Goal: Task Accomplishment & Management: Manage account settings

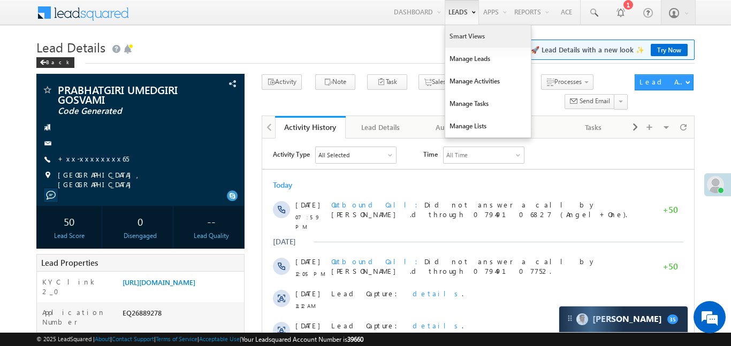
click at [466, 39] on link "Smart Views" at bounding box center [488, 36] width 86 height 22
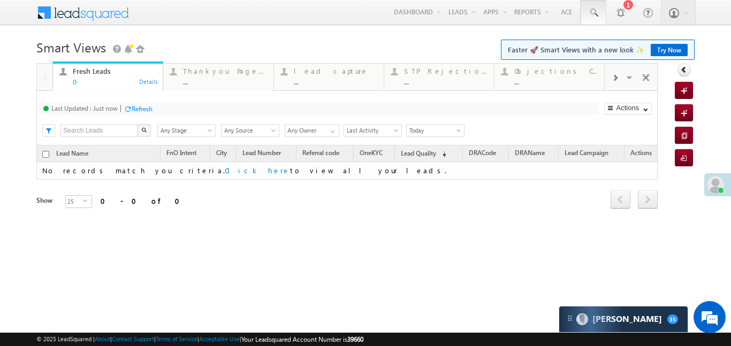
click at [598, 12] on span at bounding box center [593, 12] width 11 height 11
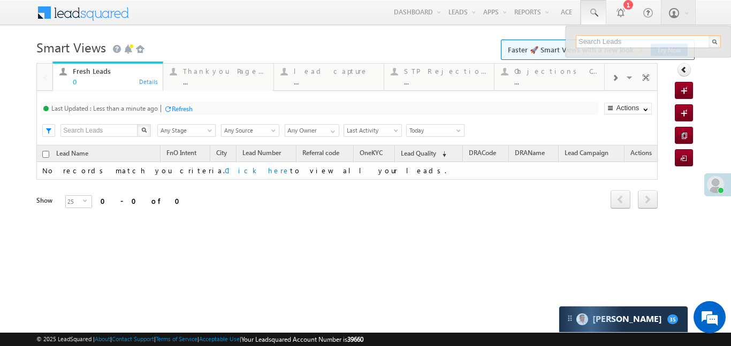
paste input "EQ26529452"
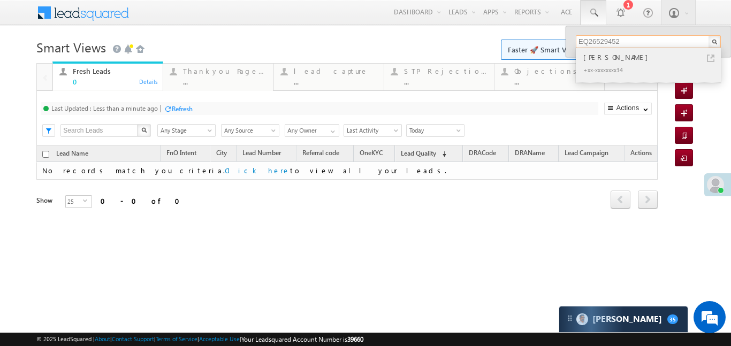
type input "EQ26529452"
click at [606, 56] on div "Rohit Kumar" at bounding box center [652, 57] width 143 height 12
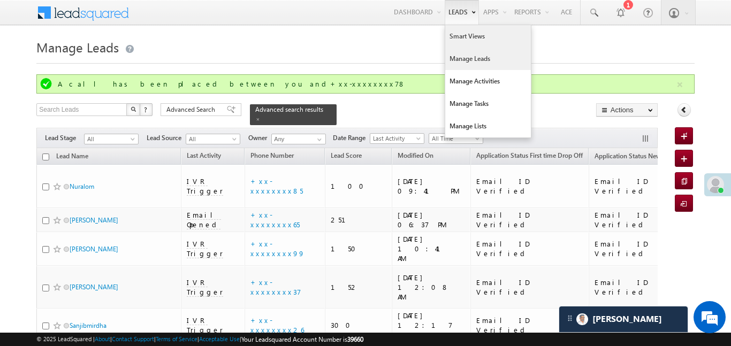
click at [471, 44] on link "Smart Views" at bounding box center [488, 36] width 86 height 22
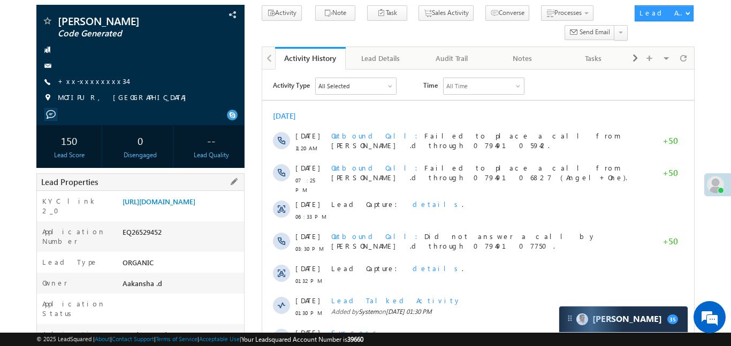
scroll to position [69, 0]
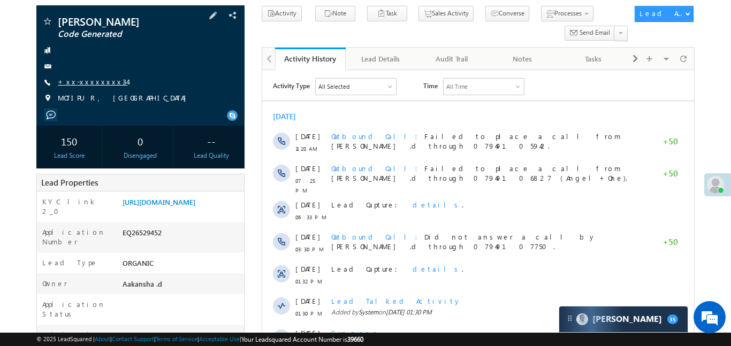
click at [94, 84] on link "+xx-xxxxxxxx34" at bounding box center [93, 81] width 70 height 9
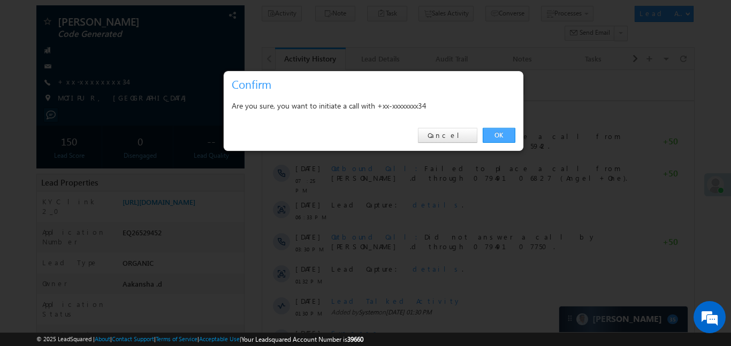
click at [495, 132] on link "OK" at bounding box center [499, 135] width 33 height 15
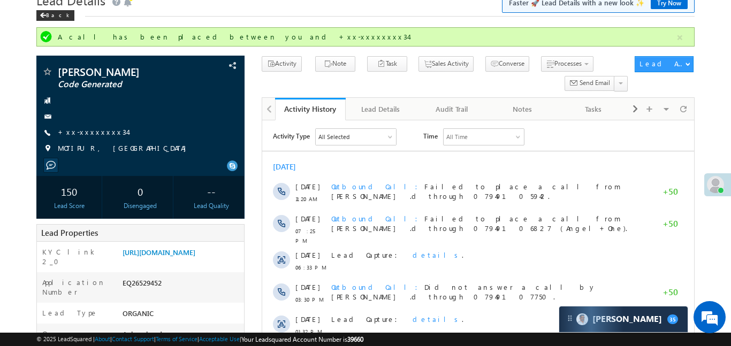
scroll to position [0, 0]
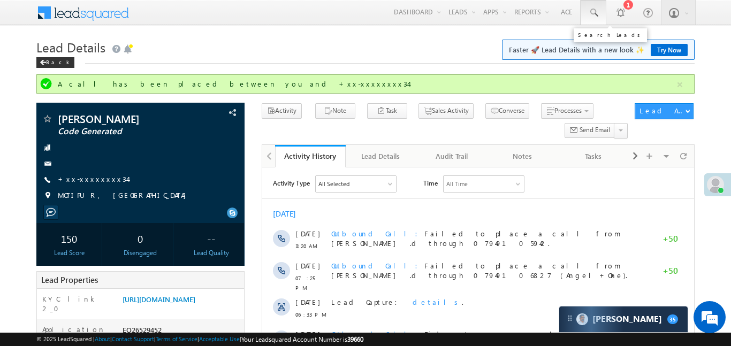
click at [585, 8] on link at bounding box center [594, 12] width 26 height 25
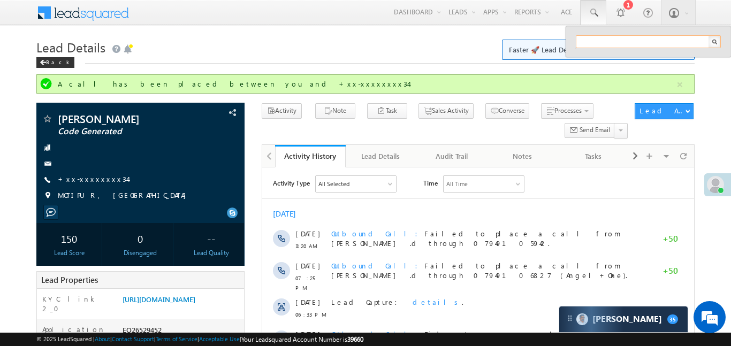
paste input "EQ27303415"
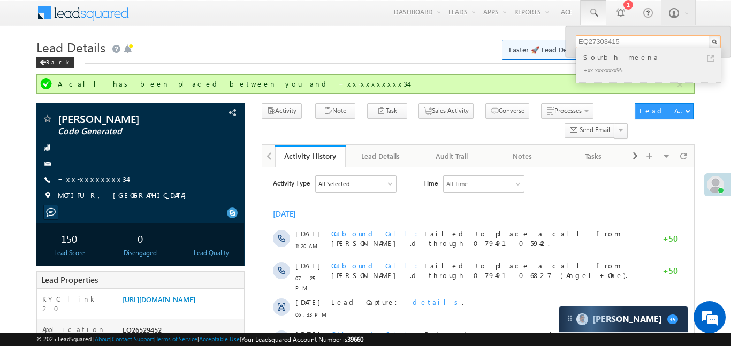
type input "EQ27303415"
click at [613, 54] on div "Sourbh meena" at bounding box center [652, 57] width 143 height 12
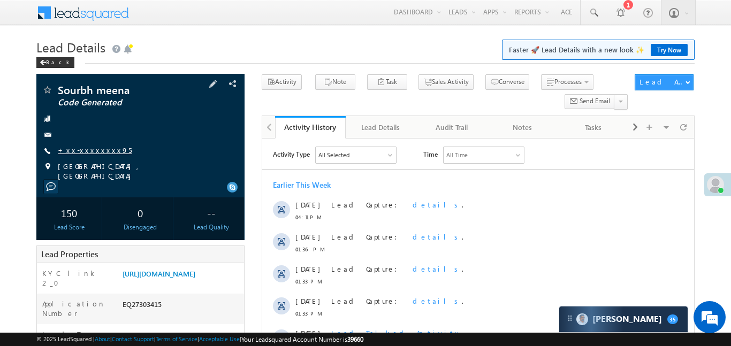
click at [87, 150] on link "+xx-xxxxxxxx95" at bounding box center [95, 150] width 74 height 9
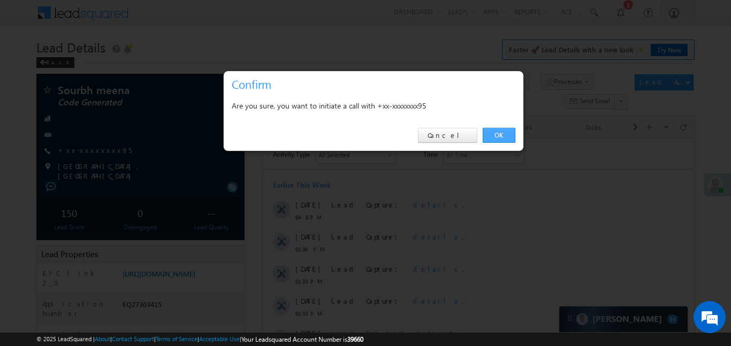
click at [500, 130] on link "OK" at bounding box center [499, 135] width 33 height 15
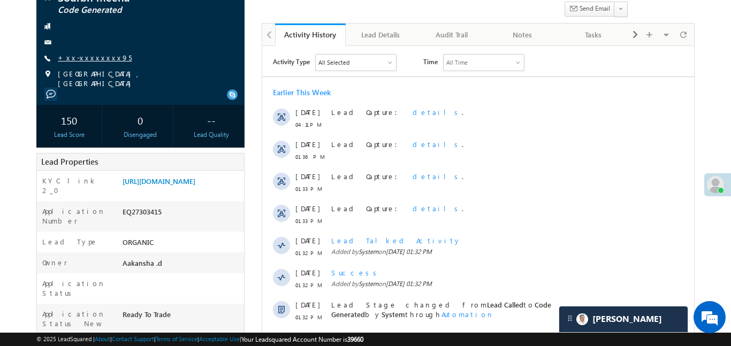
click at [79, 59] on link "+xx-xxxxxxxx95" at bounding box center [95, 57] width 74 height 9
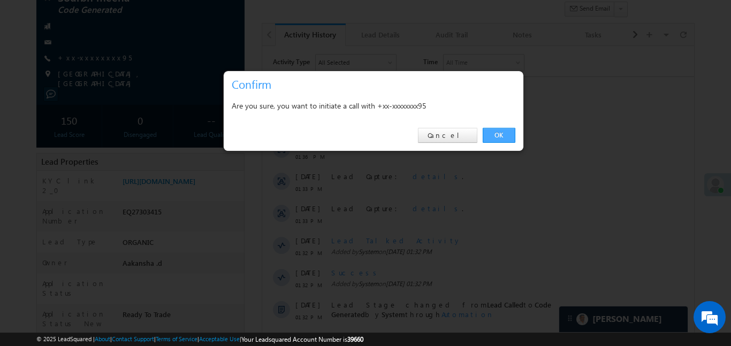
click at [503, 130] on link "OK" at bounding box center [499, 135] width 33 height 15
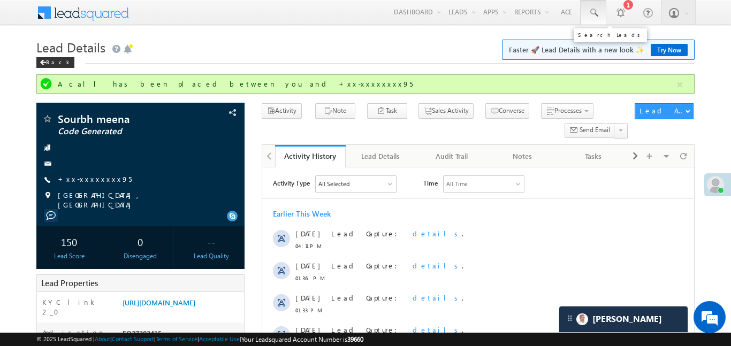
click at [599, 11] on link at bounding box center [594, 12] width 26 height 25
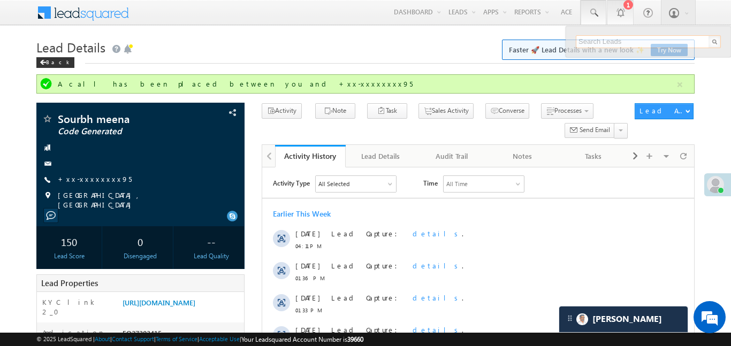
paste input "EQ27332374"
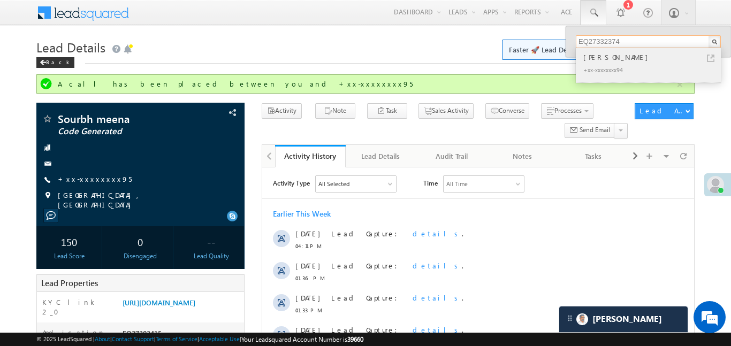
type input "EQ27332374"
click at [619, 61] on div "Sourav Kumar" at bounding box center [652, 57] width 143 height 12
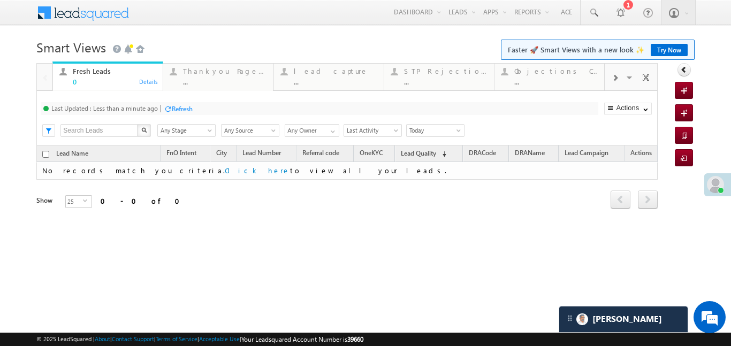
click at [616, 82] on div at bounding box center [615, 77] width 20 height 24
click at [526, 76] on div "Coded [DATE] ..." at bounding box center [557, 75] width 84 height 21
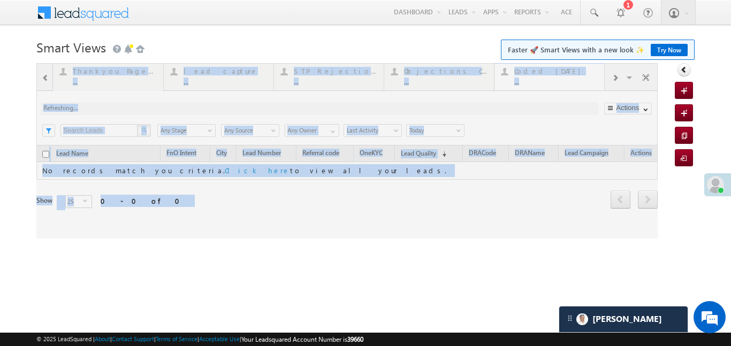
click at [526, 76] on div at bounding box center [347, 151] width 622 height 176
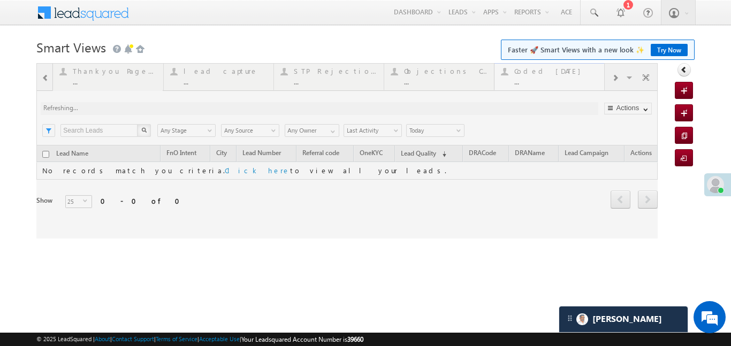
click at [526, 76] on div at bounding box center [347, 151] width 622 height 176
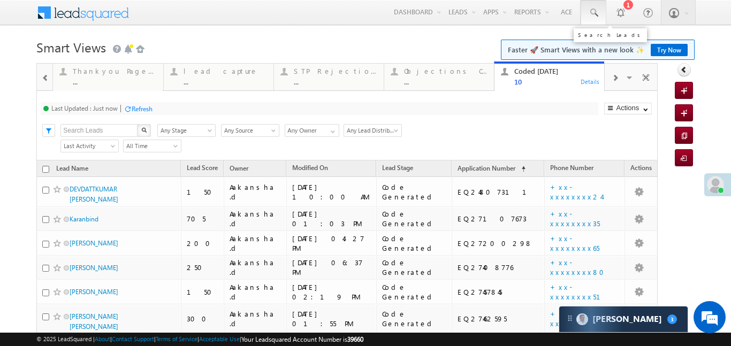
click at [590, 19] on link at bounding box center [594, 12] width 26 height 25
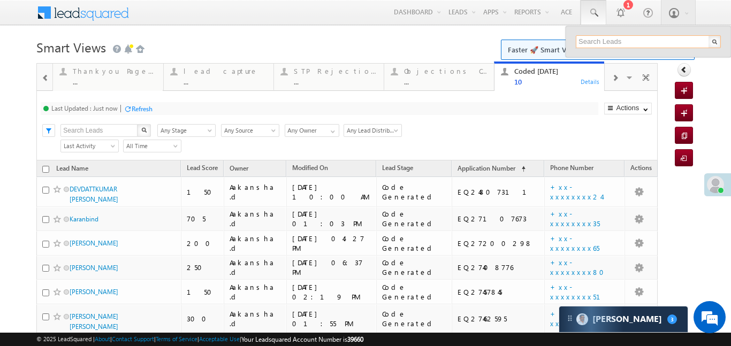
paste input "EQ27171109"
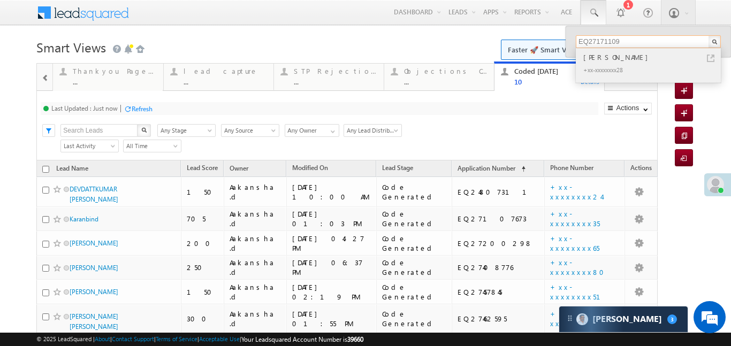
type input "EQ27171109"
click at [616, 51] on div "ATUL KUSHRAM" at bounding box center [652, 57] width 143 height 12
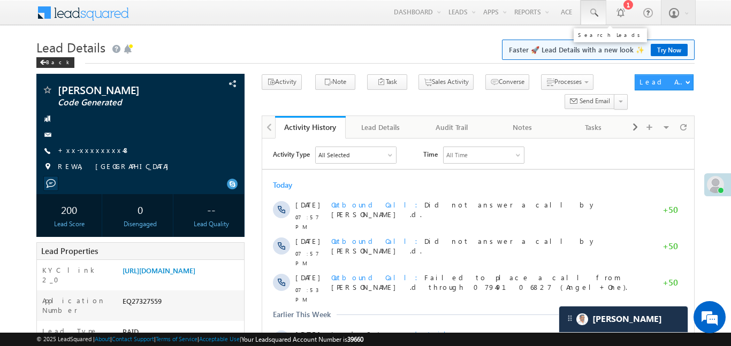
click at [594, 15] on span at bounding box center [593, 12] width 11 height 11
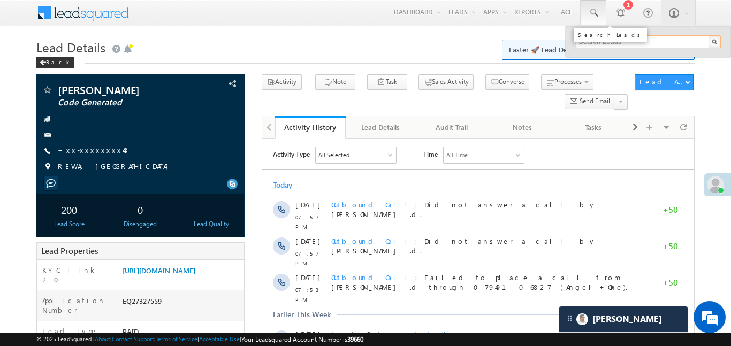
paste input "EQ26742734"
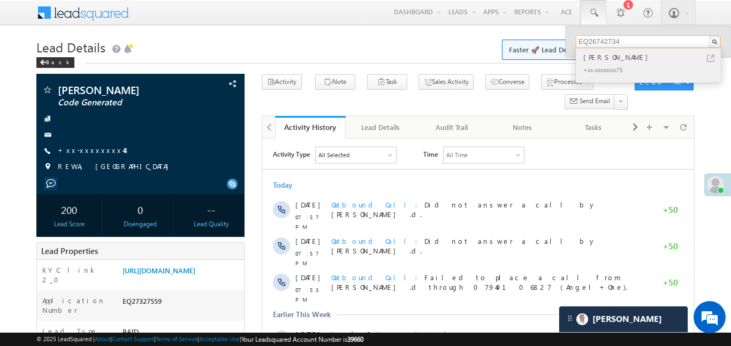
type input "EQ26742734"
click at [609, 57] on div "Aatesh patel" at bounding box center [652, 57] width 143 height 12
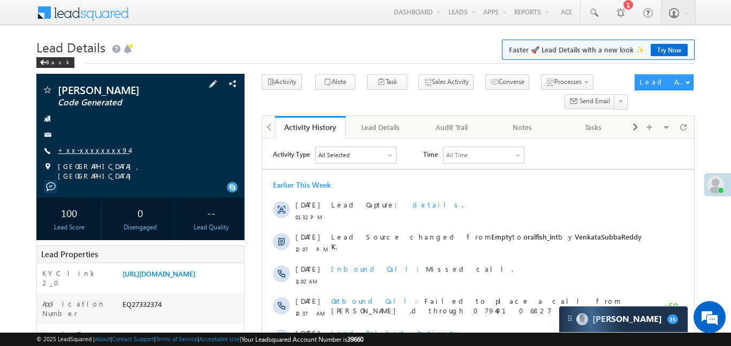
click at [92, 154] on span "+xx-xxxxxxxx94" at bounding box center [94, 151] width 72 height 11
click at [90, 150] on link "+xx-xxxxxxxx94" at bounding box center [94, 150] width 72 height 9
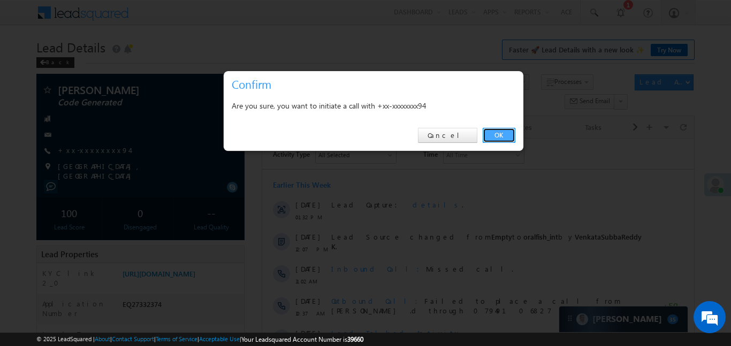
click at [496, 135] on link "OK" at bounding box center [499, 135] width 33 height 15
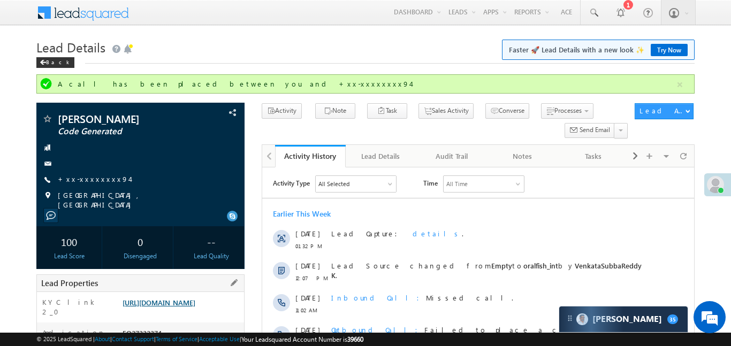
click at [195, 307] on link "[URL][DOMAIN_NAME]" at bounding box center [159, 302] width 73 height 9
click at [588, 21] on link at bounding box center [594, 12] width 26 height 25
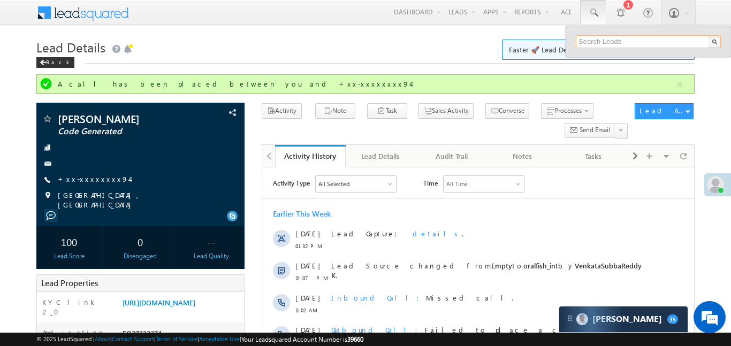
paste input "EQ27054484"
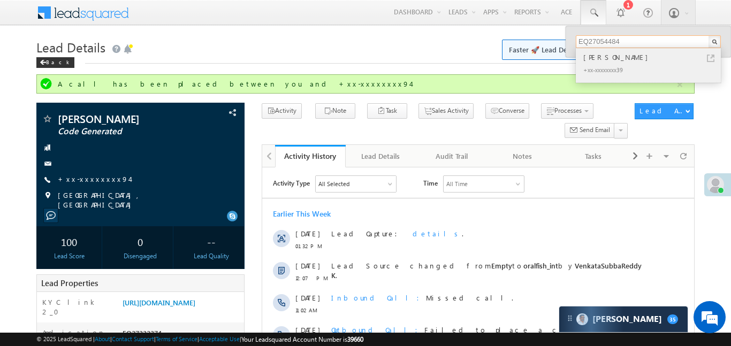
type input "EQ27054484"
click at [600, 57] on div "[PERSON_NAME]" at bounding box center [652, 57] width 143 height 12
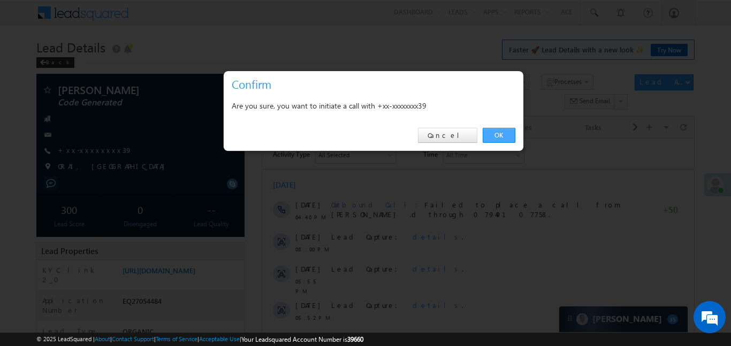
click at [492, 141] on link "OK" at bounding box center [499, 135] width 33 height 15
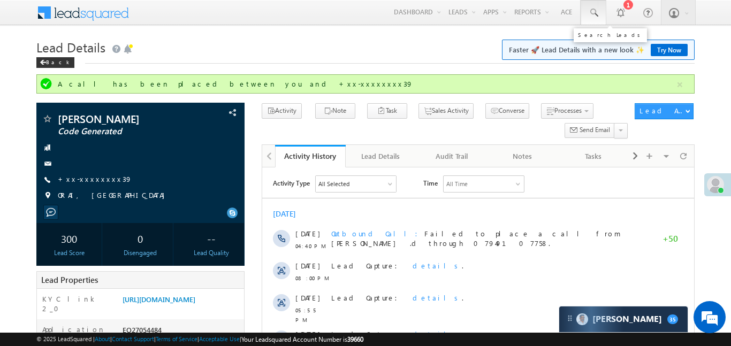
click at [581, 19] on link at bounding box center [594, 12] width 26 height 25
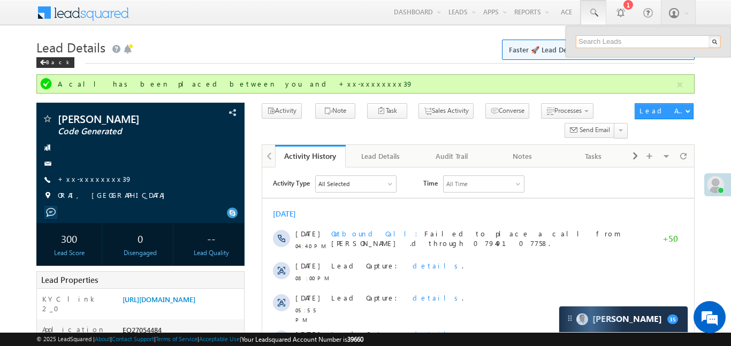
paste input "EQ26582020"
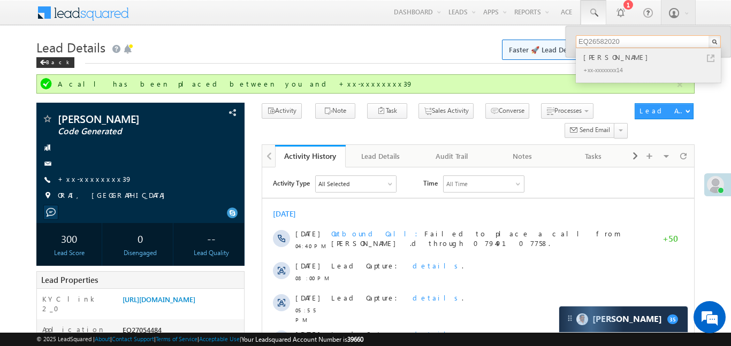
type input "EQ26582020"
click at [596, 57] on div "[PERSON_NAME]" at bounding box center [652, 57] width 143 height 12
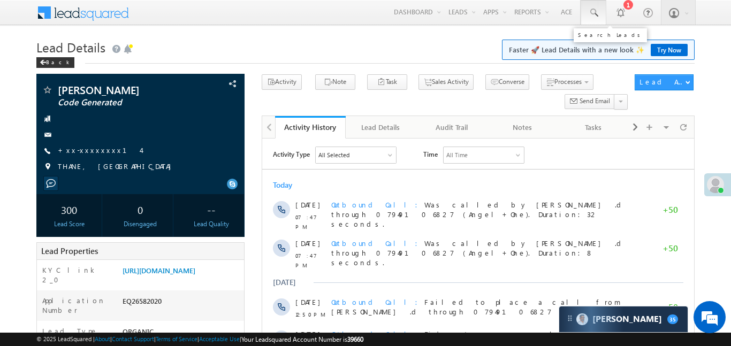
click at [594, 15] on span at bounding box center [593, 12] width 11 height 11
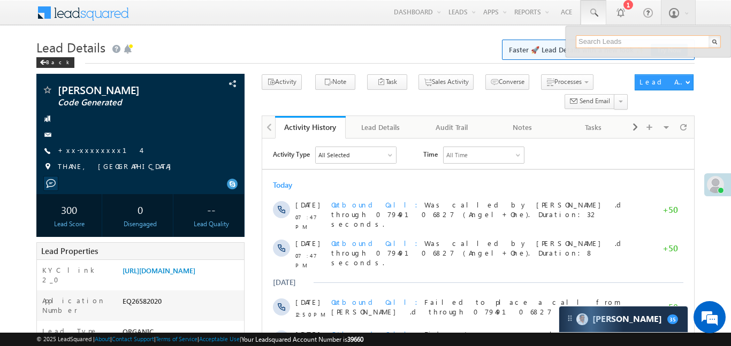
paste input "EQ27291567"
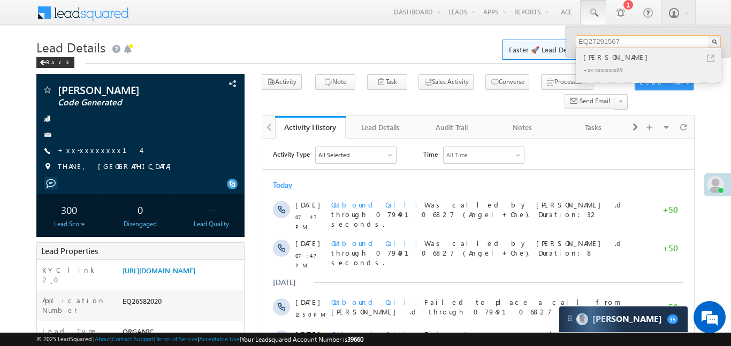
type input "EQ27291567"
click at [605, 61] on div "[PERSON_NAME]" at bounding box center [652, 57] width 143 height 12
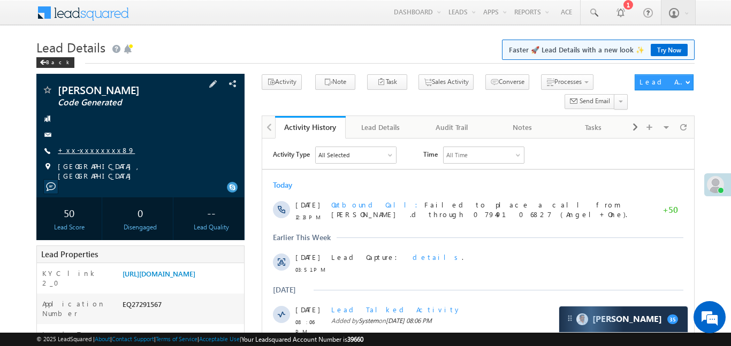
click at [89, 149] on link "+xx-xxxxxxxx89" at bounding box center [96, 150] width 77 height 9
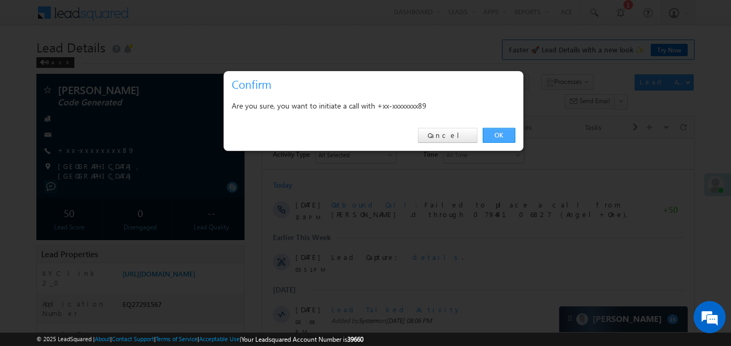
click at [505, 134] on link "OK" at bounding box center [499, 135] width 33 height 15
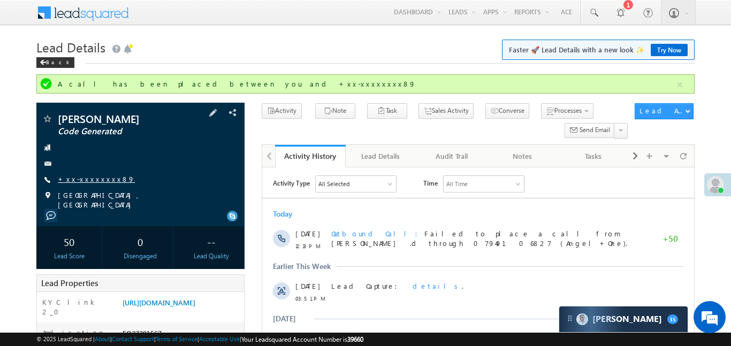
click at [97, 175] on link "+xx-xxxxxxxx89" at bounding box center [96, 179] width 77 height 9
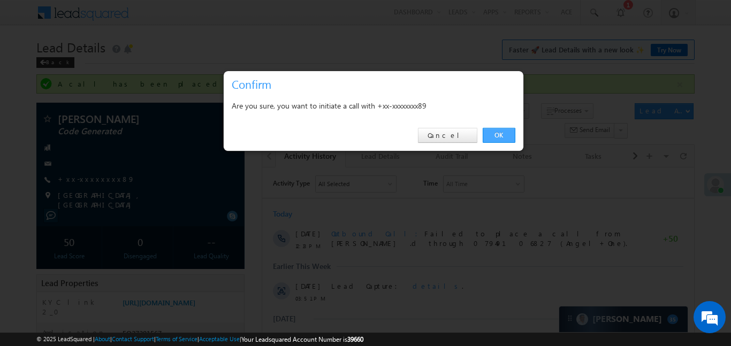
click at [497, 129] on link "OK" at bounding box center [499, 135] width 33 height 15
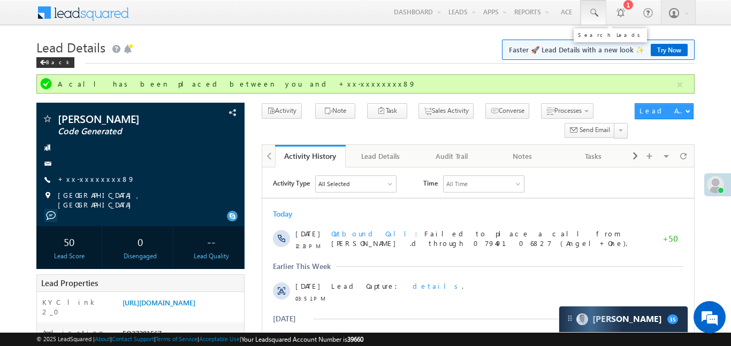
click at [595, 17] on span at bounding box center [593, 12] width 11 height 11
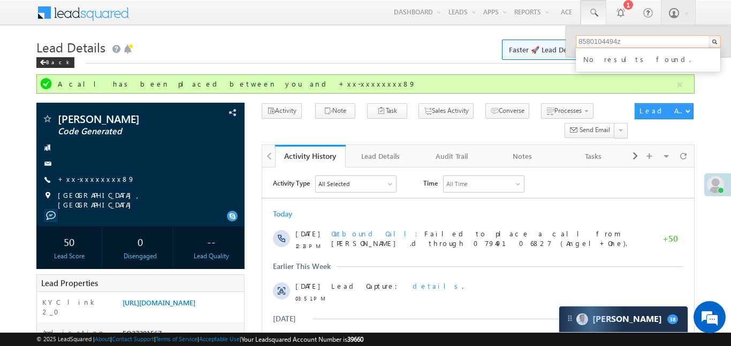
type input "8580104494z"
drag, startPoint x: 641, startPoint y: 46, endPoint x: 548, endPoint y: 35, distance: 93.8
paste input "EQ27009858"
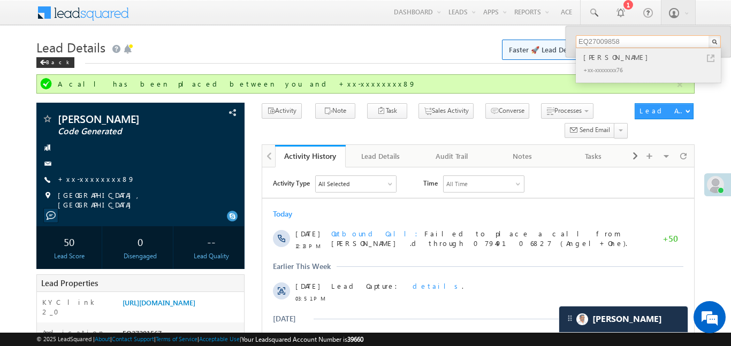
type input "EQ27009858"
click at [594, 58] on div "[PERSON_NAME]" at bounding box center [652, 57] width 143 height 12
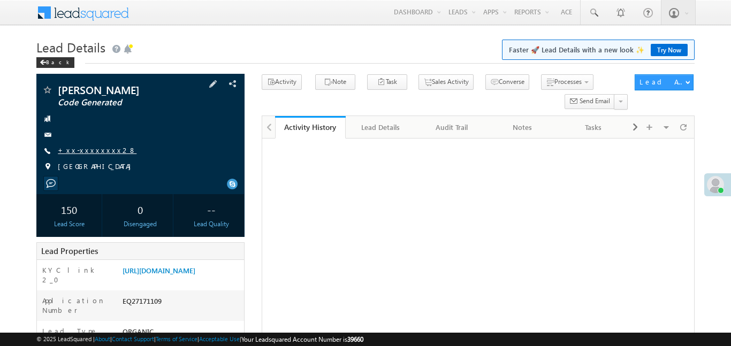
click at [88, 153] on link "+xx-xxxxxxxx28" at bounding box center [97, 150] width 79 height 9
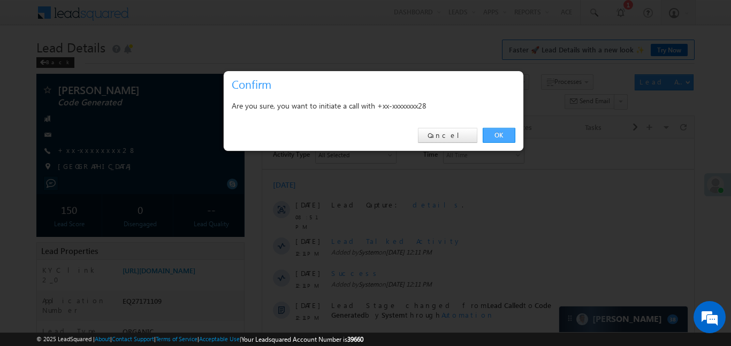
click at [499, 130] on link "OK" at bounding box center [499, 135] width 33 height 15
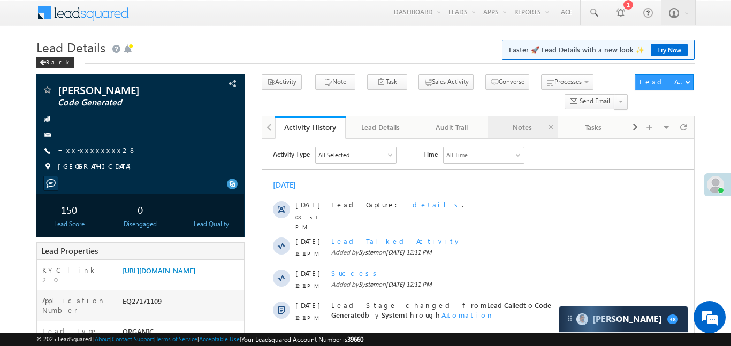
click at [499, 130] on div "Notes" at bounding box center [522, 127] width 52 height 13
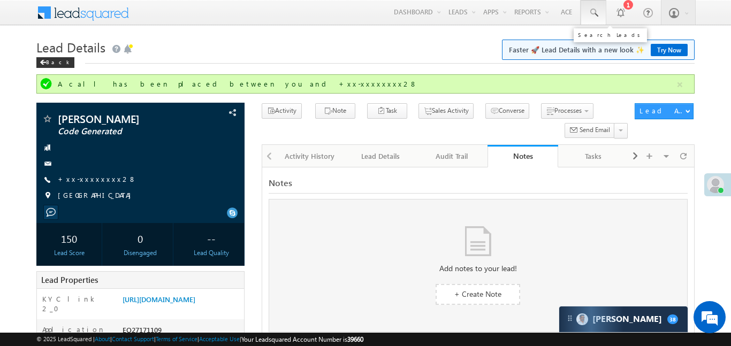
click at [588, 10] on span at bounding box center [593, 12] width 11 height 11
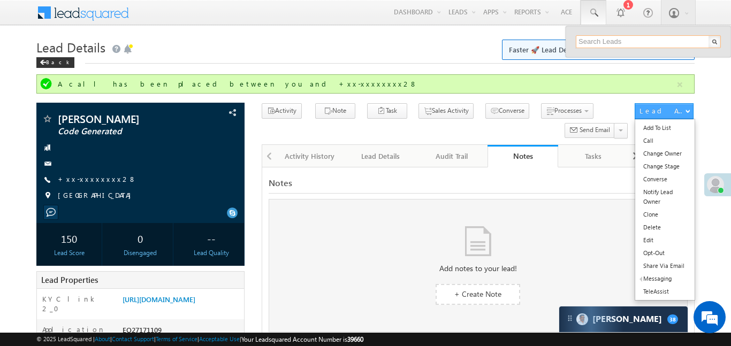
paste input "EQ27160251"
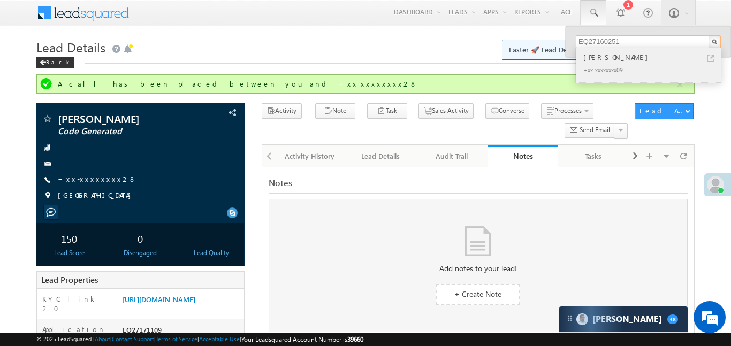
type input "EQ27160251"
click at [619, 61] on div "Rahul madhvani" at bounding box center [652, 57] width 143 height 12
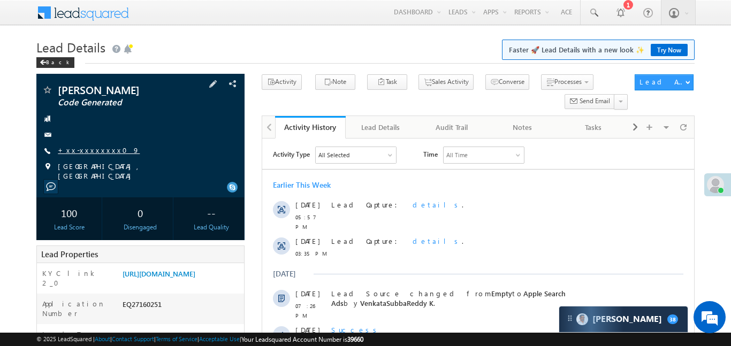
click at [92, 154] on link "+xx-xxxxxxxx09" at bounding box center [99, 150] width 82 height 9
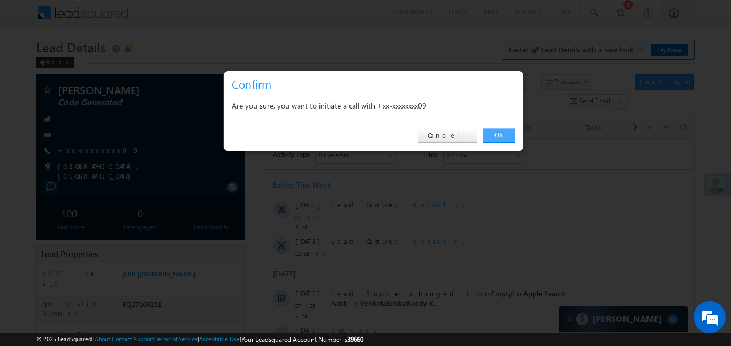
click at [507, 132] on link "OK" at bounding box center [499, 135] width 33 height 15
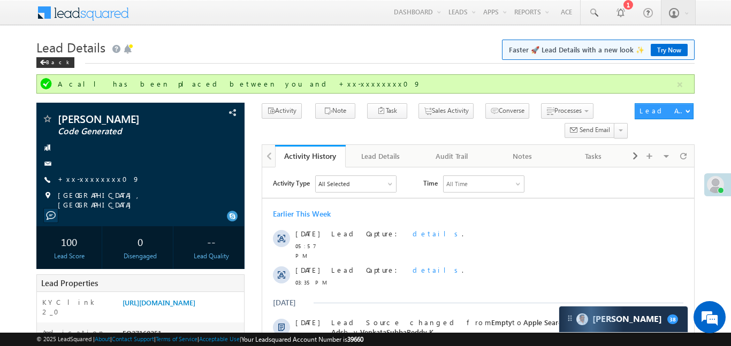
click at [724, 341] on div "© 2025 LeadSquared | About | Contact Support | Terms of Service | Acceptable Us…" at bounding box center [365, 339] width 731 height 13
click at [590, 19] on link at bounding box center [594, 12] width 26 height 25
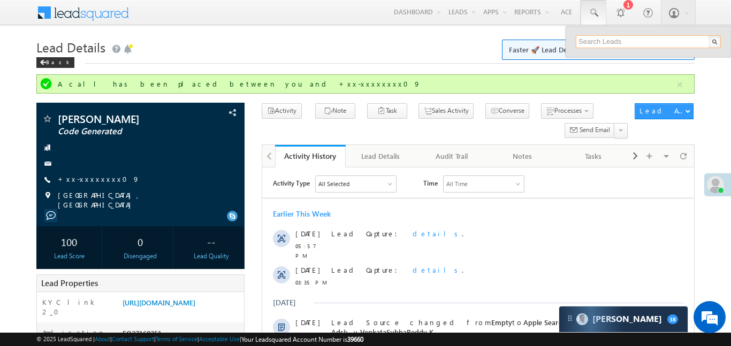
paste input "EQ25125581"
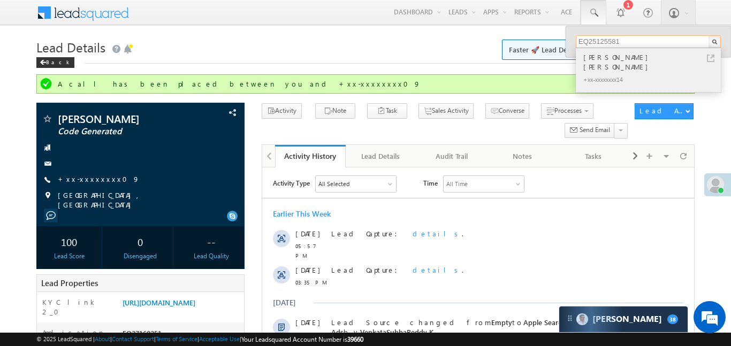
type input "EQ25125581"
click at [593, 59] on div "Sunanda Ramchandra Jangam" at bounding box center [652, 61] width 143 height 21
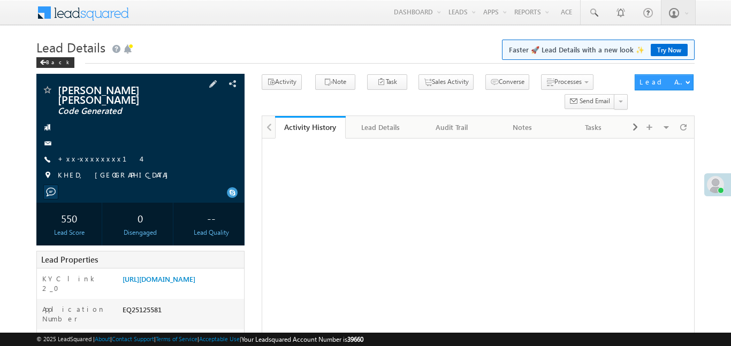
click at [85, 152] on div "[PERSON_NAME] [PERSON_NAME] Code Generated +xx-xxxxxxxx14" at bounding box center [141, 136] width 198 height 102
click at [88, 159] on link "+xx-xxxxxxxx14" at bounding box center [99, 158] width 83 height 9
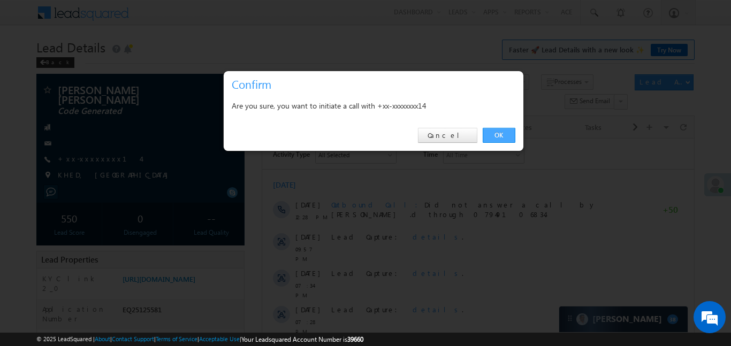
click at [503, 133] on link "OK" at bounding box center [499, 135] width 33 height 15
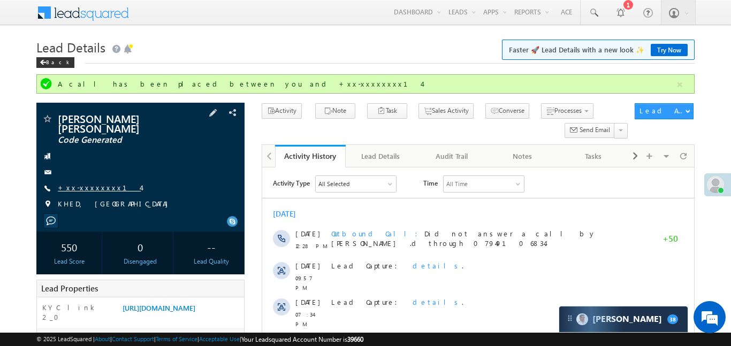
click at [90, 190] on link "+xx-xxxxxxxx14" at bounding box center [99, 187] width 83 height 9
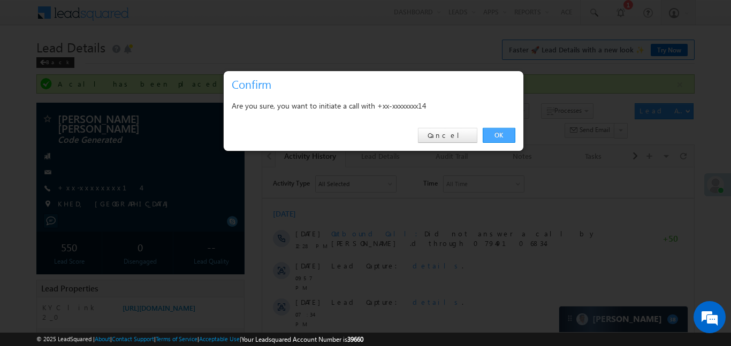
click at [502, 137] on link "OK" at bounding box center [499, 135] width 33 height 15
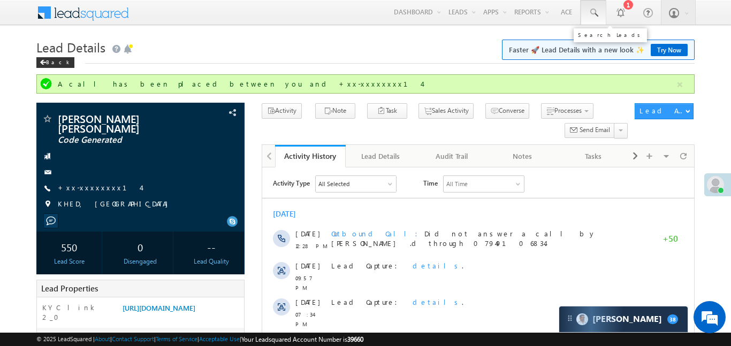
click at [602, 7] on link at bounding box center [594, 12] width 26 height 25
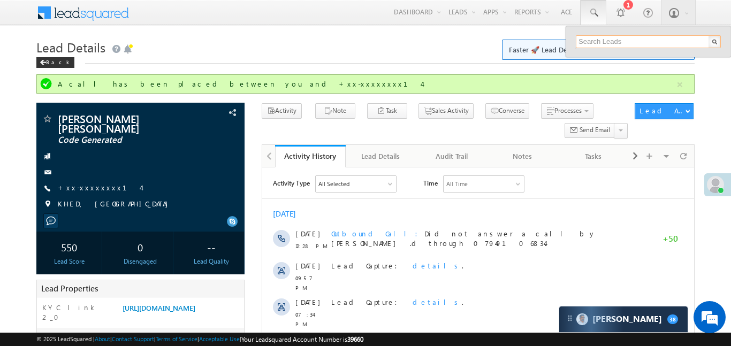
paste input "EQ27283455"
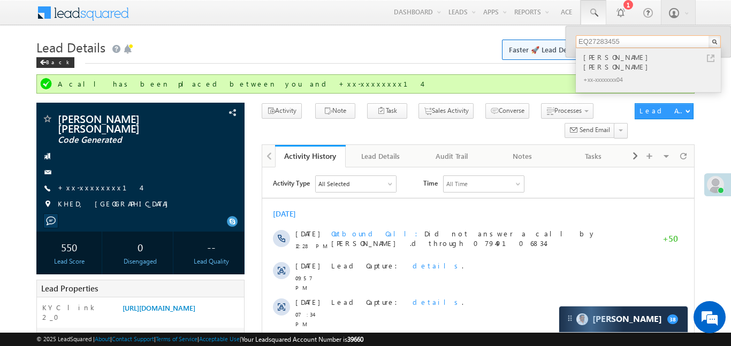
type input "EQ27283455"
click at [609, 58] on div "[PERSON_NAME] [PERSON_NAME]" at bounding box center [652, 61] width 143 height 21
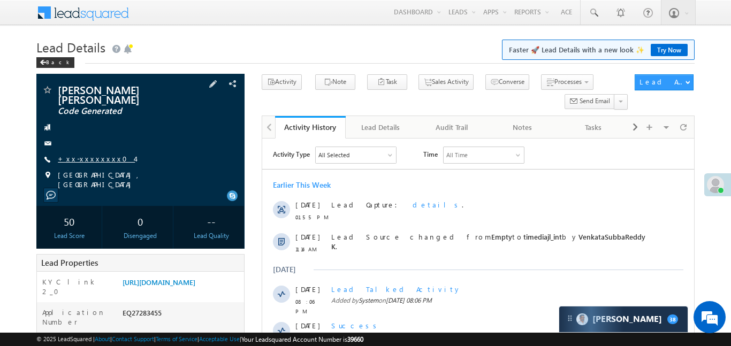
click at [95, 157] on link "+xx-xxxxxxxx04" at bounding box center [96, 158] width 77 height 9
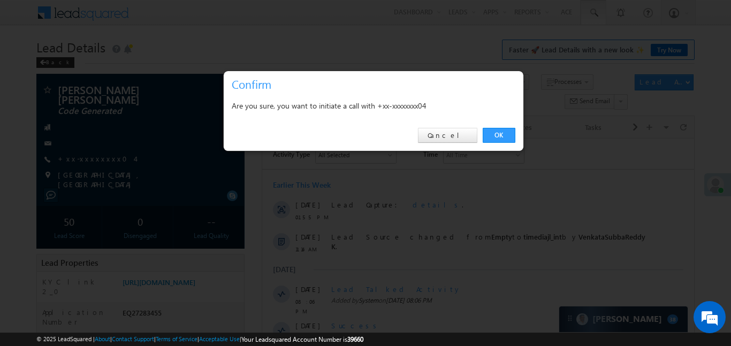
click at [495, 135] on link "OK" at bounding box center [499, 135] width 33 height 15
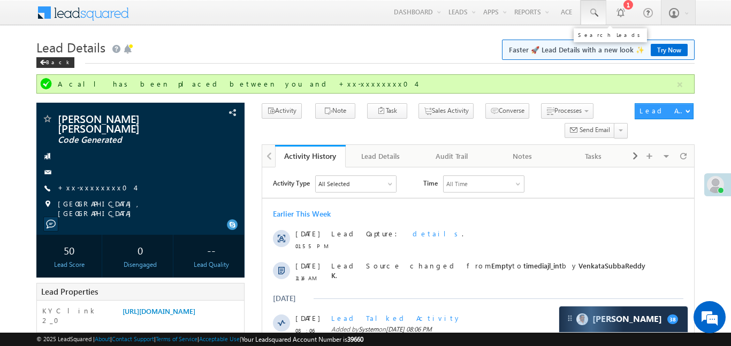
click at [588, 15] on span at bounding box center [593, 12] width 11 height 11
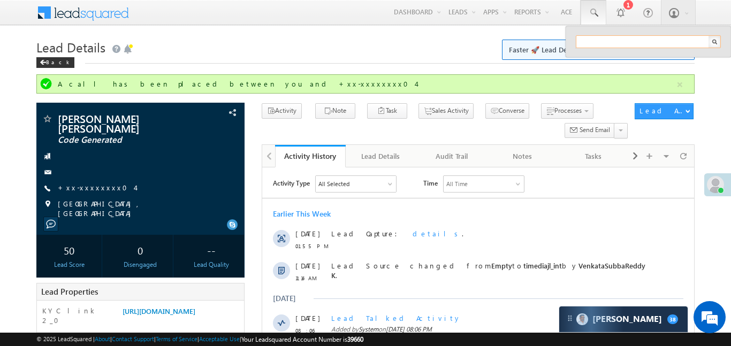
paste input "EQ17628062"
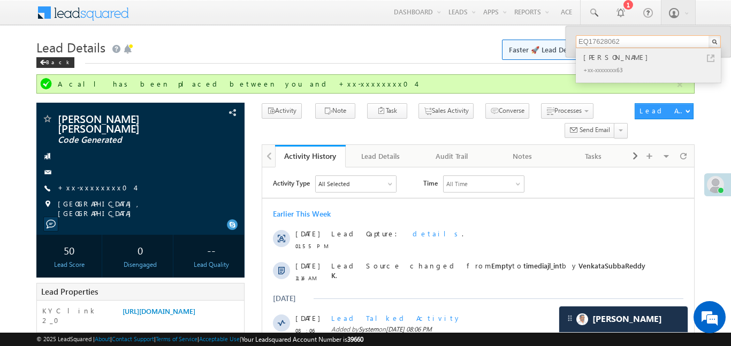
type input "EQ17628062"
click at [602, 56] on div "[PERSON_NAME]" at bounding box center [652, 57] width 143 height 12
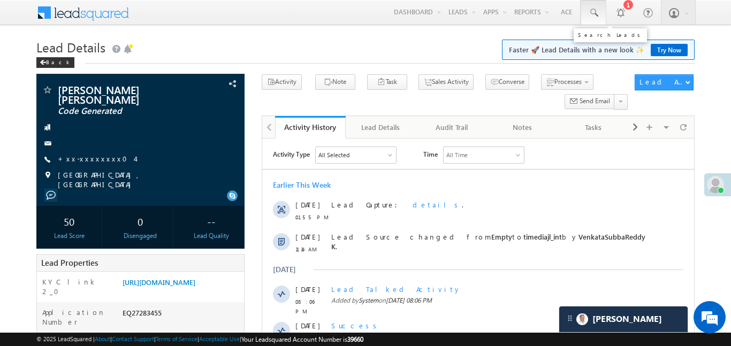
click at [584, 21] on link at bounding box center [594, 12] width 26 height 25
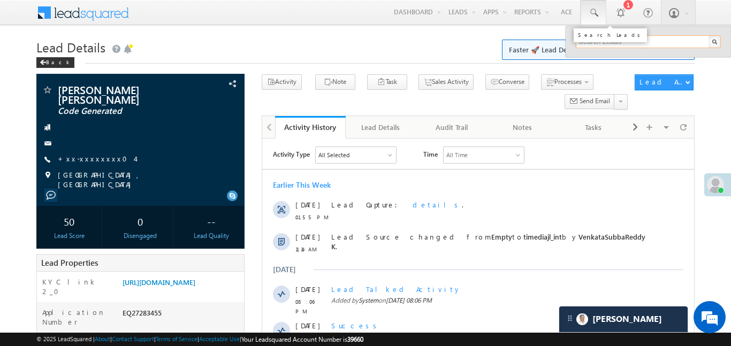
paste input "EQ26973558"
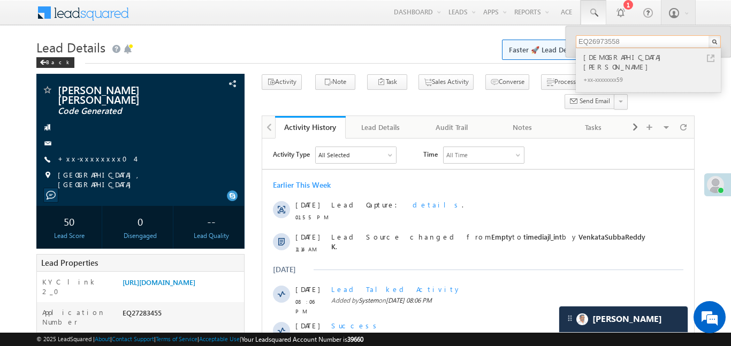
type input "EQ26973558"
click at [608, 59] on div "[DEMOGRAPHIC_DATA][PERSON_NAME]" at bounding box center [652, 61] width 143 height 21
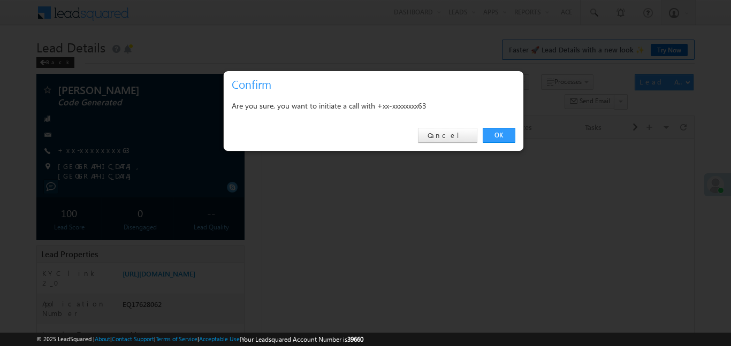
click at [501, 134] on link "OK" at bounding box center [499, 135] width 33 height 15
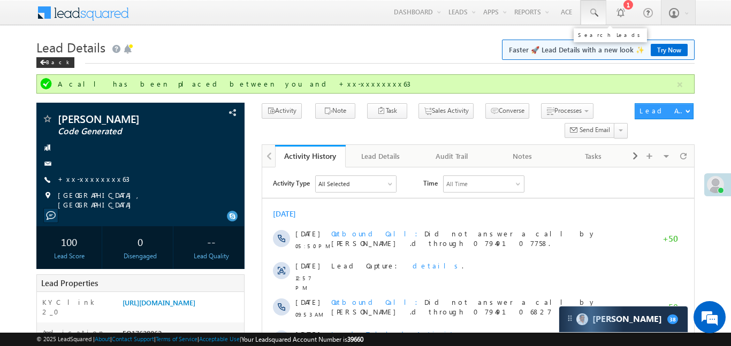
click at [596, 16] on span at bounding box center [593, 12] width 11 height 11
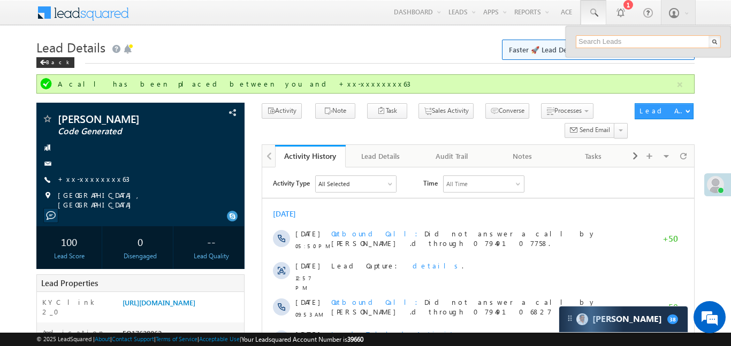
paste input "EQ13025474"
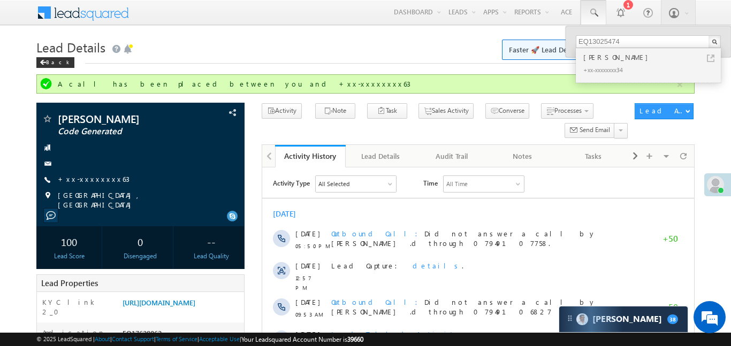
click at [431, 67] on div "Lead Details Faster 🚀 Lead Details with a new look ✨ Try Now Back" at bounding box center [365, 55] width 658 height 39
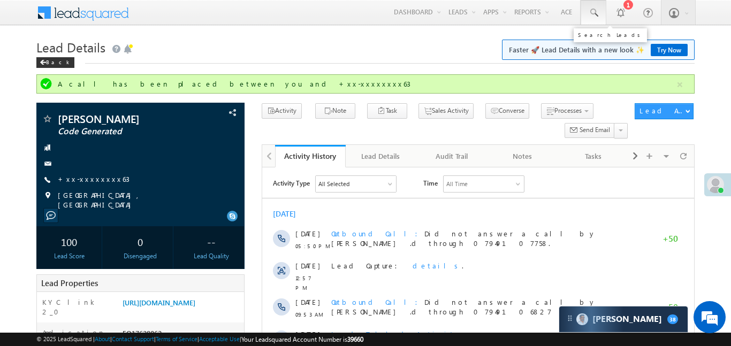
click at [603, 9] on link at bounding box center [594, 12] width 26 height 25
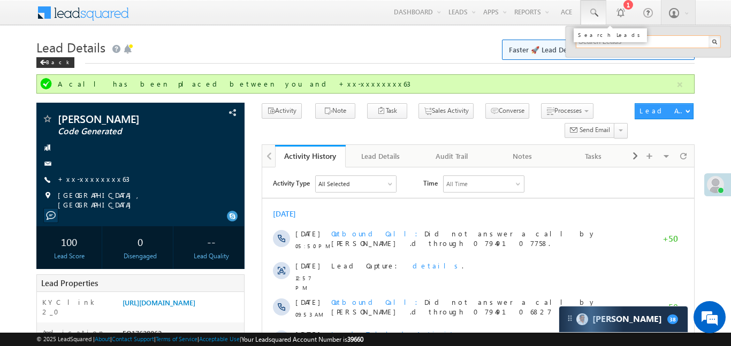
paste input "EQ13025474"
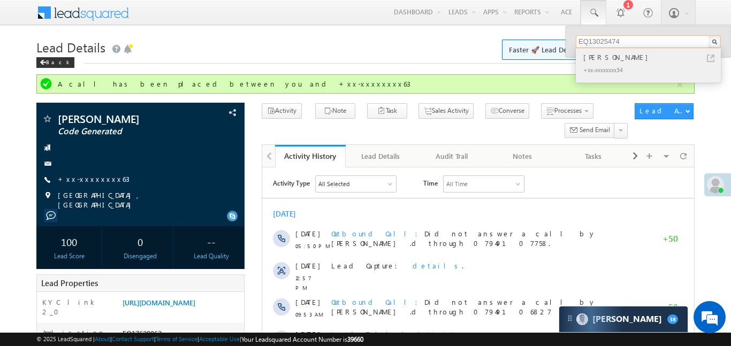
type input "EQ13025474"
click at [618, 56] on div "Tanuja jadhav" at bounding box center [652, 57] width 143 height 12
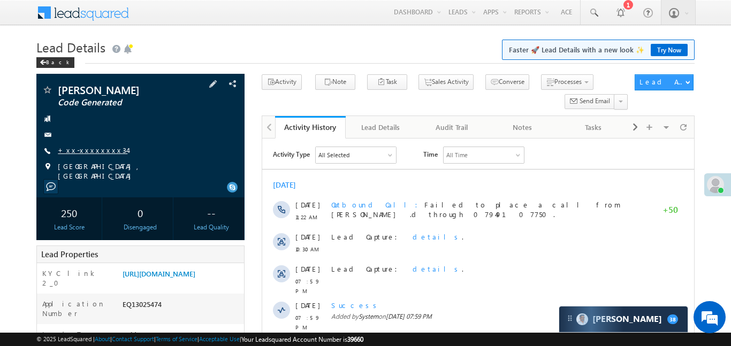
click at [102, 148] on link "+xx-xxxxxxxx34" at bounding box center [93, 150] width 70 height 9
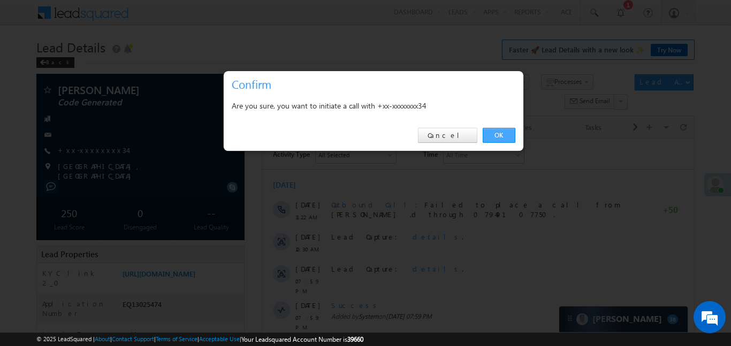
click at [494, 134] on link "OK" at bounding box center [499, 135] width 33 height 15
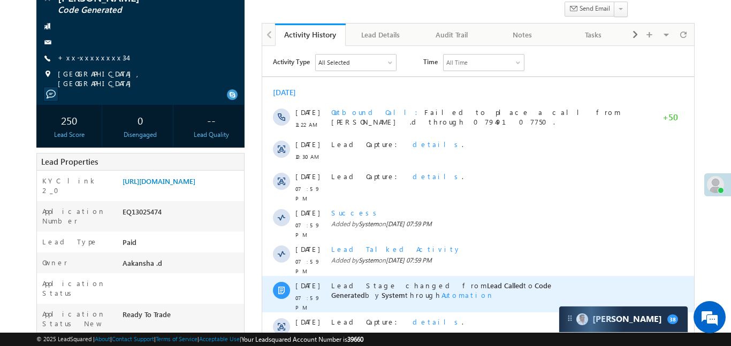
scroll to position [122, 0]
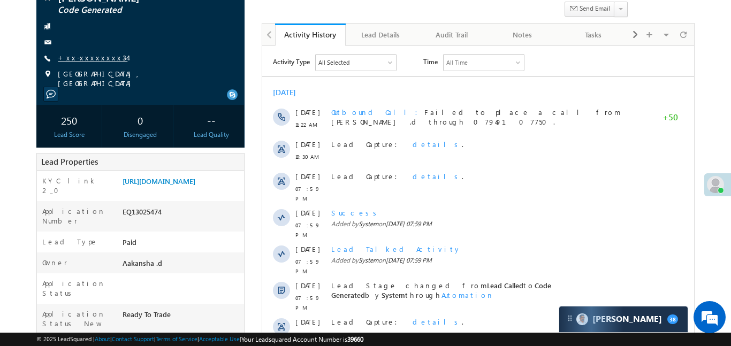
click at [78, 56] on link "+xx-xxxxxxxx34" at bounding box center [93, 57] width 70 height 9
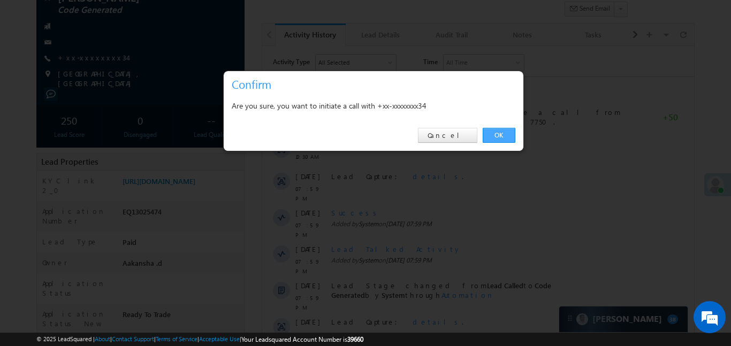
click at [495, 134] on link "OK" at bounding box center [499, 135] width 33 height 15
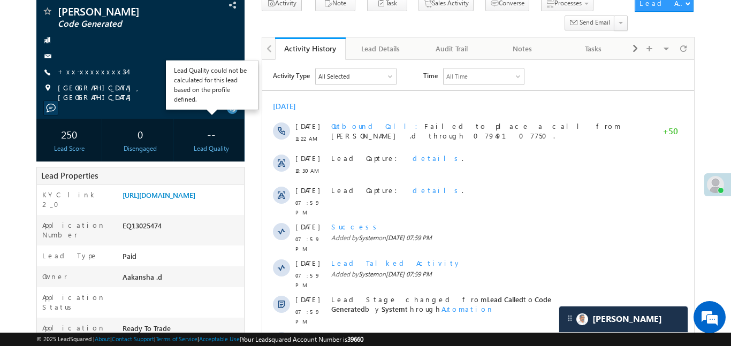
scroll to position [57, 0]
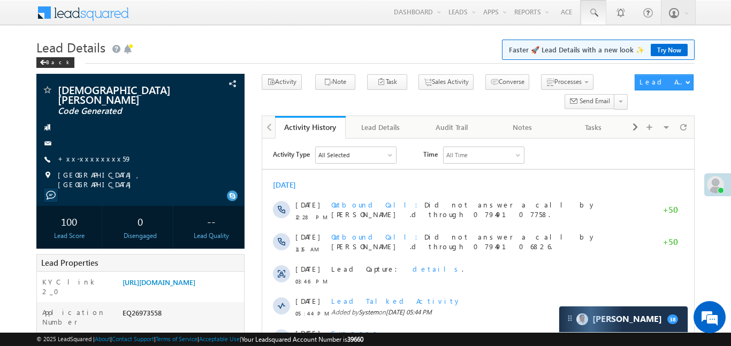
click at [604, 10] on link at bounding box center [594, 12] width 26 height 25
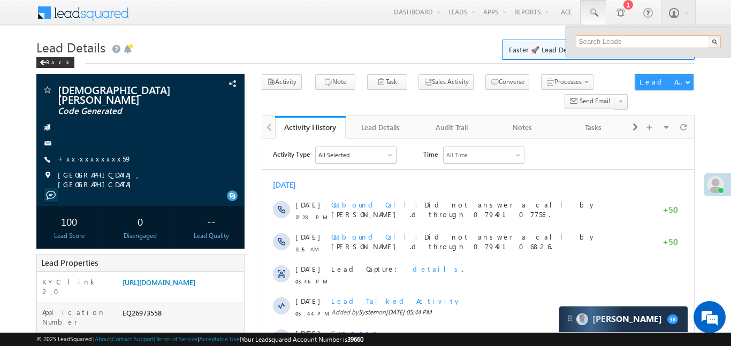
paste input "EQ27175253"
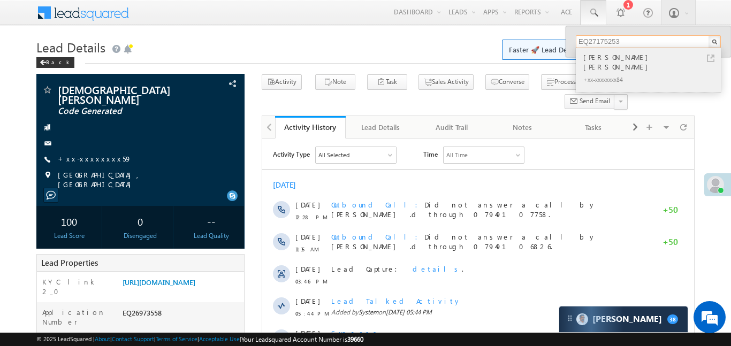
type input "EQ27175253"
click at [618, 59] on div "[PERSON_NAME] [PERSON_NAME]" at bounding box center [652, 61] width 143 height 21
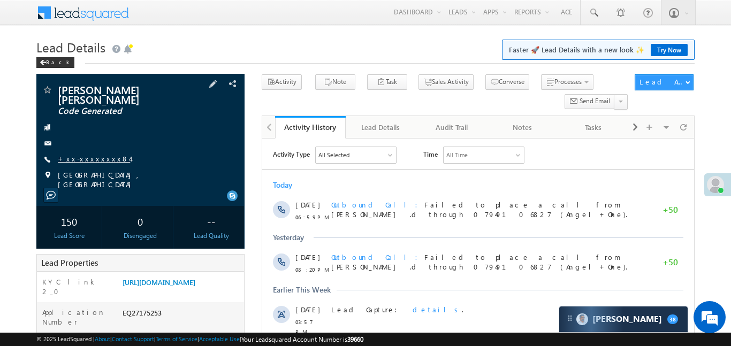
click at [100, 154] on link "+xx-xxxxxxxx84" at bounding box center [94, 158] width 72 height 9
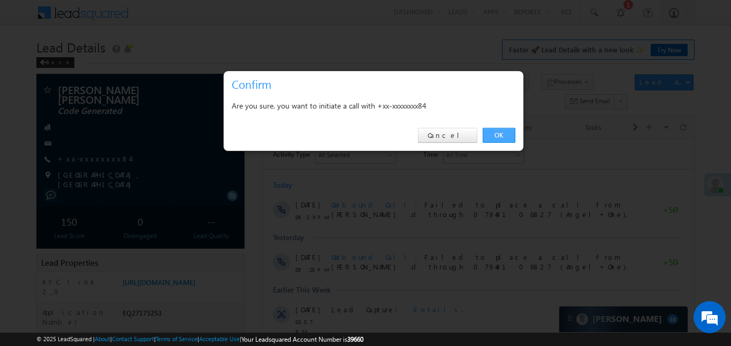
click at [503, 132] on link "OK" at bounding box center [499, 135] width 33 height 15
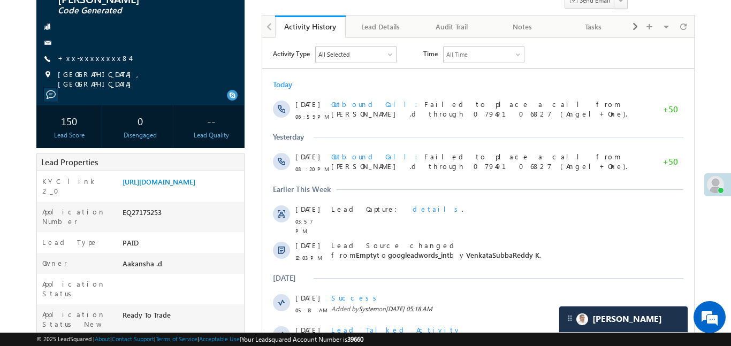
scroll to position [124, 0]
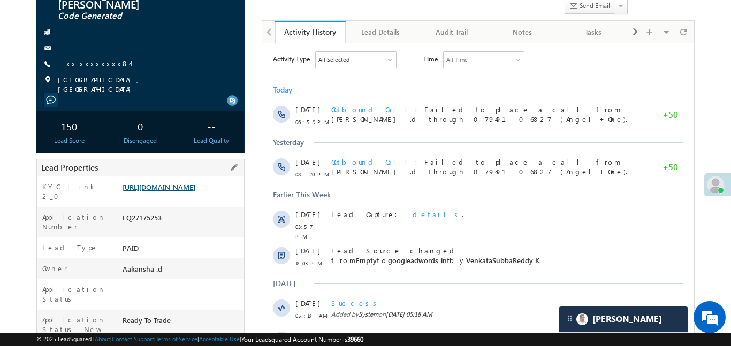
click at [181, 192] on link "https://angelbroking1-pk3em7sa.customui-test.leadsquared.com?leadId=d002fe89-16…" at bounding box center [159, 187] width 73 height 9
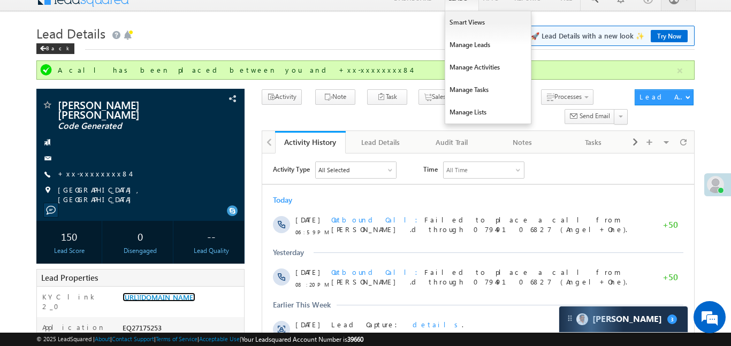
scroll to position [0, 0]
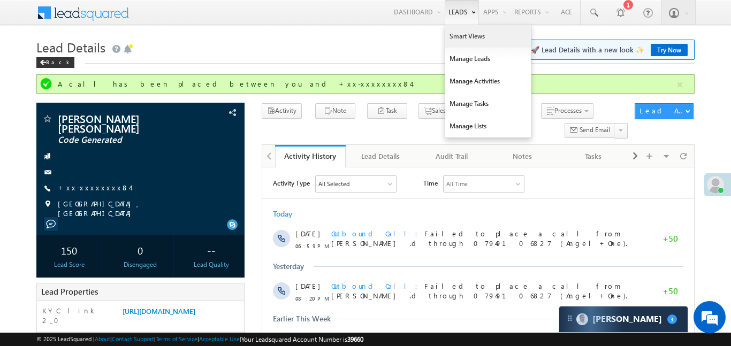
click at [458, 39] on link "Smart Views" at bounding box center [488, 36] width 86 height 22
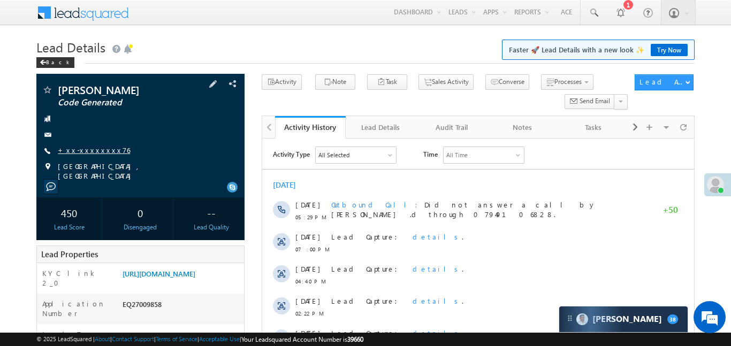
click at [97, 151] on link "+xx-xxxxxxxx76" at bounding box center [94, 150] width 72 height 9
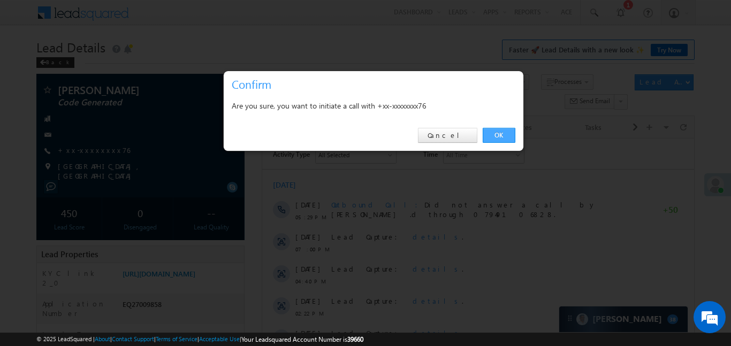
click at [505, 130] on link "OK" at bounding box center [499, 135] width 33 height 15
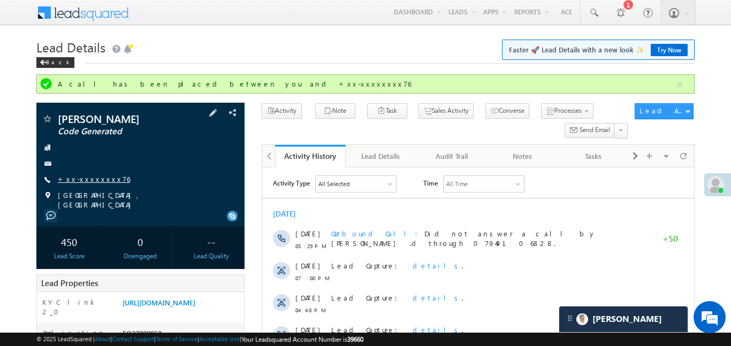
click at [90, 179] on link "+xx-xxxxxxxx76" at bounding box center [94, 179] width 72 height 9
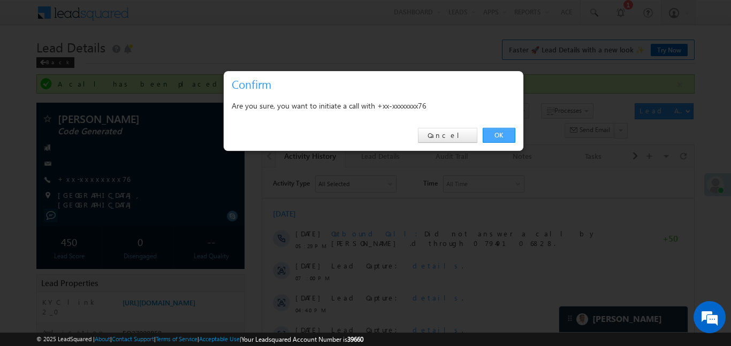
click at [497, 137] on link "OK" at bounding box center [499, 135] width 33 height 15
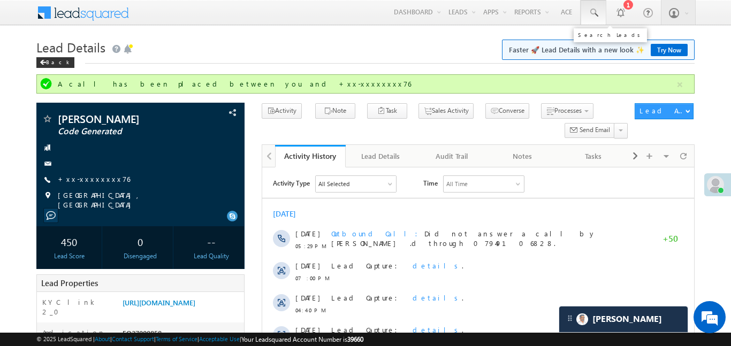
click at [599, 18] on link at bounding box center [594, 12] width 26 height 25
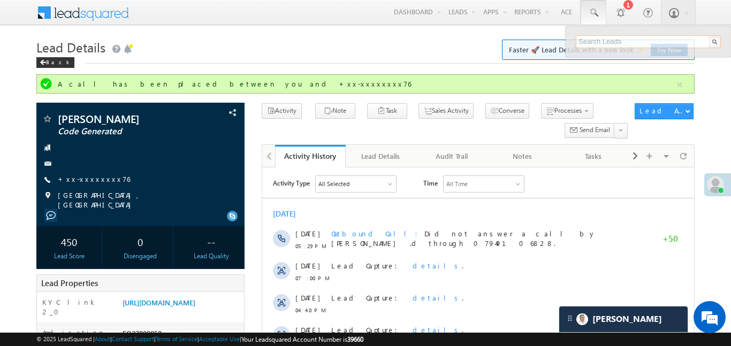
paste input "EQ26428815"
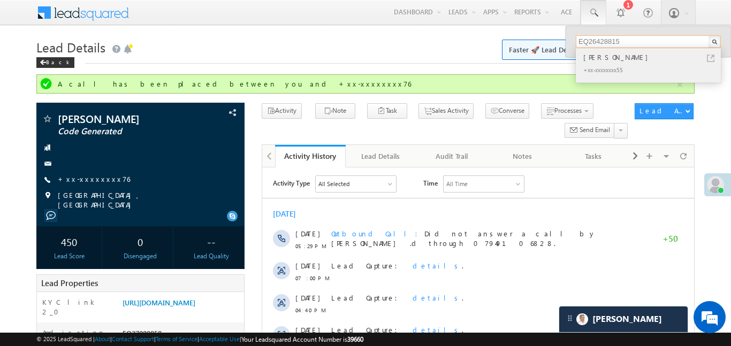
type input "EQ26428815"
click at [602, 59] on div "Shekhar Prajapati" at bounding box center [652, 57] width 143 height 12
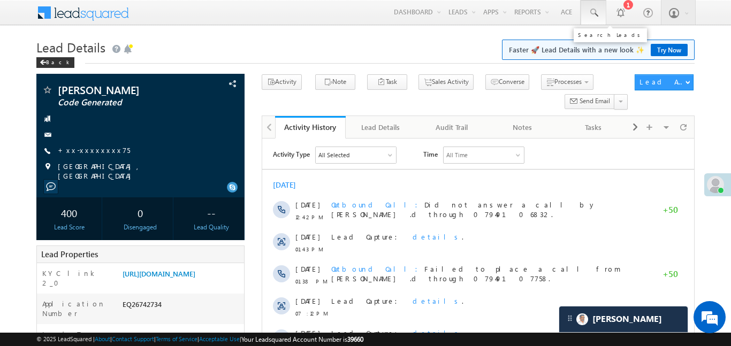
click at [598, 12] on span at bounding box center [593, 12] width 11 height 11
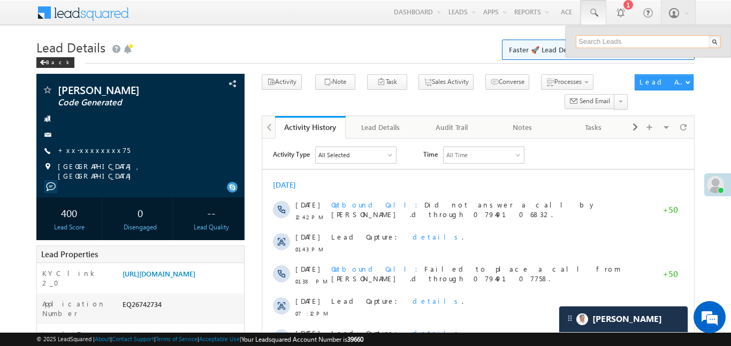
paste input "EQ27205712"
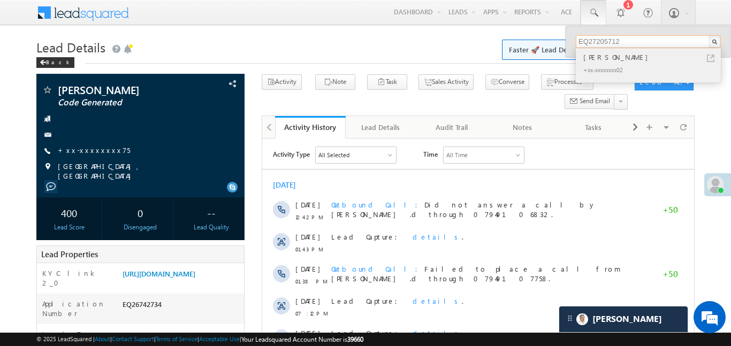
type input "EQ27205712"
click at [618, 57] on div "NAFIS MOHAMMAD" at bounding box center [652, 57] width 143 height 12
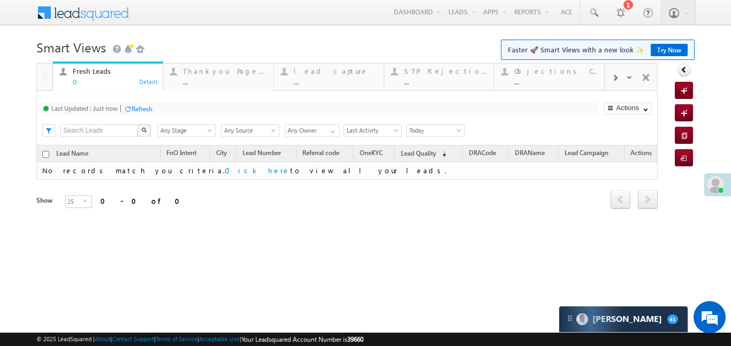
click at [619, 79] on div at bounding box center [615, 77] width 20 height 24
click at [581, 72] on div "Coded Today" at bounding box center [557, 71] width 84 height 9
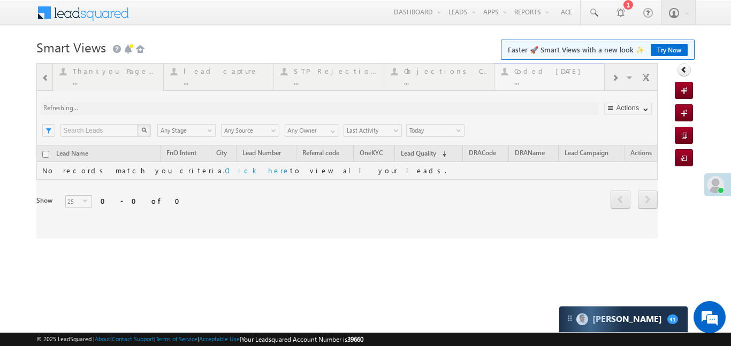
click at [581, 72] on div at bounding box center [347, 151] width 622 height 176
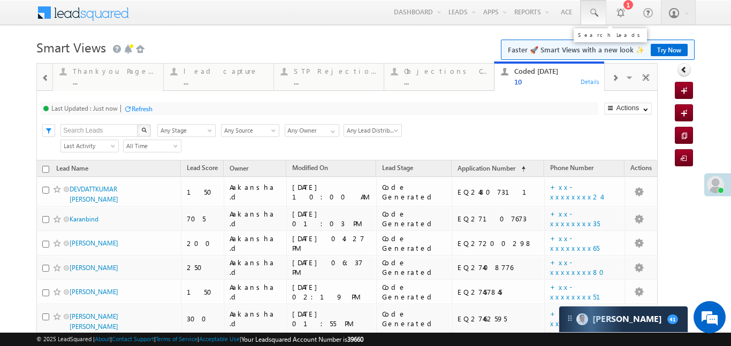
click at [594, 20] on link at bounding box center [594, 12] width 26 height 25
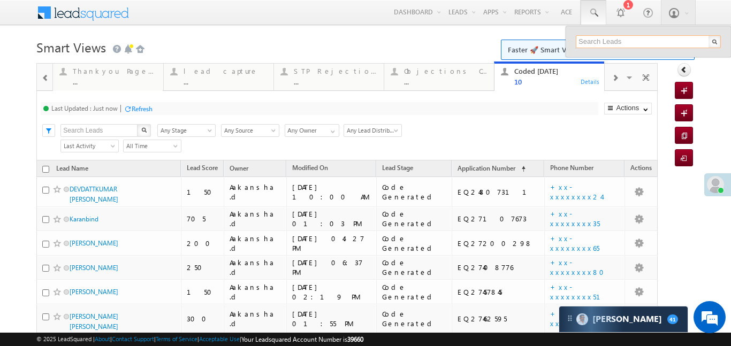
paste input "EQ26742734"
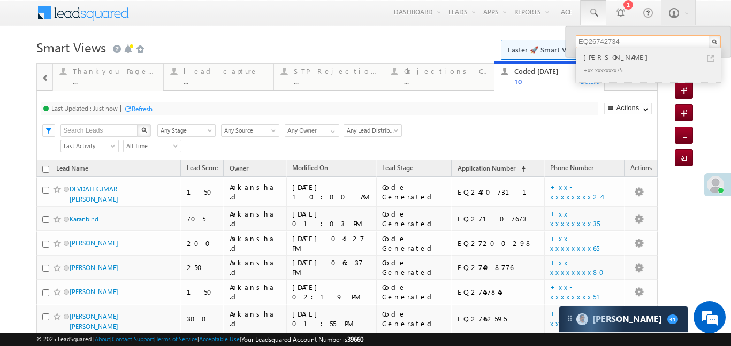
type input "EQ26742734"
click at [591, 58] on div "Aatesh patel" at bounding box center [652, 57] width 143 height 12
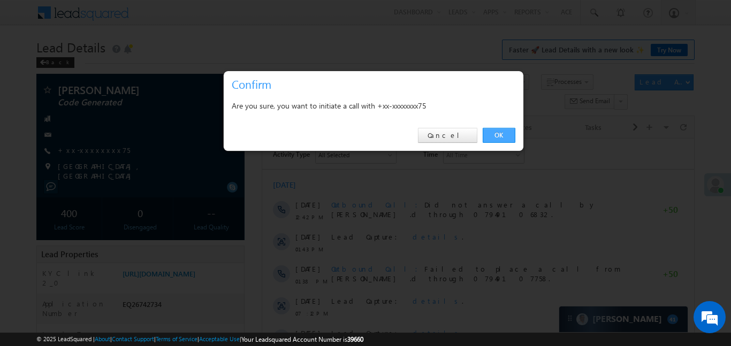
click at [500, 132] on link "OK" at bounding box center [499, 135] width 33 height 15
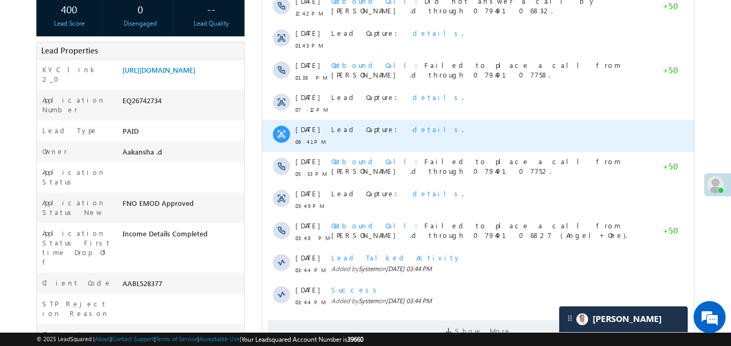
scroll to position [288, 0]
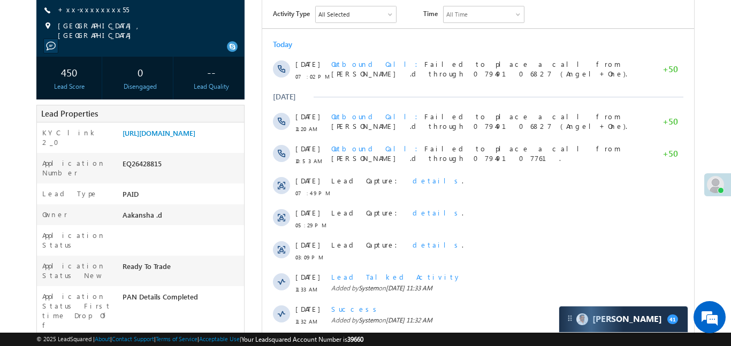
scroll to position [41, 0]
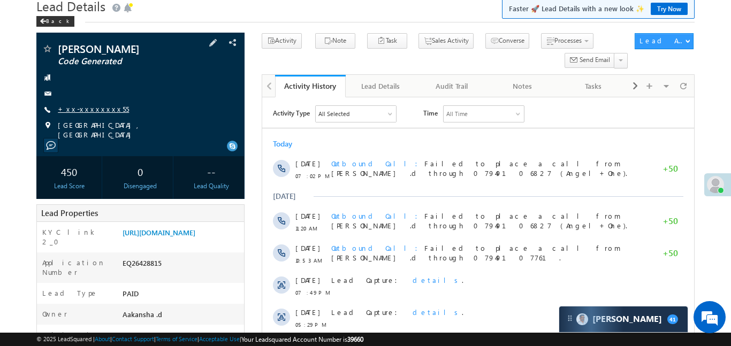
click at [85, 114] on link "+xx-xxxxxxxx55" at bounding box center [93, 108] width 71 height 9
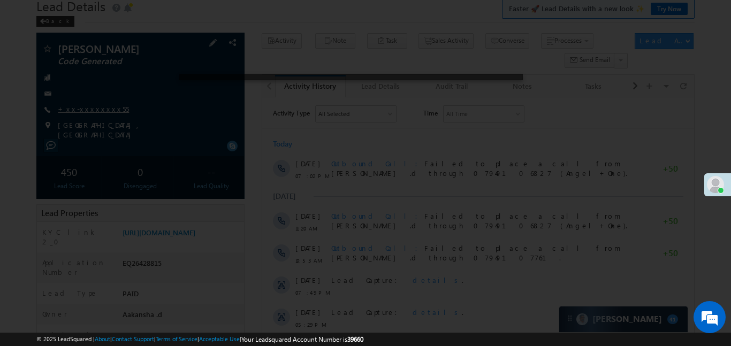
scroll to position [0, 0]
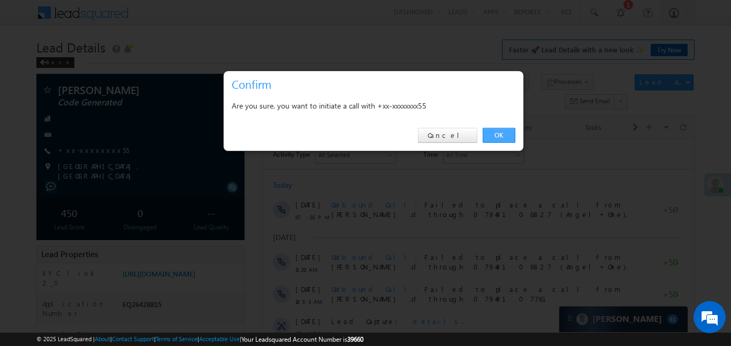
click at [500, 136] on link "OK" at bounding box center [499, 135] width 33 height 15
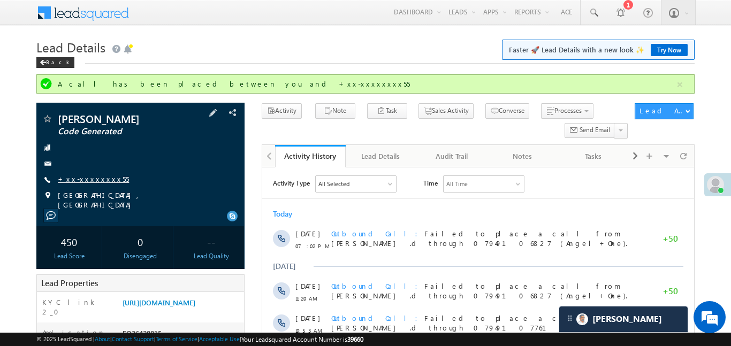
click at [95, 177] on link "+xx-xxxxxxxx55" at bounding box center [93, 179] width 71 height 9
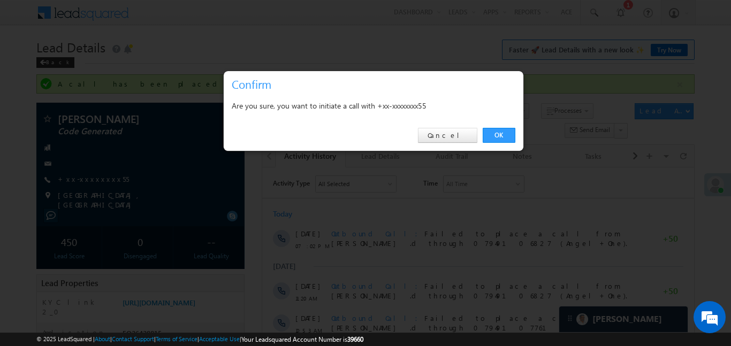
drag, startPoint x: 512, startPoint y: 137, endPoint x: 490, endPoint y: 125, distance: 24.7
click at [511, 137] on link "OK" at bounding box center [499, 135] width 33 height 15
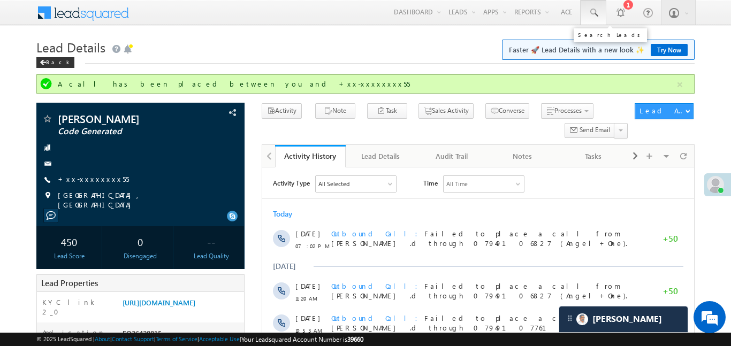
click at [585, 14] on link at bounding box center [594, 12] width 26 height 25
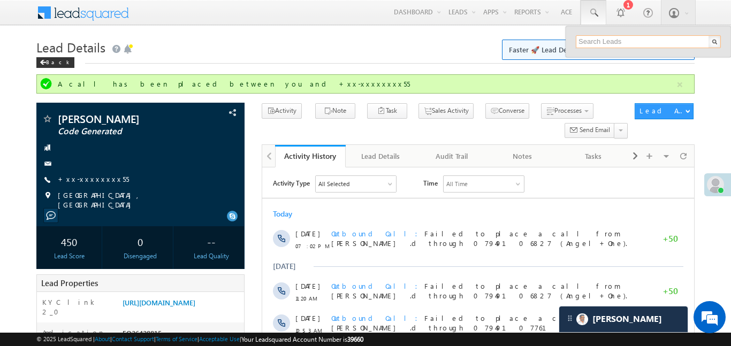
paste input "EQ26889278"
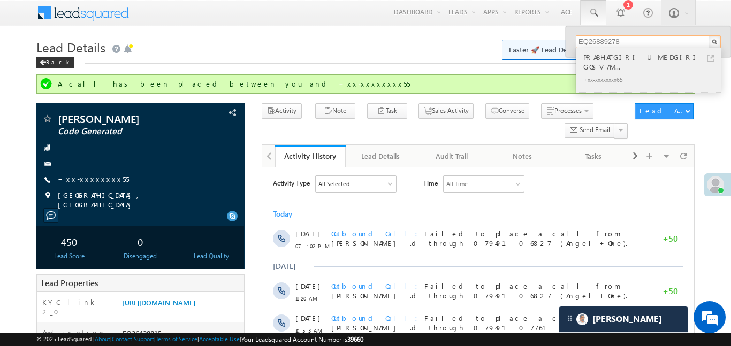
type input "EQ26889278"
click at [614, 55] on div "PRABHATGIRI UMEDGIRI GOSVAM..." at bounding box center [652, 61] width 143 height 21
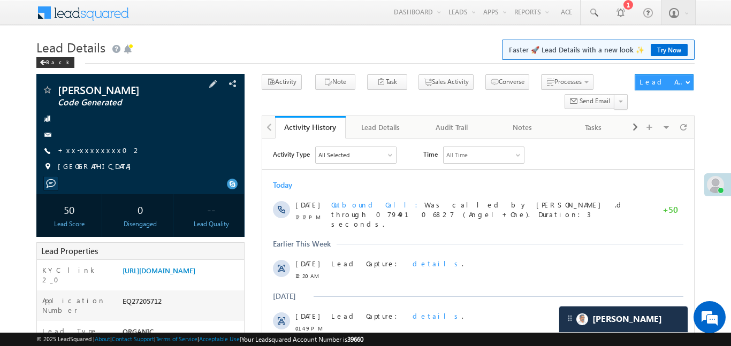
click at [84, 155] on span "+xx-xxxxxxxx02" at bounding box center [100, 151] width 84 height 11
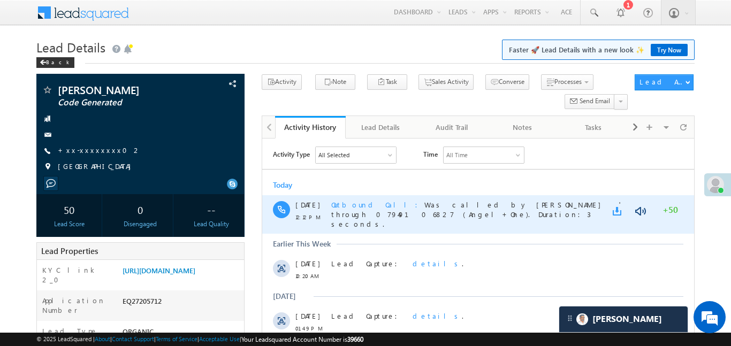
click at [617, 215] on link at bounding box center [619, 211] width 13 height 11
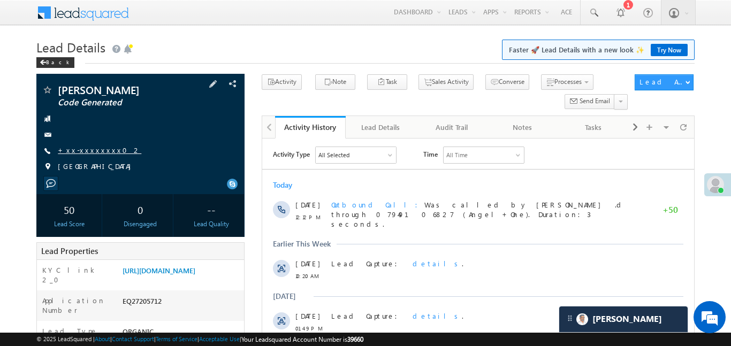
click at [91, 146] on link "+xx-xxxxxxxx02" at bounding box center [100, 150] width 84 height 9
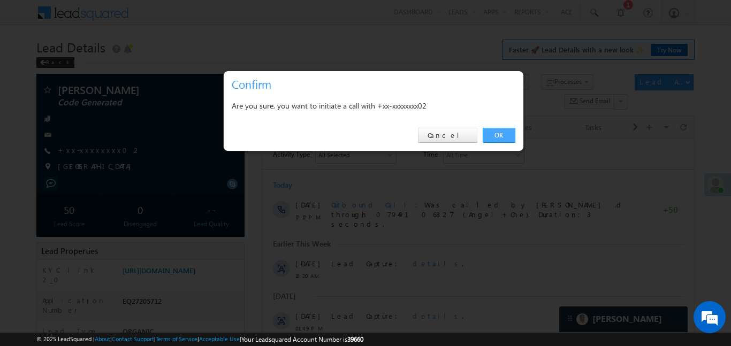
click at [498, 132] on link "OK" at bounding box center [499, 135] width 33 height 15
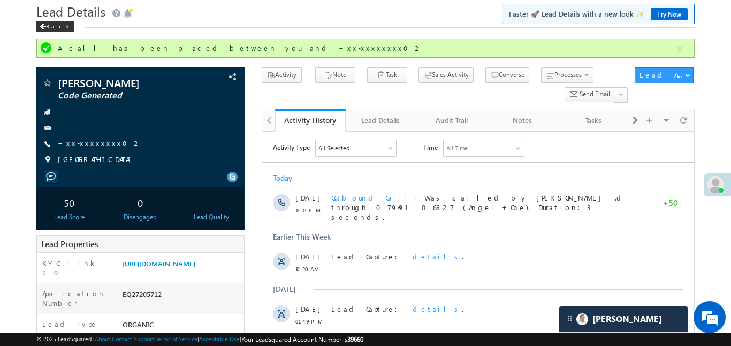
scroll to position [10, 0]
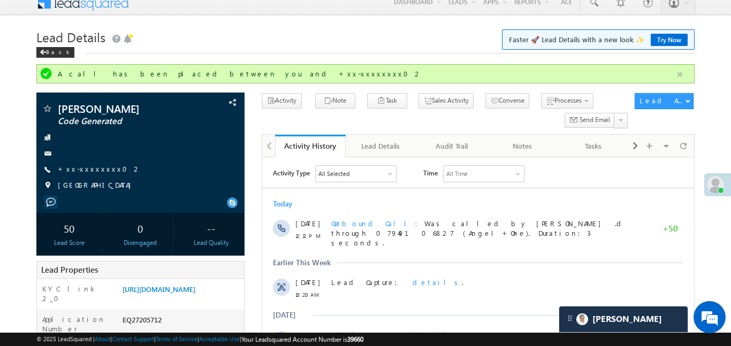
click at [675, 77] on button "button" at bounding box center [680, 74] width 13 height 13
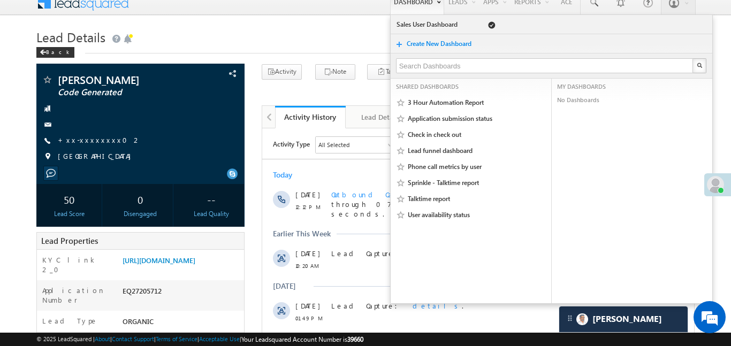
scroll to position [5201, 0]
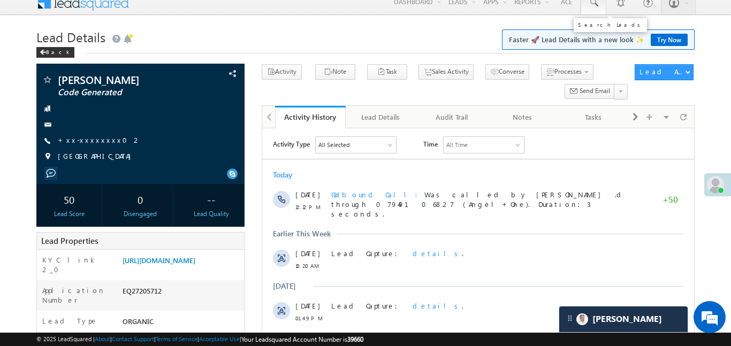
click at [595, 8] on link at bounding box center [594, 2] width 26 height 25
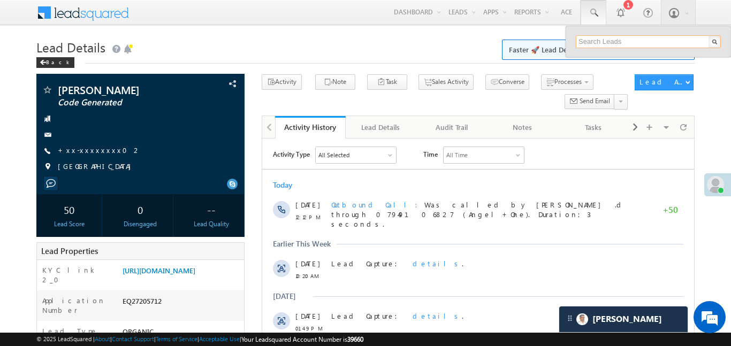
paste input "EQ27080507"
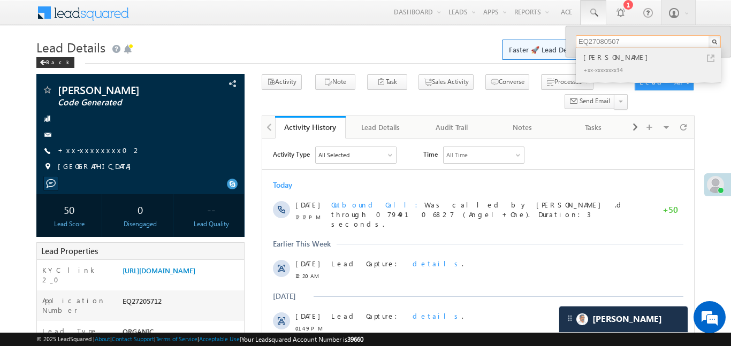
type input "EQ27080507"
click at [599, 56] on div "[PERSON_NAME]" at bounding box center [652, 57] width 143 height 12
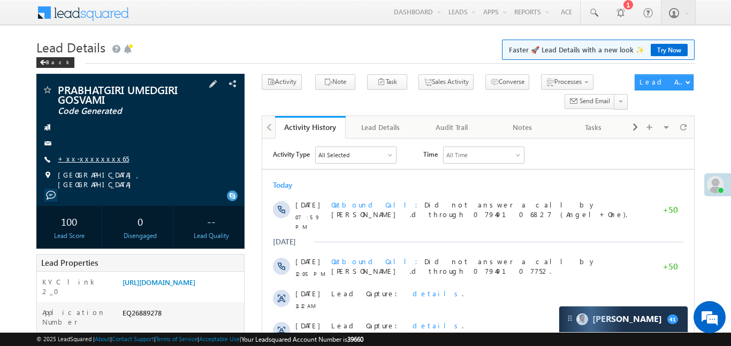
click at [88, 161] on link "+xx-xxxxxxxx65" at bounding box center [93, 158] width 71 height 9
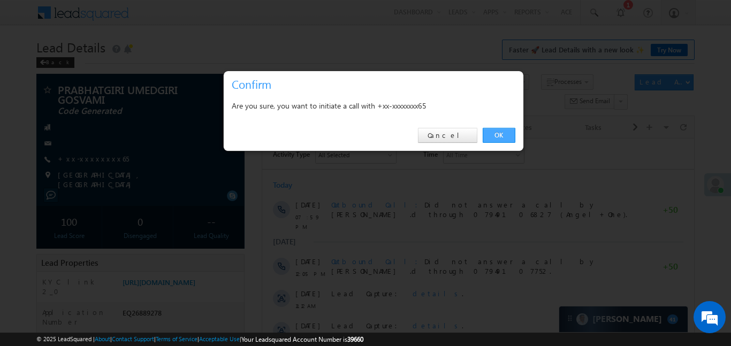
click at [503, 128] on link "OK" at bounding box center [499, 135] width 33 height 15
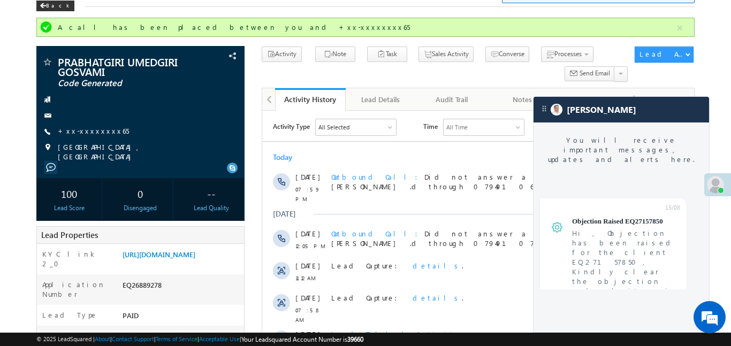
scroll to position [4196, 0]
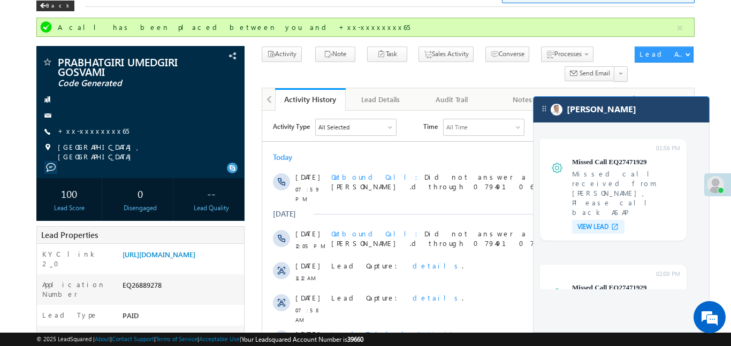
click at [618, 101] on div "[PERSON_NAME]" at bounding box center [622, 110] width 176 height 26
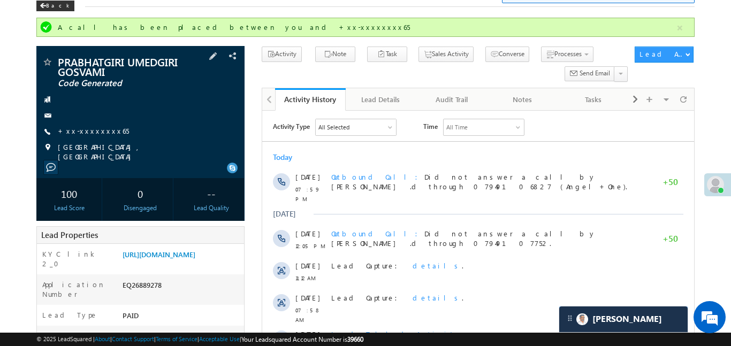
scroll to position [4266, 0]
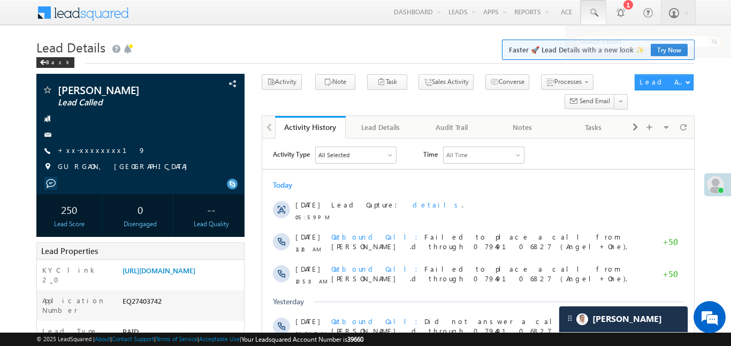
paste input "EQ27326837"
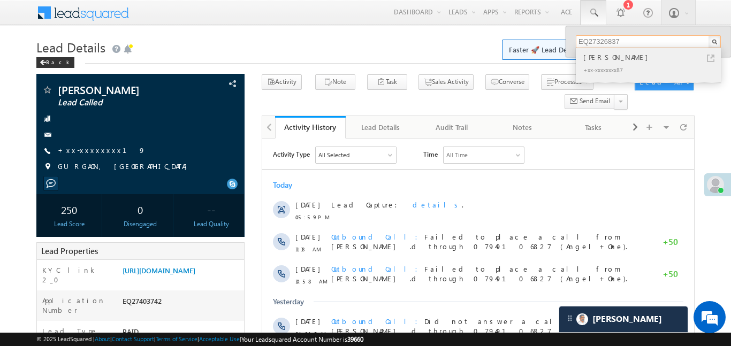
type input "EQ27326837"
click at [623, 56] on div "[PERSON_NAME]" at bounding box center [652, 57] width 143 height 12
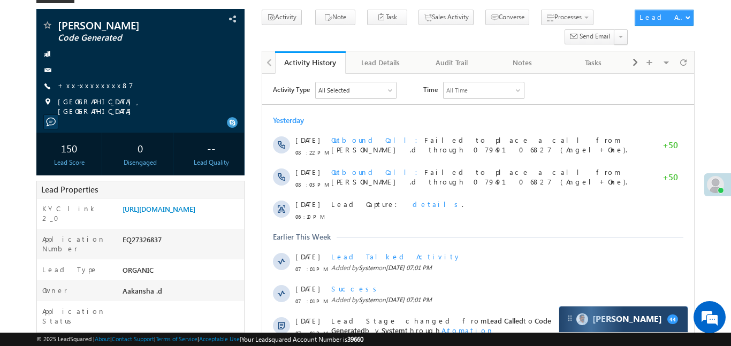
click at [633, 322] on div "[PERSON_NAME] 44" at bounding box center [624, 320] width 129 height 26
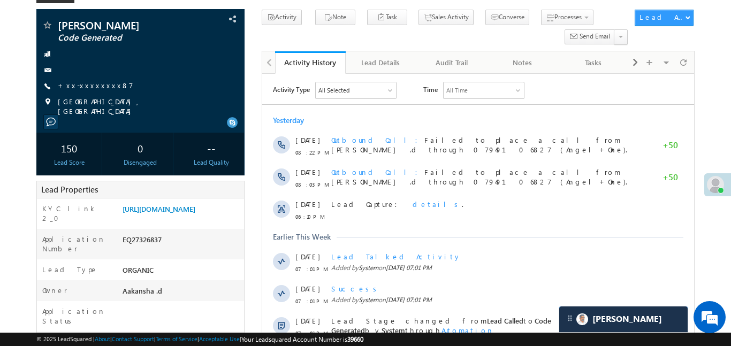
scroll to position [4266, 0]
click at [95, 91] on span "+xx-xxxxxxxx87" at bounding box center [95, 86] width 75 height 11
click at [92, 86] on link "+xx-xxxxxxxx87" at bounding box center [95, 85] width 75 height 9
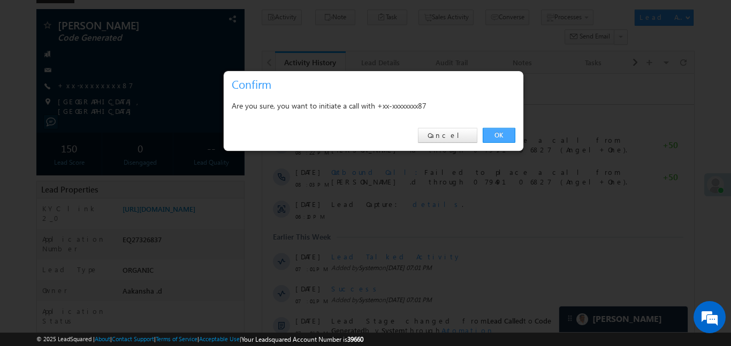
click at [505, 138] on link "OK" at bounding box center [499, 135] width 33 height 15
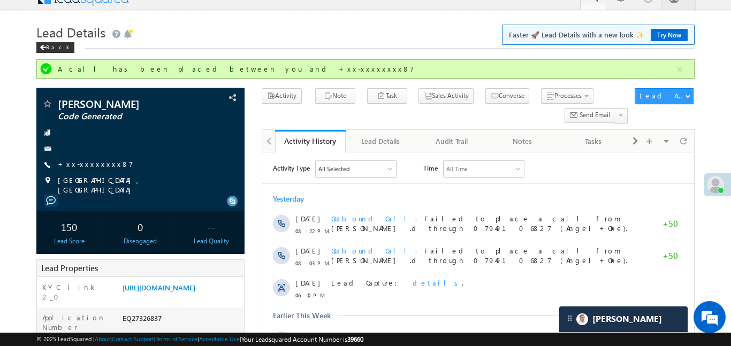
scroll to position [0, 0]
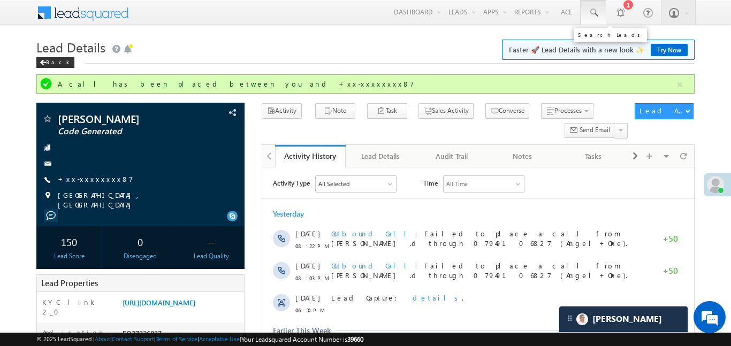
click at [593, 20] on link at bounding box center [594, 12] width 26 height 25
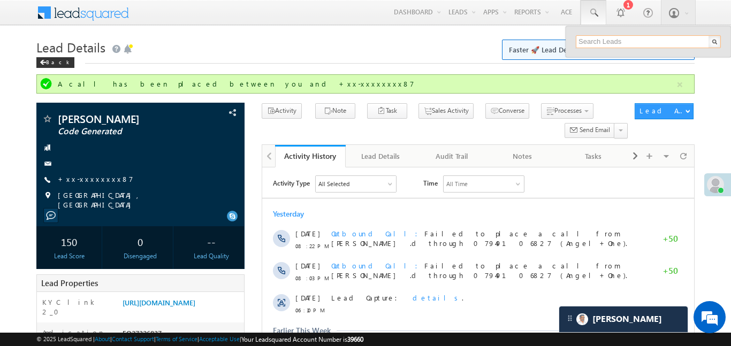
paste input "EQ25187971"
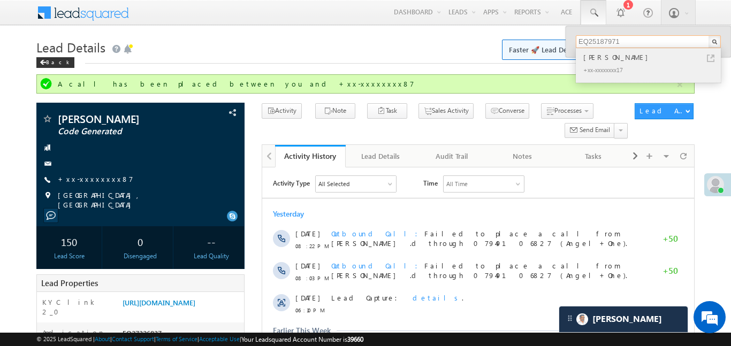
type input "EQ25187971"
click at [610, 59] on div "[PERSON_NAME]" at bounding box center [652, 57] width 143 height 12
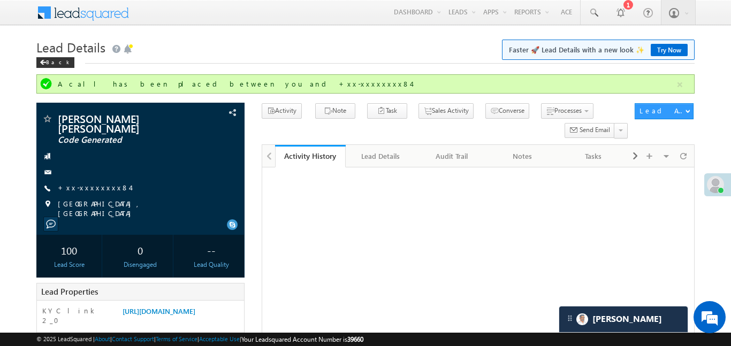
click at [0, 0] on link "Smart Views" at bounding box center [0, 0] width 0 height 0
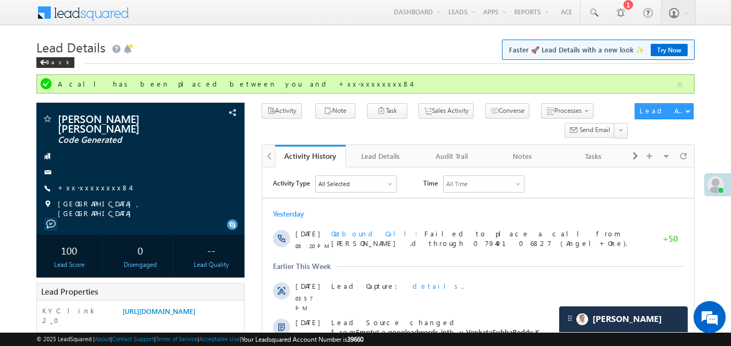
click at [0, 0] on link "Smart Views" at bounding box center [0, 0] width 0 height 0
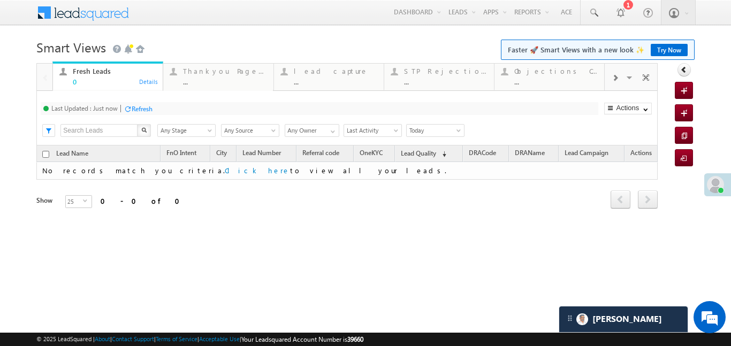
click at [620, 82] on div at bounding box center [615, 77] width 20 height 24
click at [534, 75] on div "Coded [DATE]" at bounding box center [557, 71] width 84 height 9
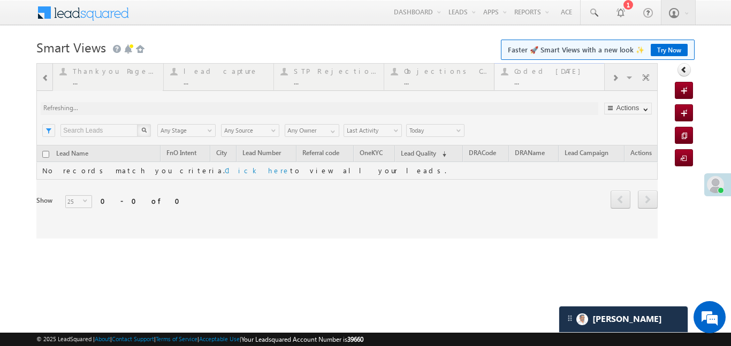
click at [534, 75] on div at bounding box center [347, 151] width 622 height 176
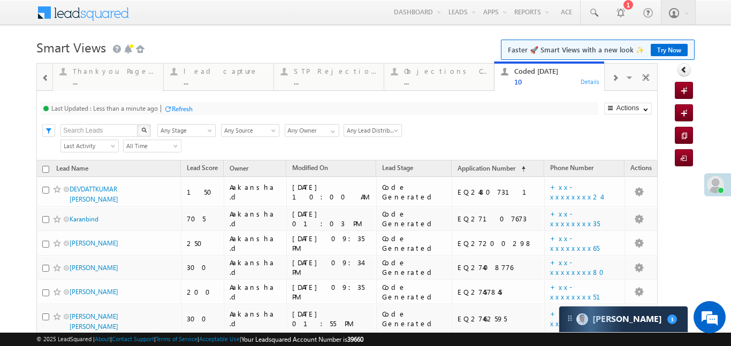
scroll to position [5223, 0]
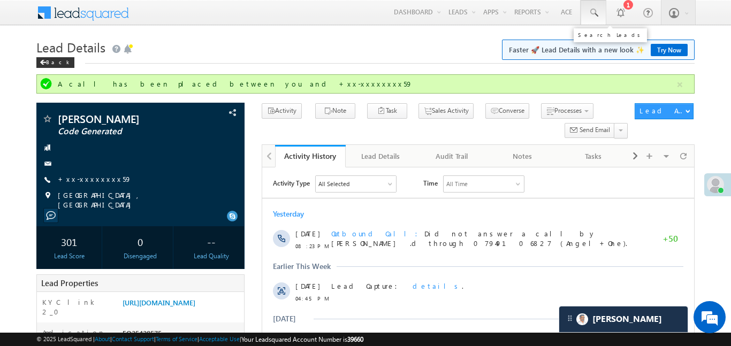
click at [591, 13] on span at bounding box center [593, 12] width 11 height 11
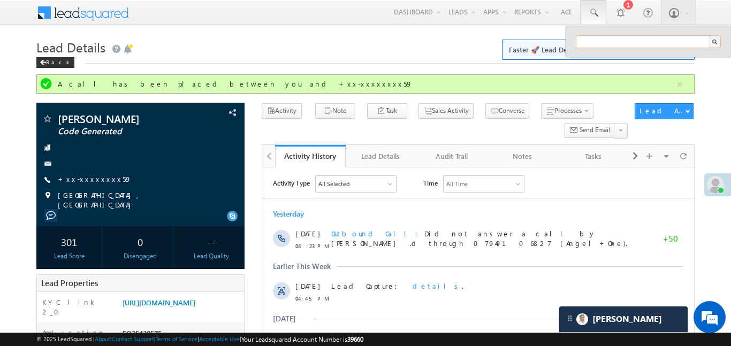
paste input "EQ27326258"
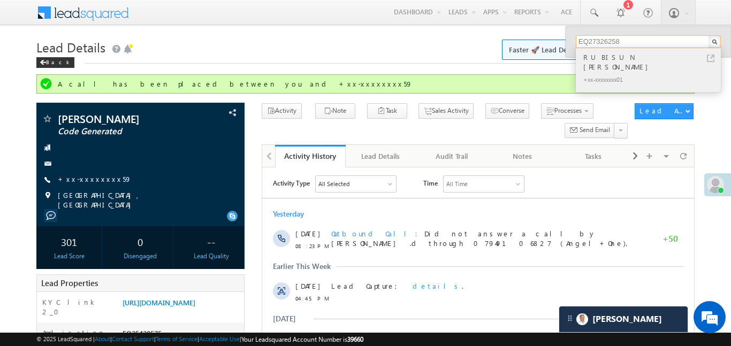
type input "EQ27326258"
click at [609, 55] on div "RUBISUN [PERSON_NAME]" at bounding box center [652, 61] width 143 height 21
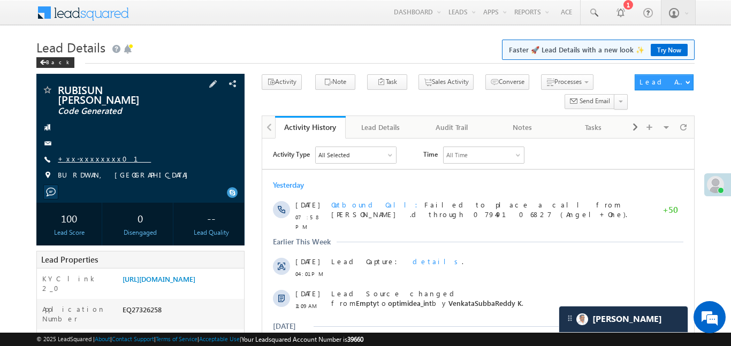
click at [93, 154] on link "+xx-xxxxxxxx01" at bounding box center [104, 158] width 93 height 9
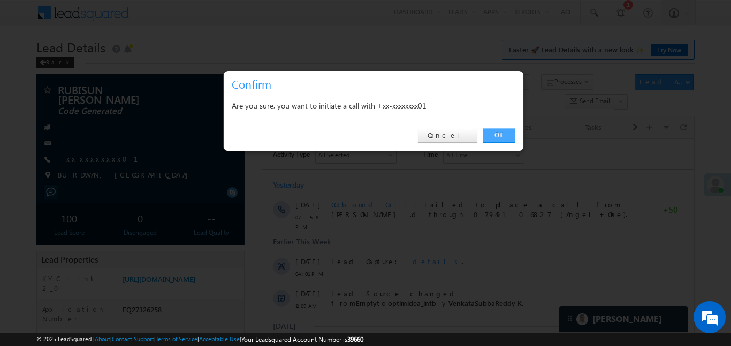
click at [490, 138] on link "OK" at bounding box center [499, 135] width 33 height 15
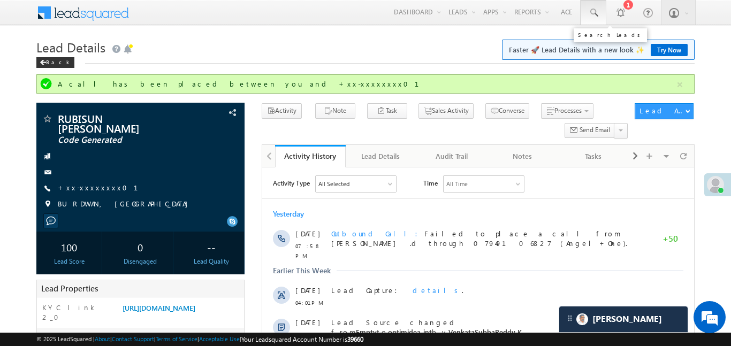
click at [602, 9] on link at bounding box center [594, 12] width 26 height 25
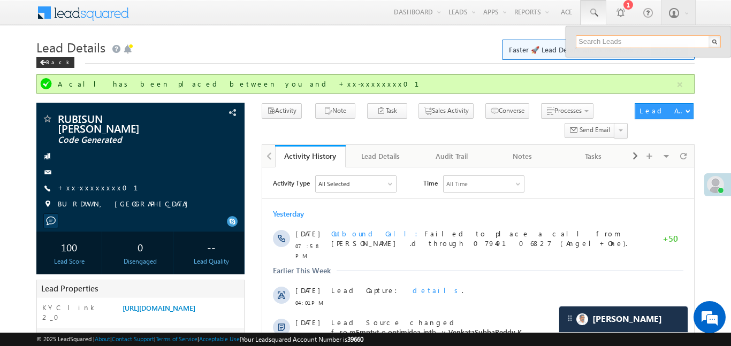
paste input "EQ25150154"
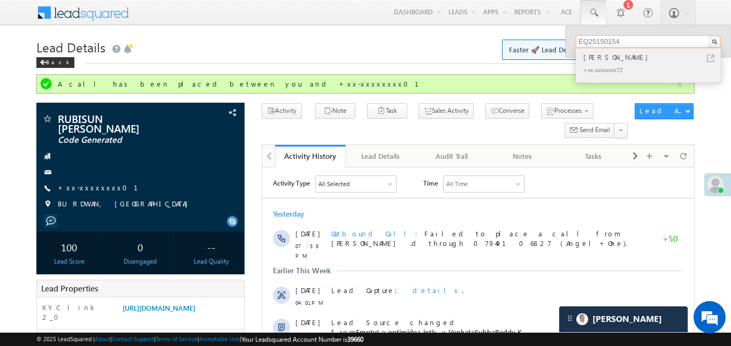
type input "EQ25150154"
click at [608, 62] on div "Sachendra Ahirwar" at bounding box center [652, 57] width 143 height 12
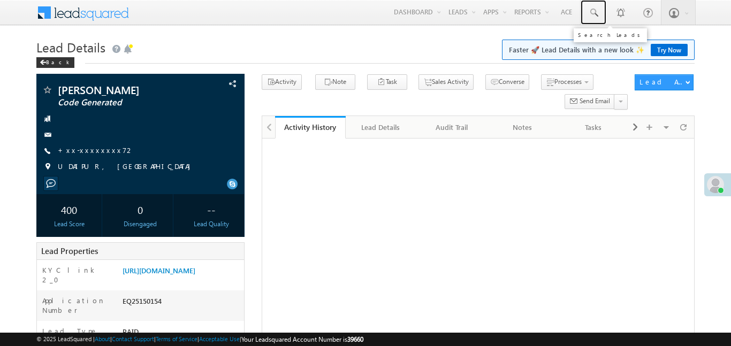
click at [595, 13] on span at bounding box center [593, 12] width 11 height 11
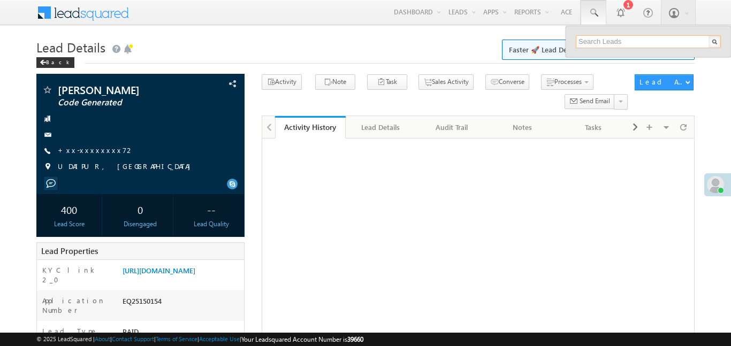
paste input "EQ25428575"
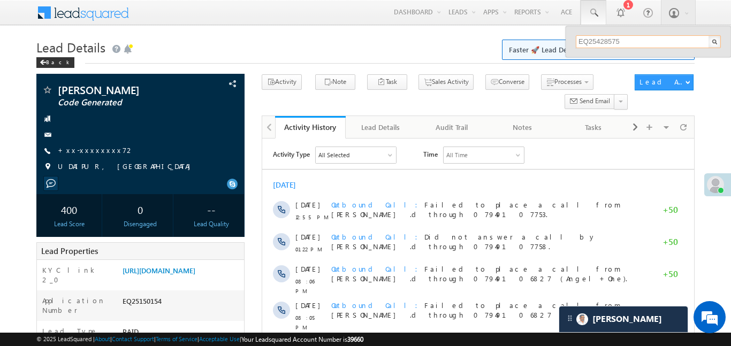
scroll to position [5106, 0]
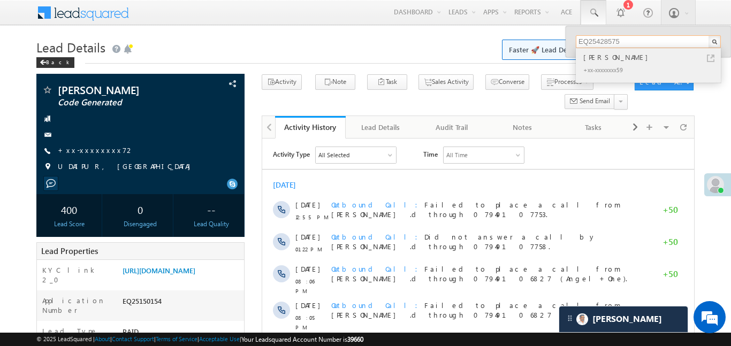
type input "EQ25428575"
click at [598, 61] on div "[PERSON_NAME]" at bounding box center [652, 57] width 143 height 12
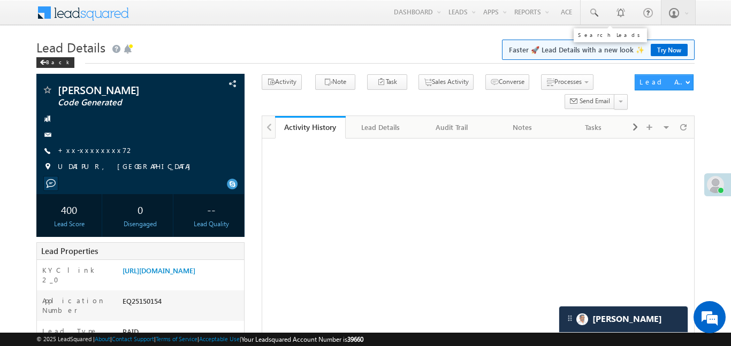
click at [588, 11] on span at bounding box center [593, 12] width 11 height 11
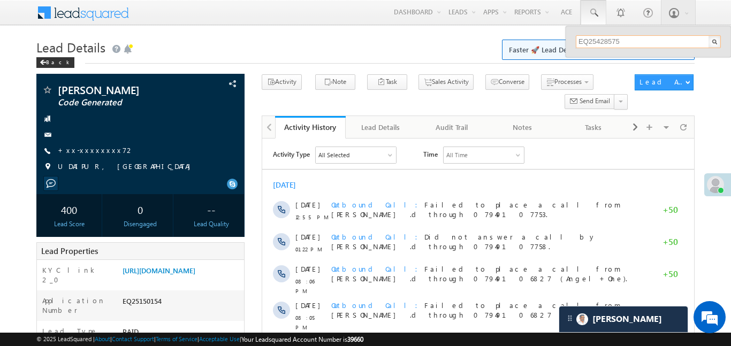
paste input "EQ26914111"
type input "EQ25428575"
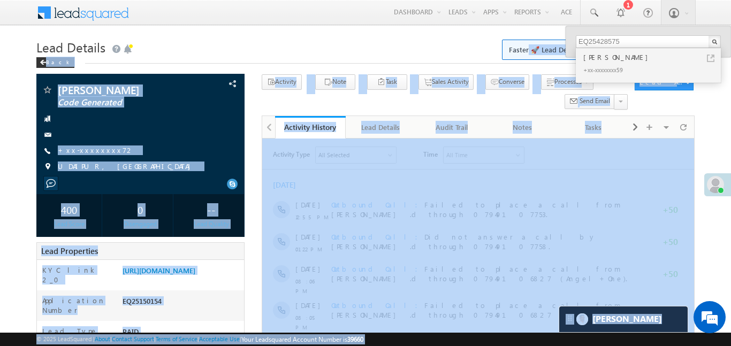
drag, startPoint x: 639, startPoint y: 42, endPoint x: 530, endPoint y: 47, distance: 108.8
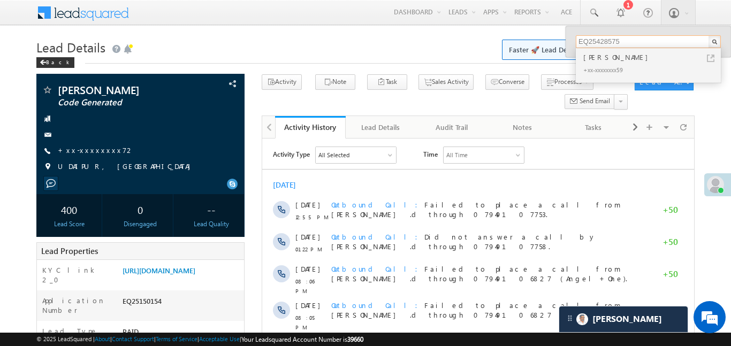
drag, startPoint x: 630, startPoint y: 37, endPoint x: 544, endPoint y: 43, distance: 85.9
paste input "EQ26914111"
click at [100, 152] on link "+xx-xxxxxxxx72" at bounding box center [96, 150] width 77 height 9
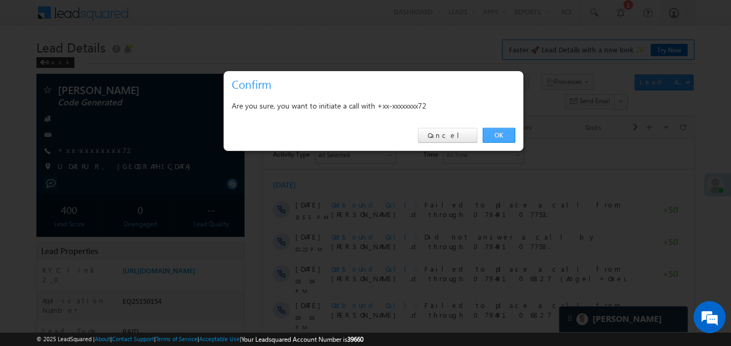
click at [496, 137] on link "OK" at bounding box center [499, 135] width 33 height 15
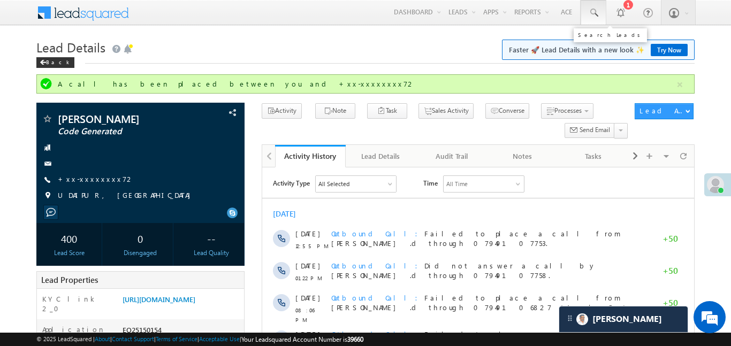
click at [591, 14] on span at bounding box center [593, 12] width 11 height 11
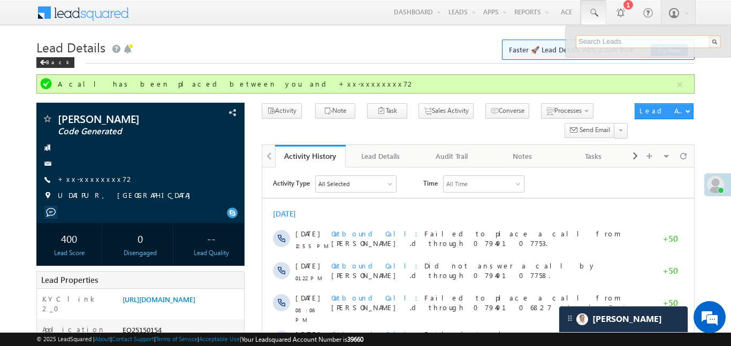
paste input "EQ26914111"
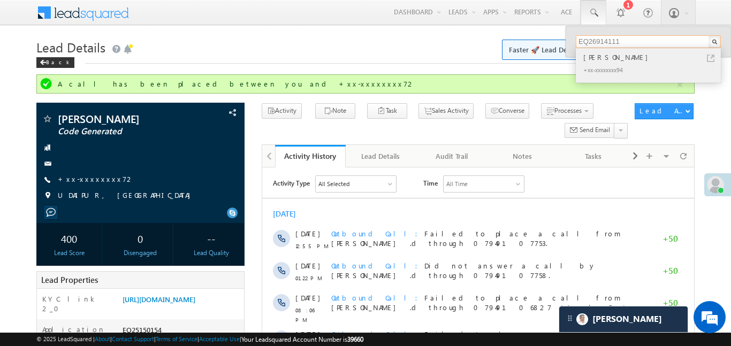
type input "EQ26914111"
click at [615, 59] on div "deepak SINGH" at bounding box center [652, 57] width 143 height 12
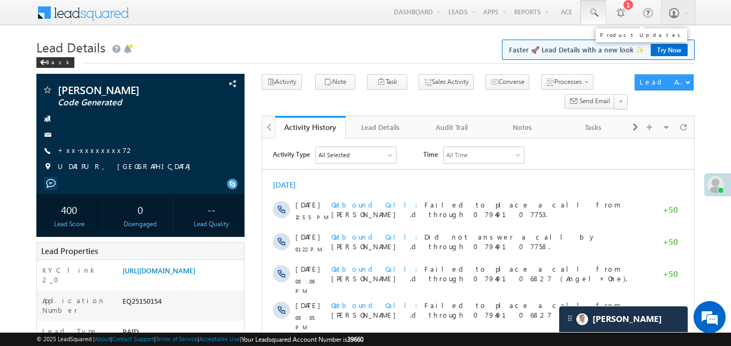
click at [600, 13] on link at bounding box center [594, 12] width 26 height 25
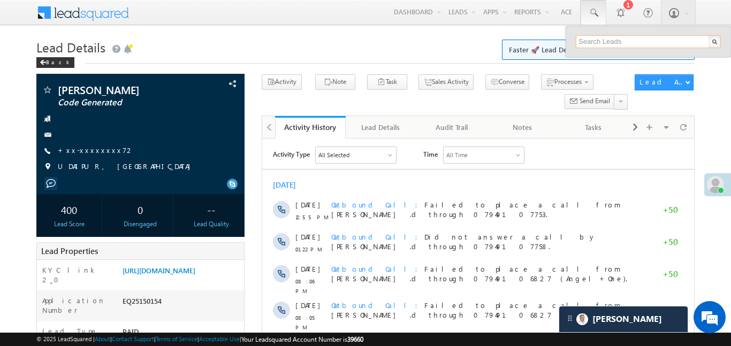
paste input "EQ19821792"
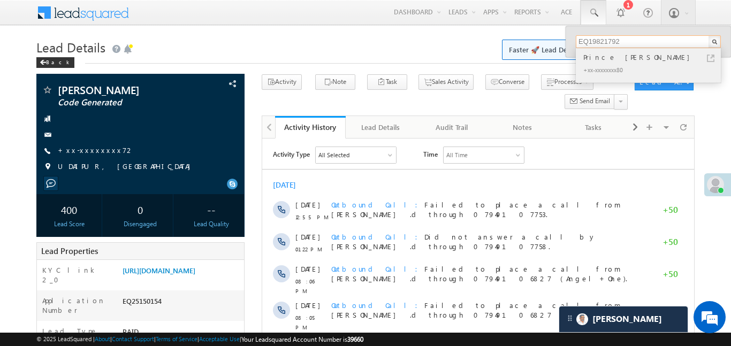
type input "EQ19821792"
click at [605, 59] on div "Prince kumar dagaur" at bounding box center [652, 57] width 143 height 12
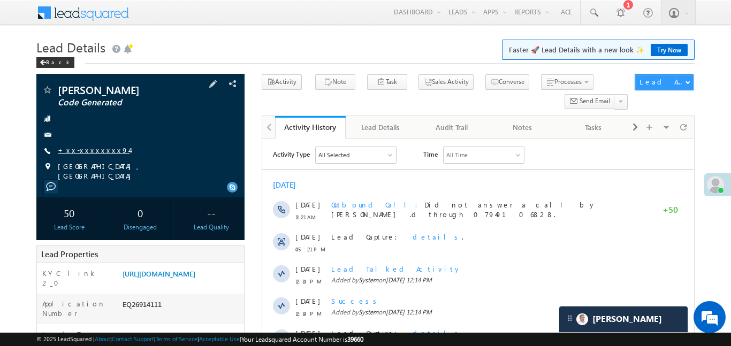
click at [96, 148] on link "+xx-xxxxxxxx94" at bounding box center [94, 150] width 72 height 9
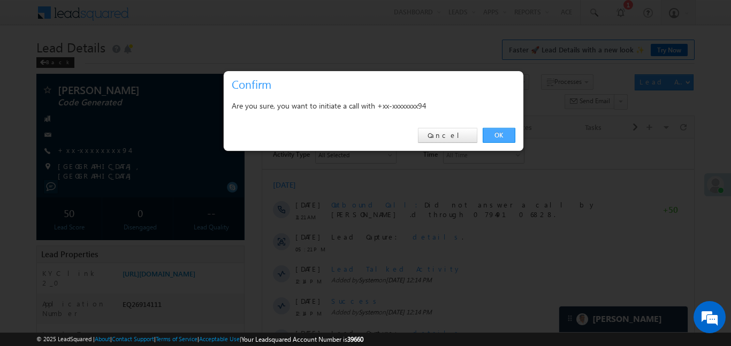
click at [489, 129] on link "OK" at bounding box center [499, 135] width 33 height 15
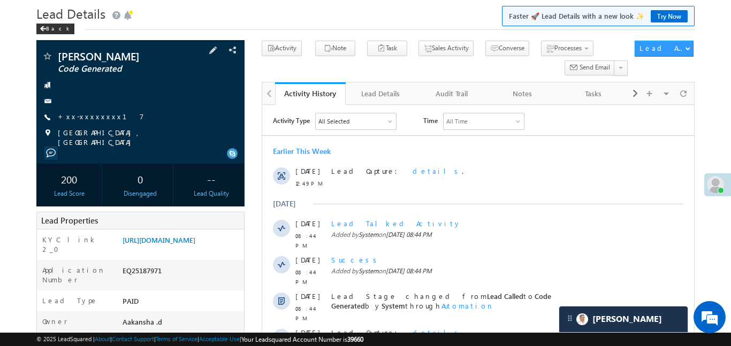
click at [86, 122] on span "+xx-xxxxxxxx17" at bounding box center [101, 117] width 86 height 11
click at [86, 115] on link "+xx-xxxxxxxx17" at bounding box center [101, 116] width 86 height 9
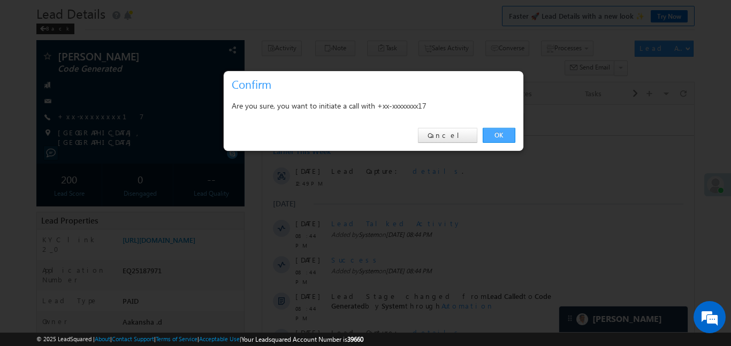
click at [486, 136] on link "OK" at bounding box center [499, 135] width 33 height 15
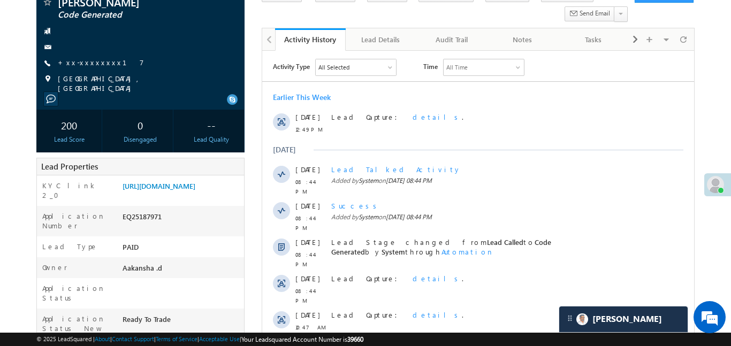
scroll to position [55, 0]
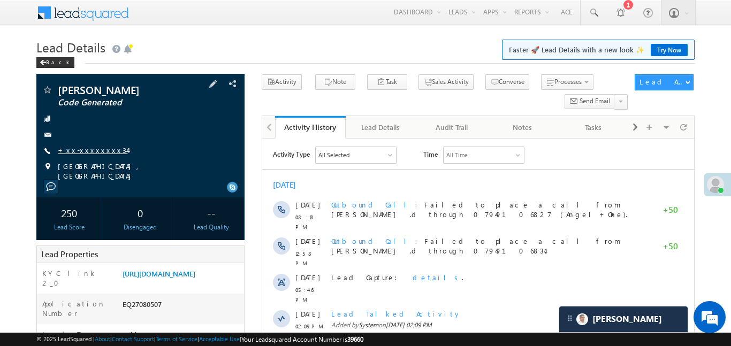
click at [92, 148] on link "+xx-xxxxxxxx34" at bounding box center [93, 150] width 70 height 9
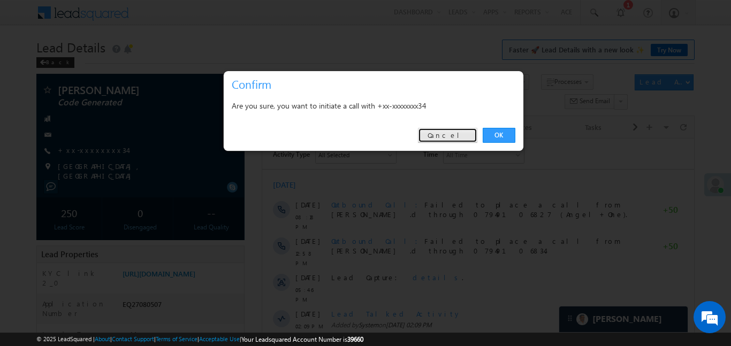
click at [454, 135] on link "Cancel" at bounding box center [447, 135] width 59 height 15
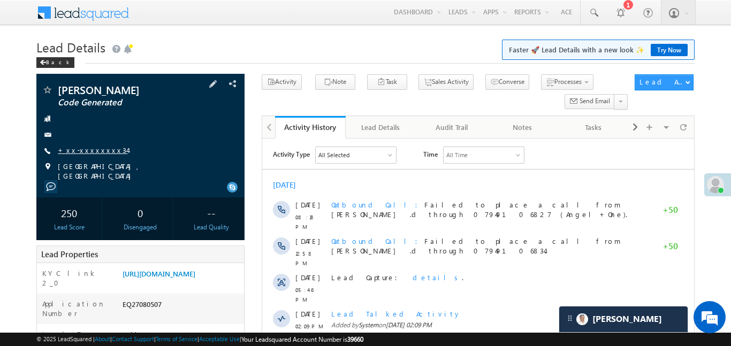
click at [88, 149] on link "+xx-xxxxxxxx34" at bounding box center [93, 150] width 70 height 9
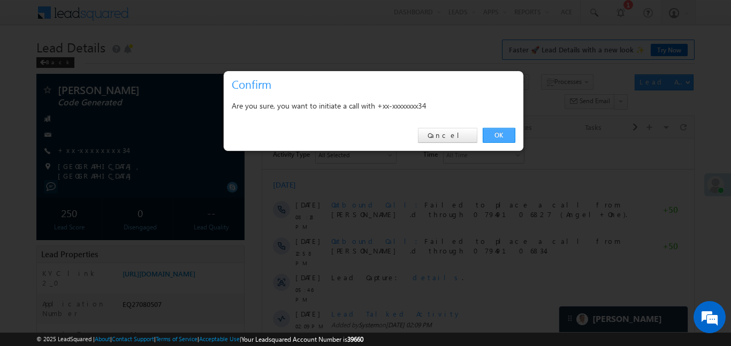
click at [495, 138] on link "OK" at bounding box center [499, 135] width 33 height 15
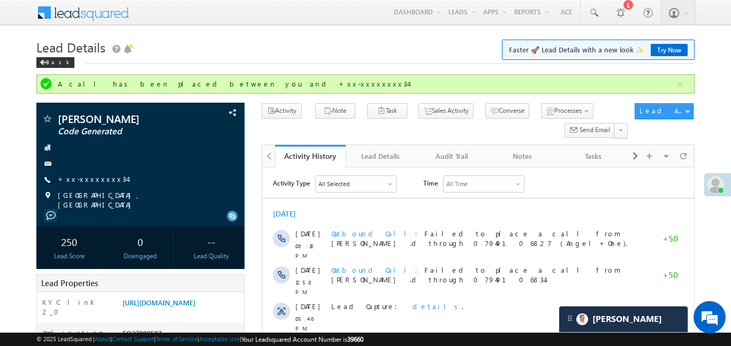
scroll to position [5223, 0]
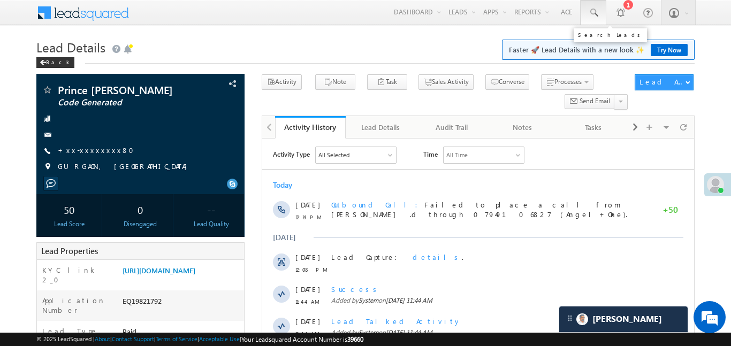
click at [587, 12] on link at bounding box center [594, 12] width 26 height 25
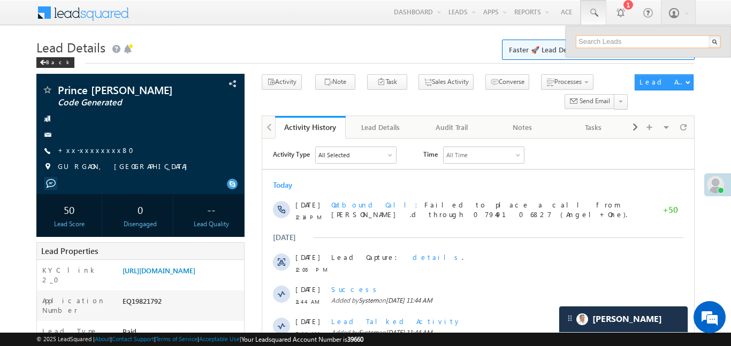
paste input "EQ27327559"
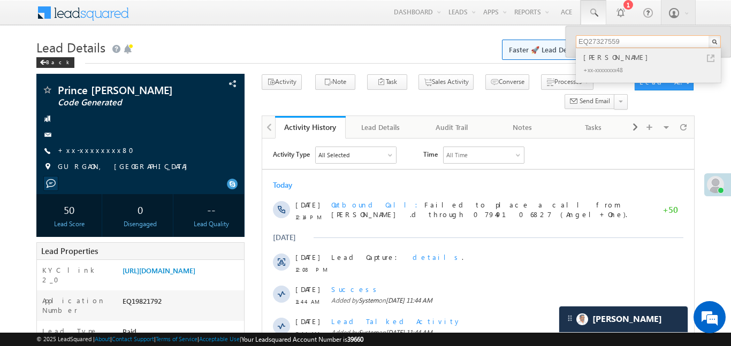
type input "EQ27327559"
click at [611, 58] on div "[PERSON_NAME]" at bounding box center [652, 57] width 143 height 12
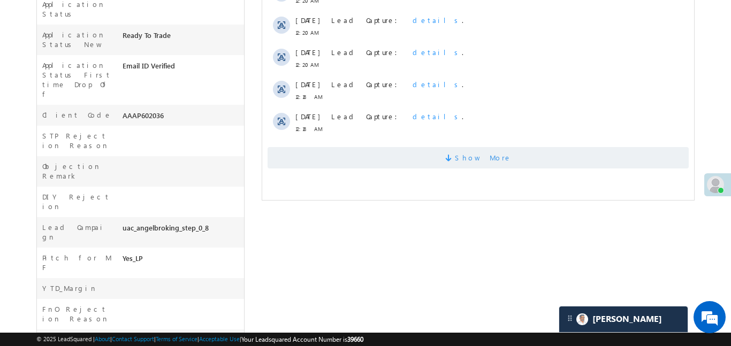
scroll to position [382, 0]
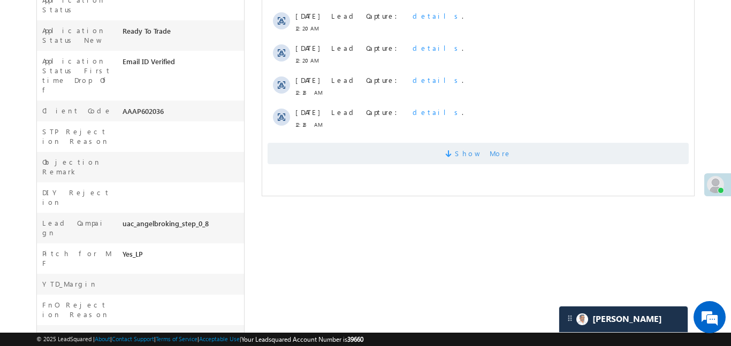
click at [445, 151] on span "Show More" at bounding box center [477, 153] width 421 height 21
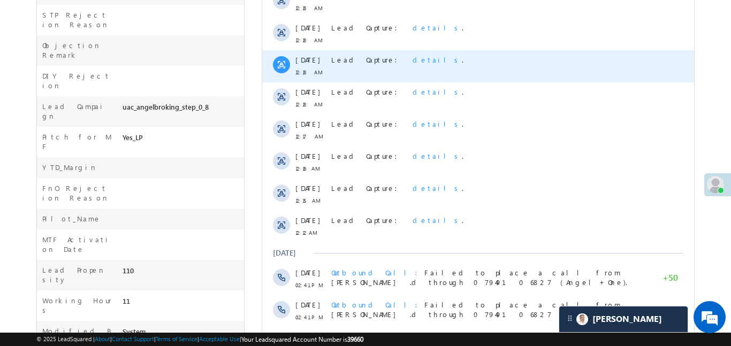
scroll to position [586, 0]
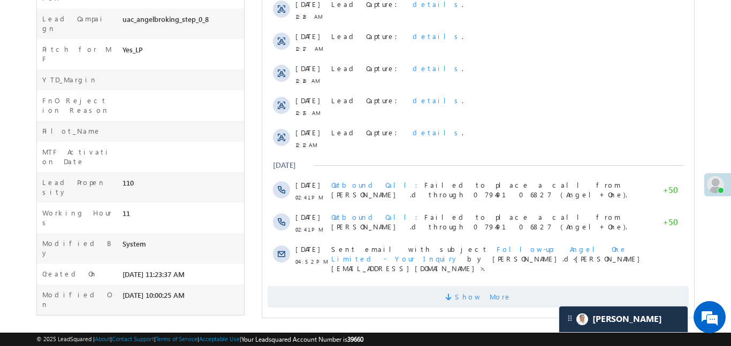
click at [466, 288] on span "Show More" at bounding box center [483, 296] width 57 height 21
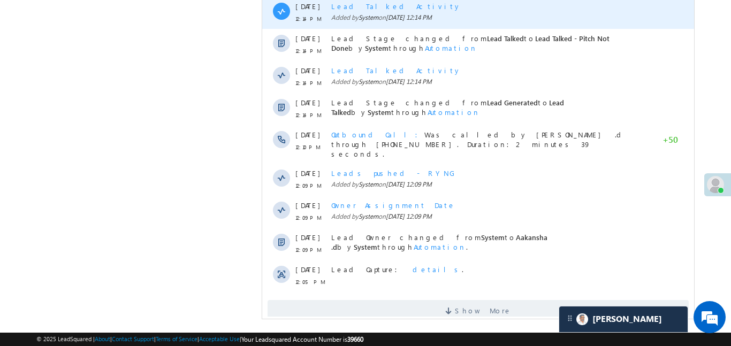
scroll to position [0, 0]
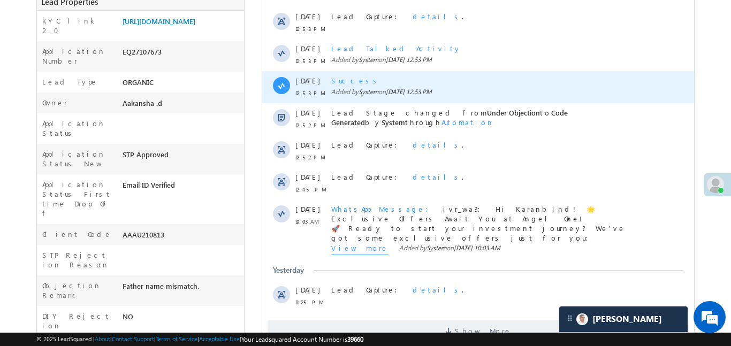
scroll to position [294, 0]
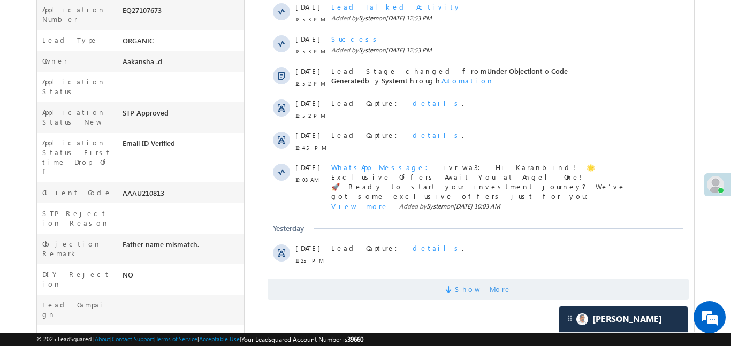
click at [441, 292] on span "Show More" at bounding box center [477, 289] width 421 height 21
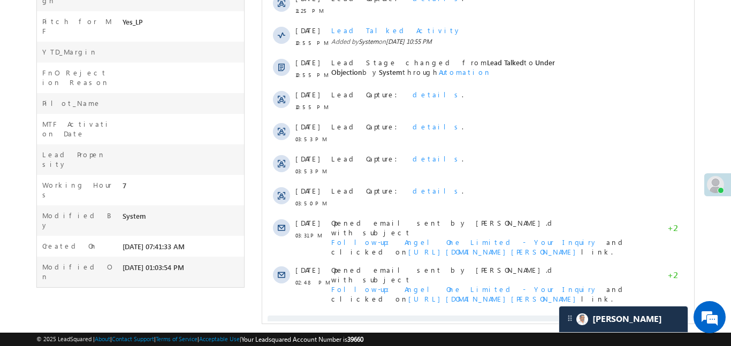
scroll to position [615, 0]
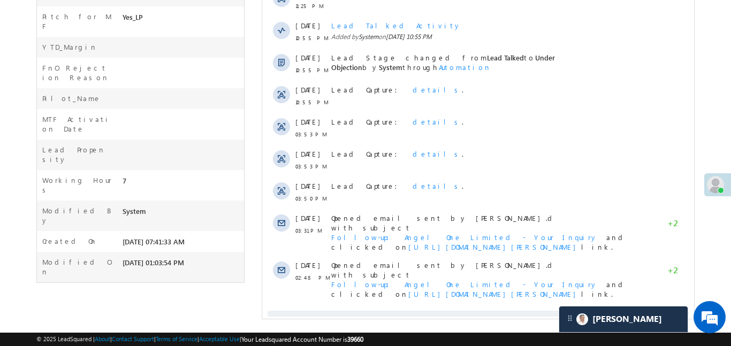
click at [482, 311] on span "Show More" at bounding box center [483, 321] width 57 height 21
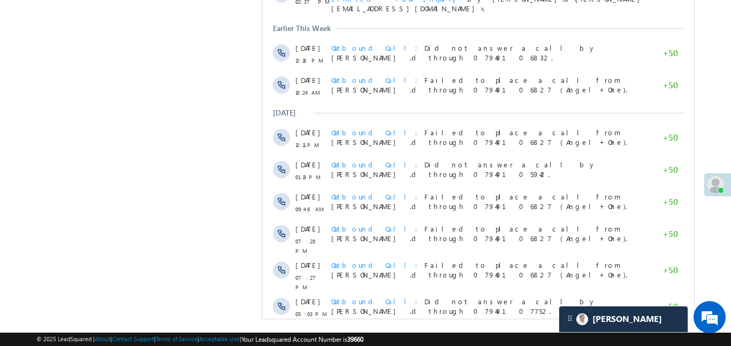
scroll to position [0, 0]
click at [490, 333] on span "Show More" at bounding box center [483, 343] width 57 height 21
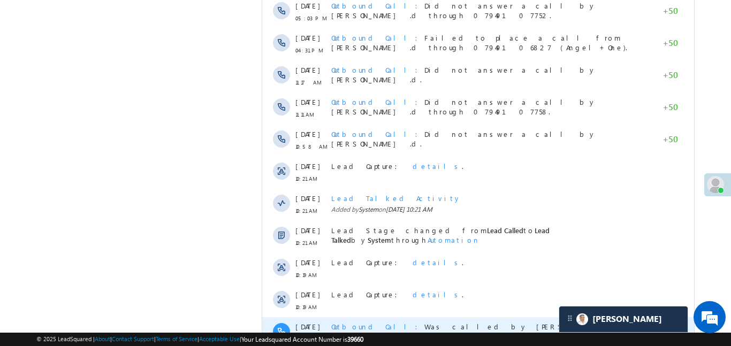
scroll to position [1298, 0]
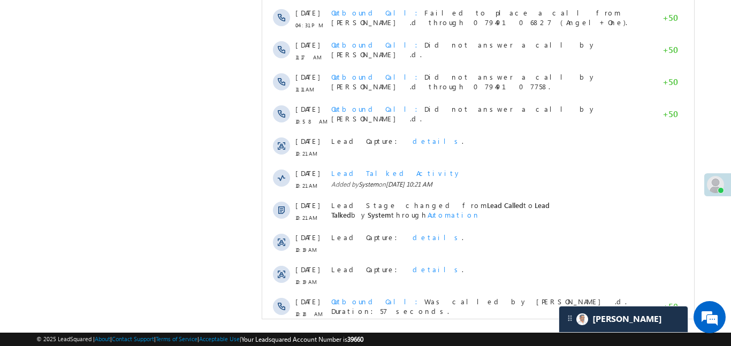
drag, startPoint x: 513, startPoint y: 284, endPoint x: 511, endPoint y: 276, distance: 7.7
click at [513, 333] on span "Show More" at bounding box center [477, 343] width 421 height 21
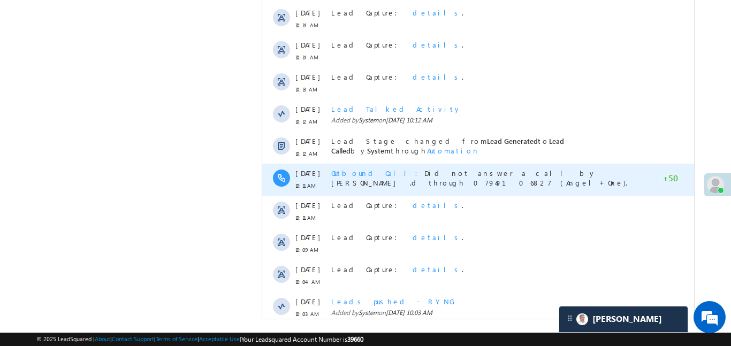
scroll to position [1619, 0]
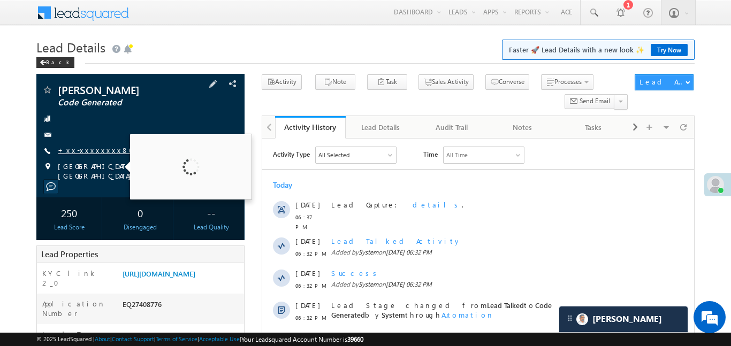
click at [92, 151] on link "+xx-xxxxxxxx80" at bounding box center [99, 150] width 82 height 9
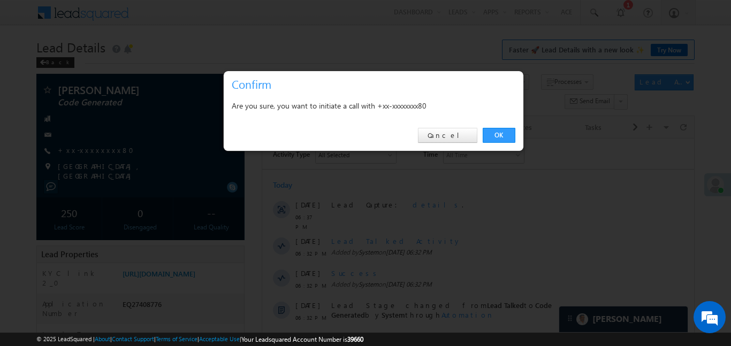
click at [501, 130] on link "OK" at bounding box center [499, 135] width 33 height 15
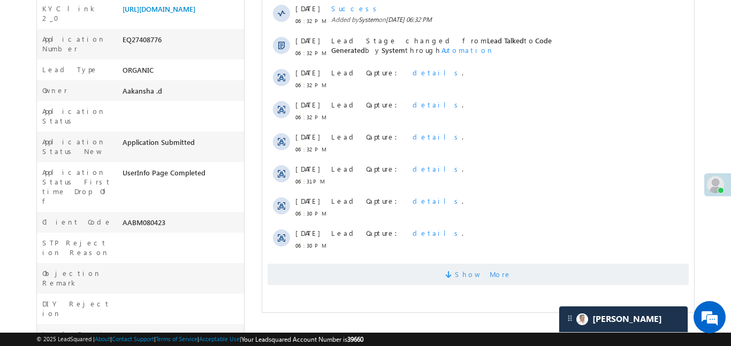
click at [471, 270] on span "Show More" at bounding box center [483, 274] width 57 height 21
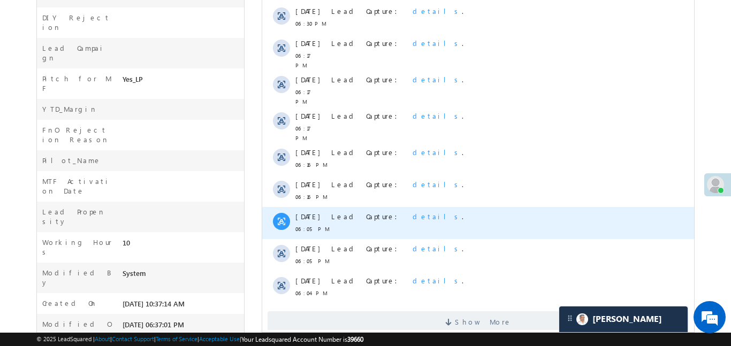
scroll to position [595, 0]
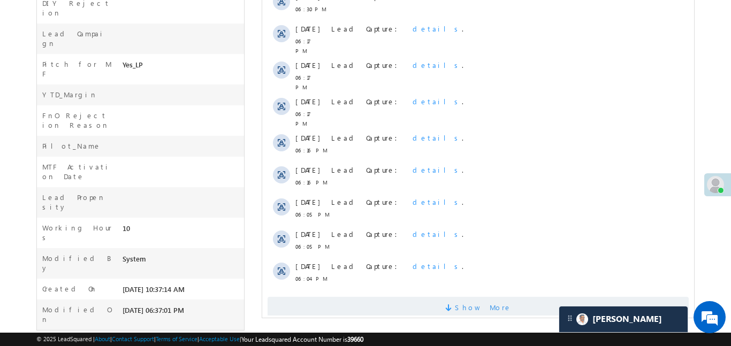
click at [469, 297] on span "Show More" at bounding box center [483, 307] width 57 height 21
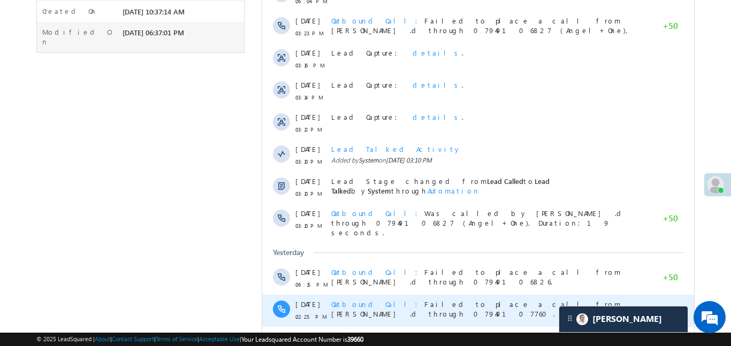
scroll to position [936, 0]
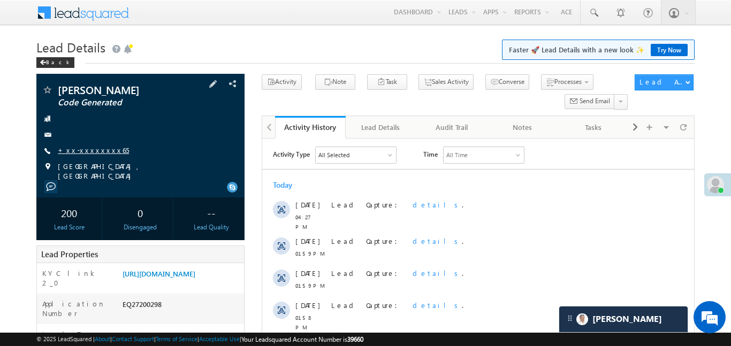
click at [92, 152] on link "+xx-xxxxxxxx65" at bounding box center [93, 150] width 71 height 9
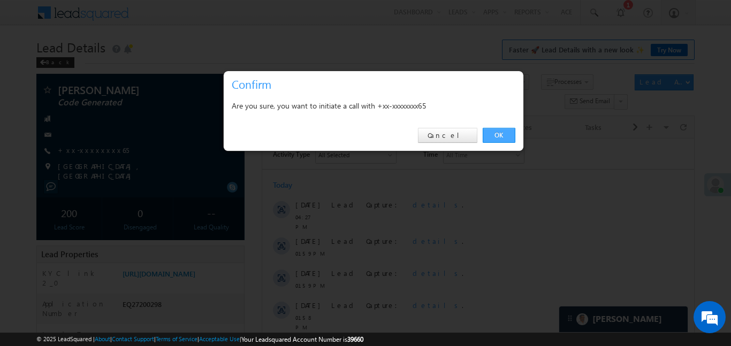
click at [503, 131] on link "OK" at bounding box center [499, 135] width 33 height 15
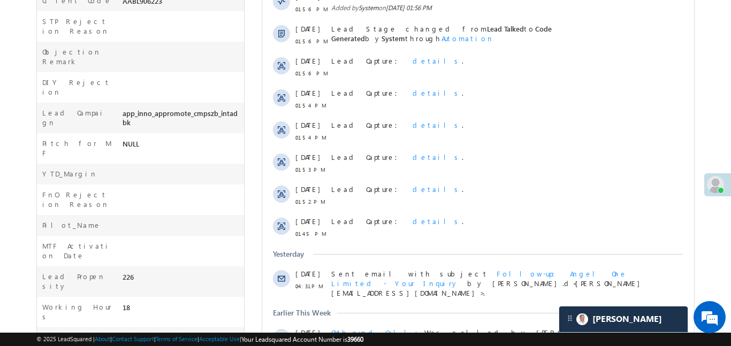
scroll to position [656, 0]
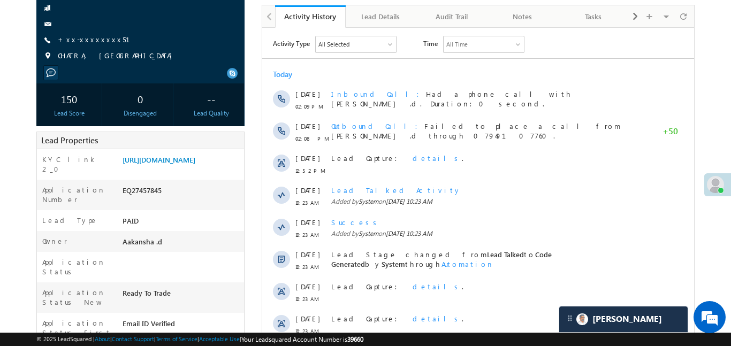
scroll to position [87, 0]
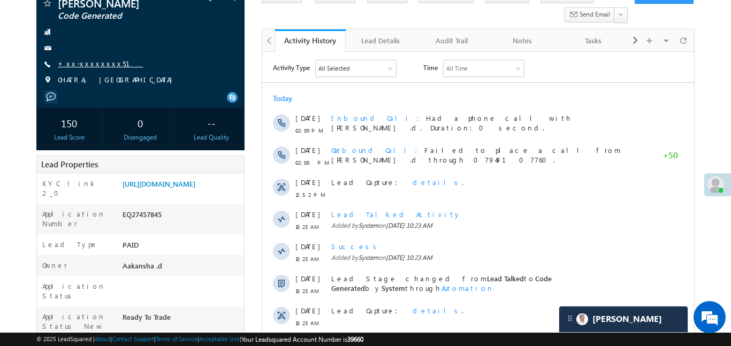
type textarea "`"
click at [88, 63] on link "+xx-xxxxxxxx51" at bounding box center [100, 63] width 85 height 9
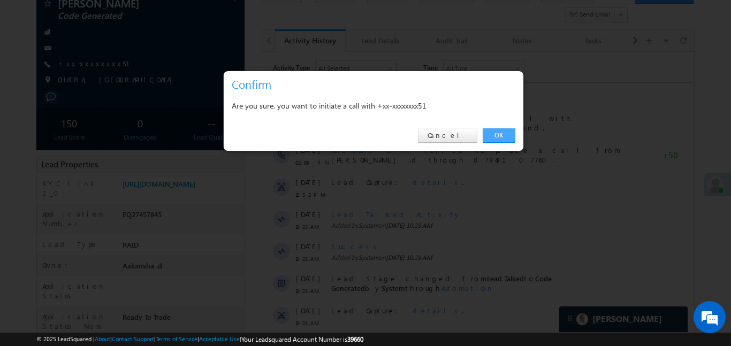
click at [495, 142] on link "OK" at bounding box center [499, 135] width 33 height 15
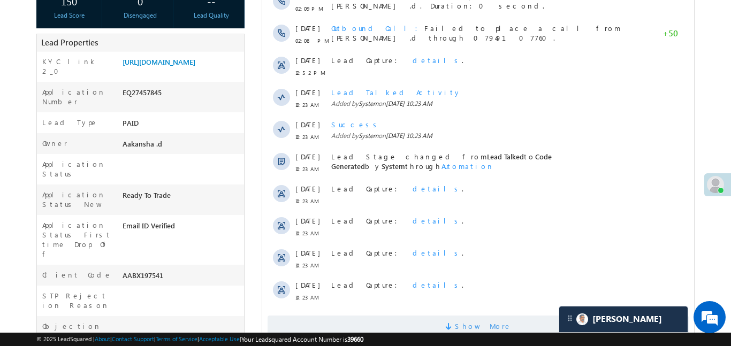
scroll to position [267, 0]
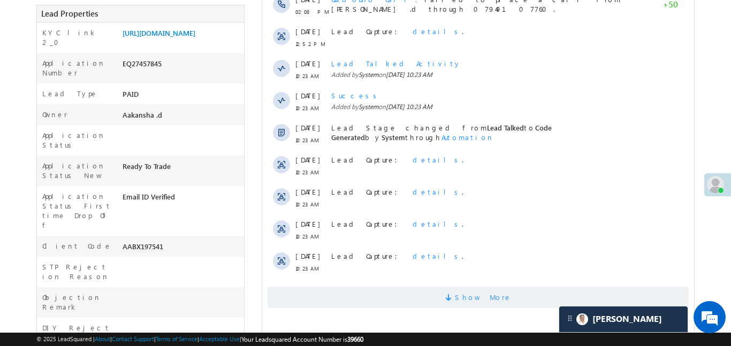
click at [472, 297] on span "Show More" at bounding box center [483, 297] width 57 height 21
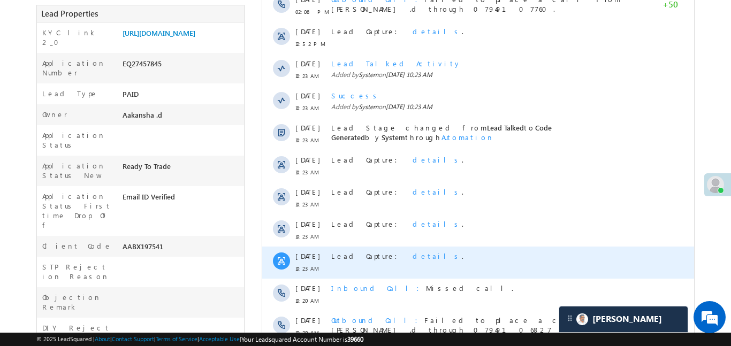
scroll to position [577, 0]
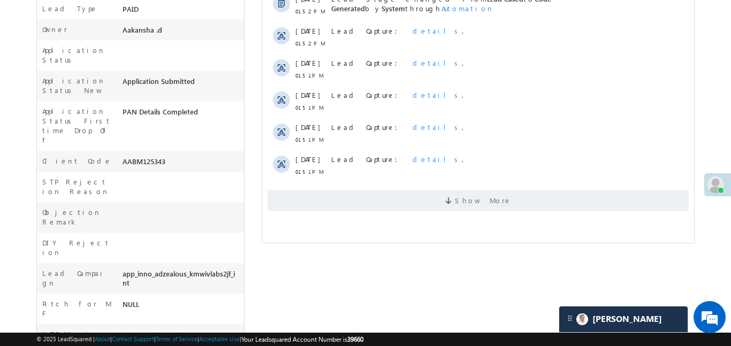
scroll to position [347, 0]
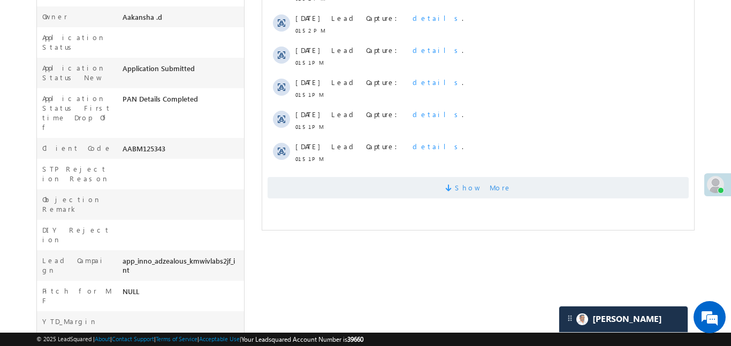
click at [508, 193] on span "Show More" at bounding box center [477, 187] width 421 height 21
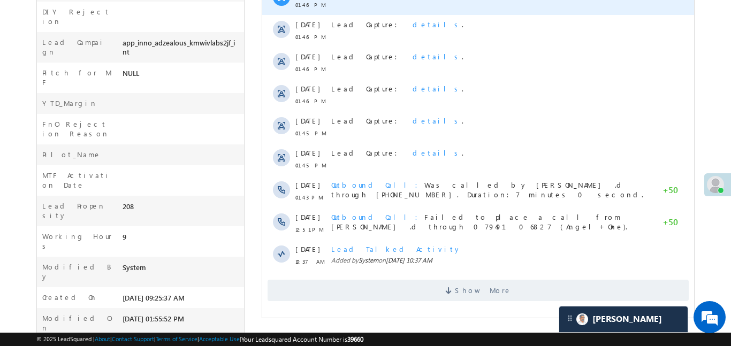
scroll to position [0, 0]
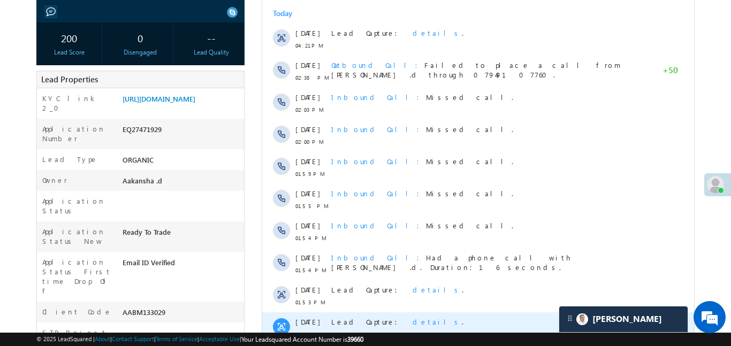
scroll to position [223, 0]
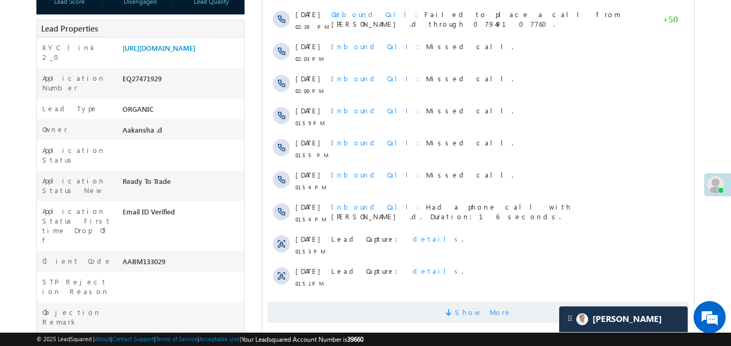
click at [526, 309] on span "Show More" at bounding box center [477, 312] width 421 height 21
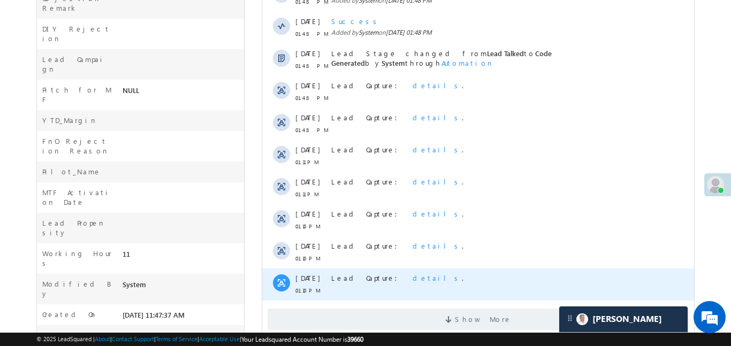
scroll to position [559, 0]
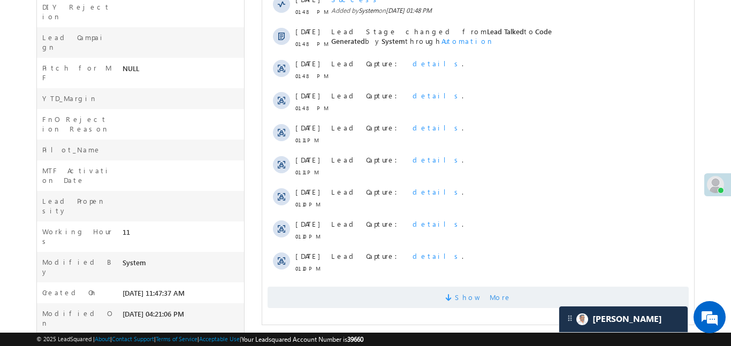
click at [528, 291] on span "Show More" at bounding box center [477, 297] width 421 height 21
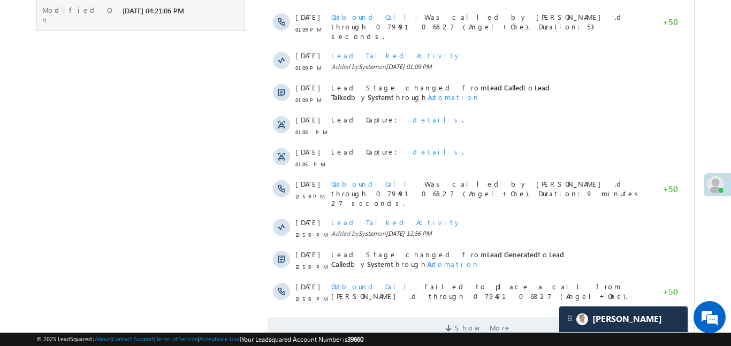
scroll to position [867, 0]
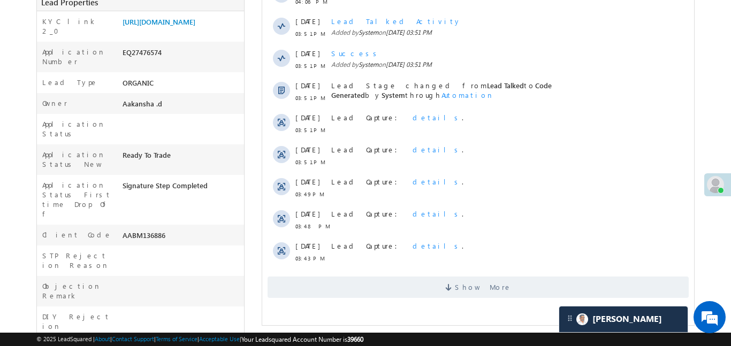
scroll to position [293, 0]
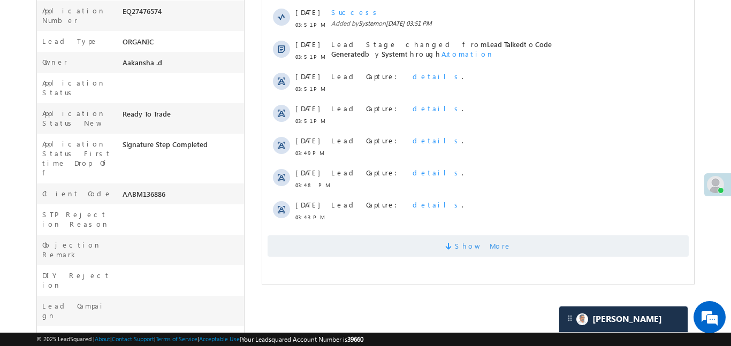
click at [467, 251] on span "Show More" at bounding box center [483, 246] width 57 height 21
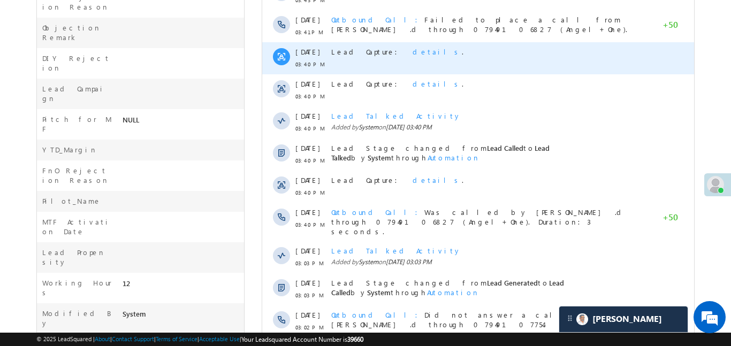
scroll to position [566, 0]
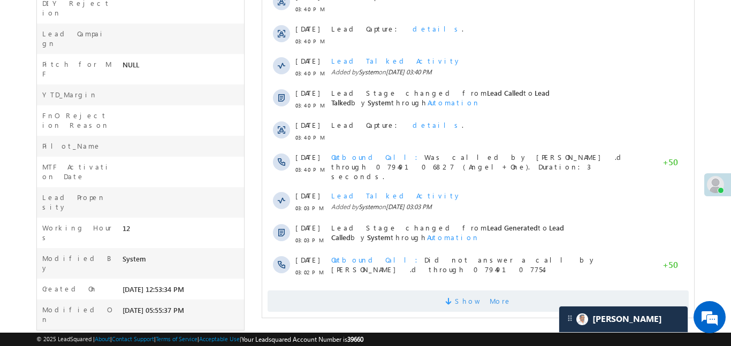
click at [523, 291] on span "Show More" at bounding box center [477, 301] width 421 height 21
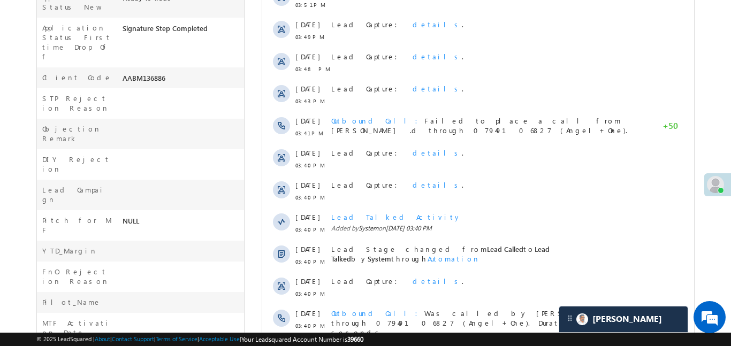
scroll to position [0, 0]
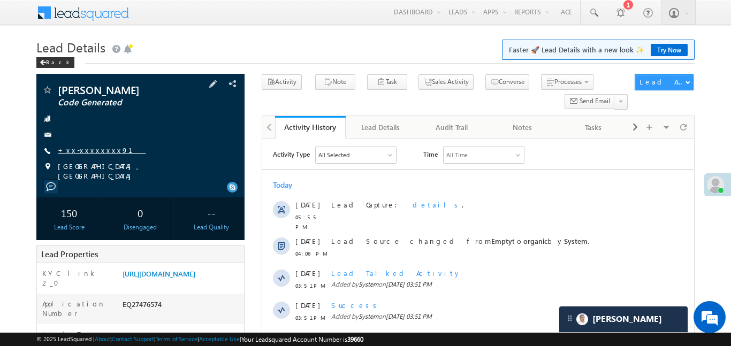
click at [99, 154] on link "+xx-xxxxxxxx91" at bounding box center [102, 150] width 88 height 9
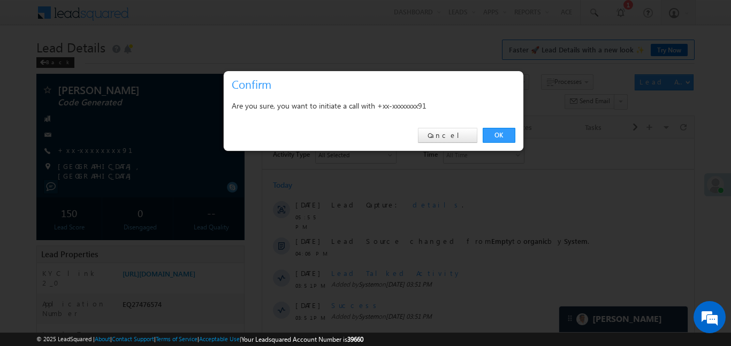
click at [516, 136] on div "OK Cancel" at bounding box center [374, 135] width 300 height 31
click at [498, 137] on link "OK" at bounding box center [499, 135] width 33 height 15
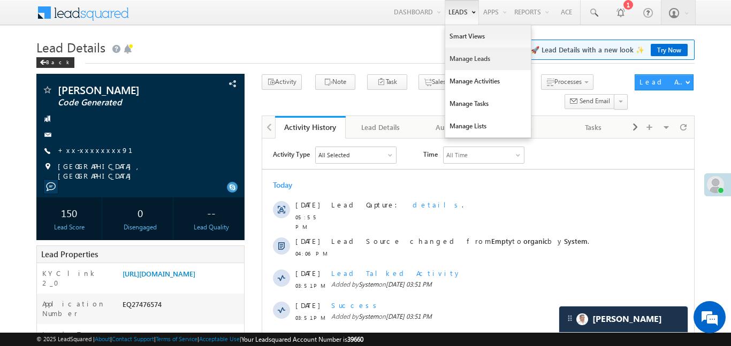
click at [465, 63] on link "Manage Leads" at bounding box center [488, 59] width 86 height 22
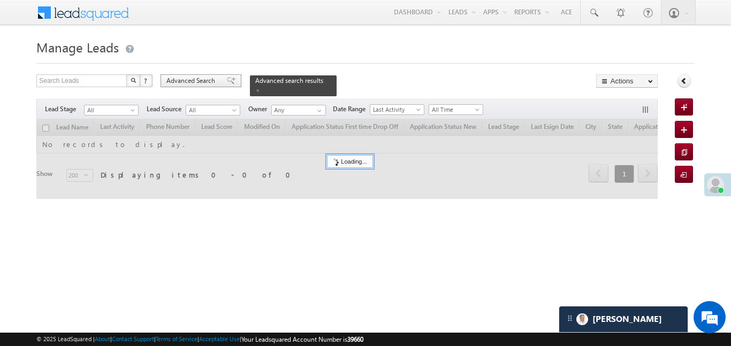
click at [208, 78] on span "Advanced Search" at bounding box center [193, 81] width 52 height 10
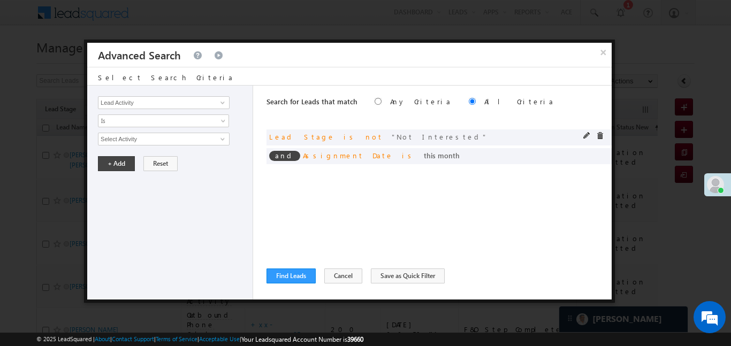
scroll to position [5106, 0]
click at [599, 135] on span at bounding box center [599, 135] width 7 height 7
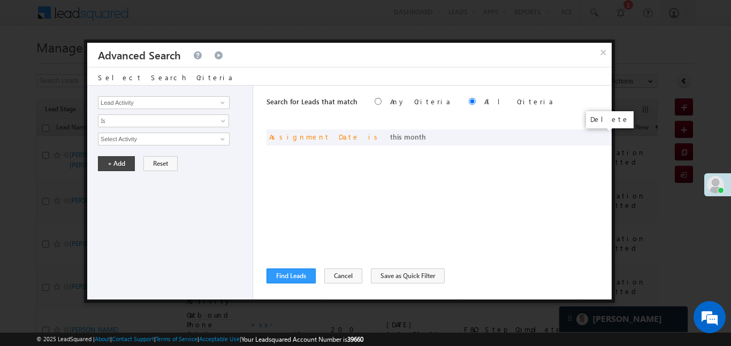
scroll to position [0, 0]
click at [600, 135] on span at bounding box center [599, 135] width 7 height 7
click at [168, 108] on input "Lead Activity" at bounding box center [164, 102] width 132 height 13
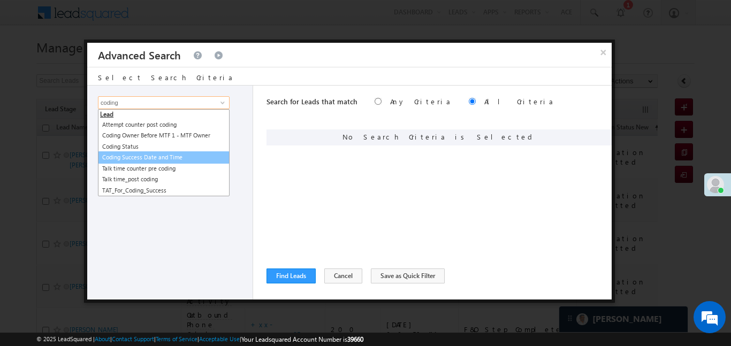
click at [145, 162] on link "Coding Success Date and Time" at bounding box center [164, 158] width 132 height 12
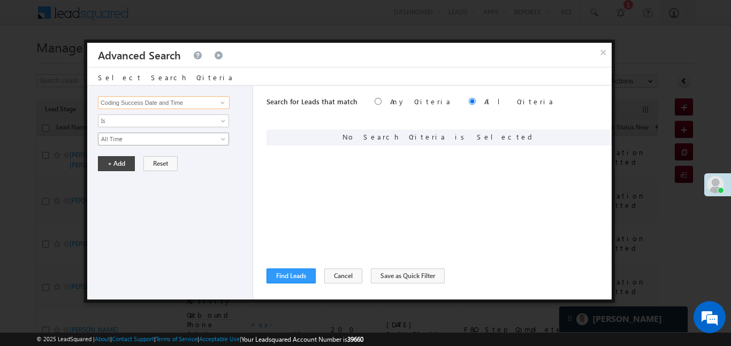
type input "Coding Success Date and Time"
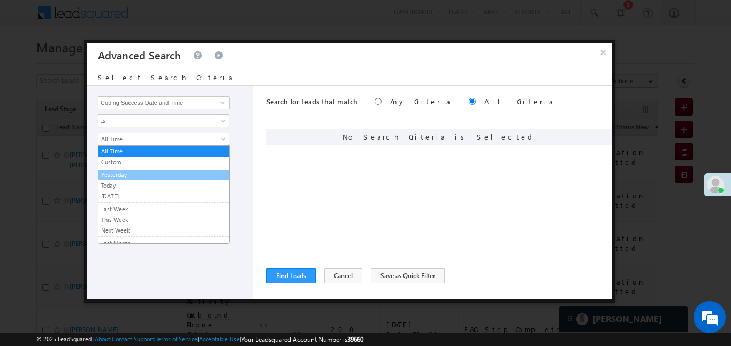
click at [123, 177] on link "Yesterday" at bounding box center [164, 175] width 131 height 10
click at [117, 161] on button "+ Add" at bounding box center [116, 163] width 37 height 15
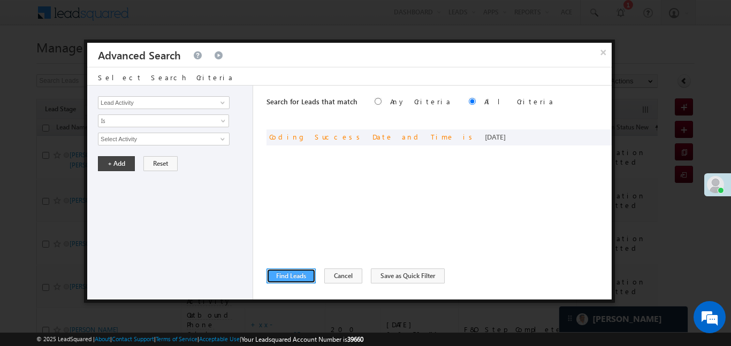
click at [298, 275] on button "Find Leads" at bounding box center [291, 276] width 49 height 15
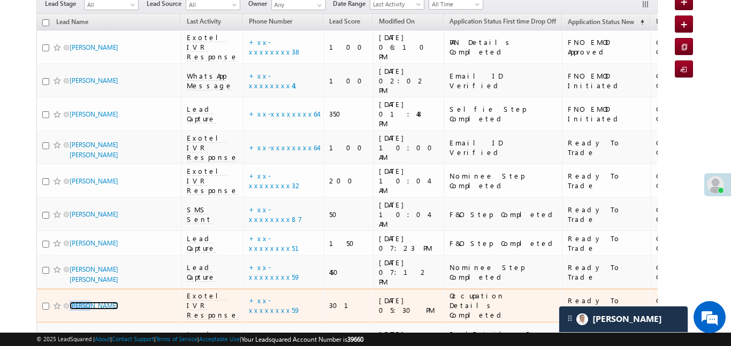
scroll to position [90, 0]
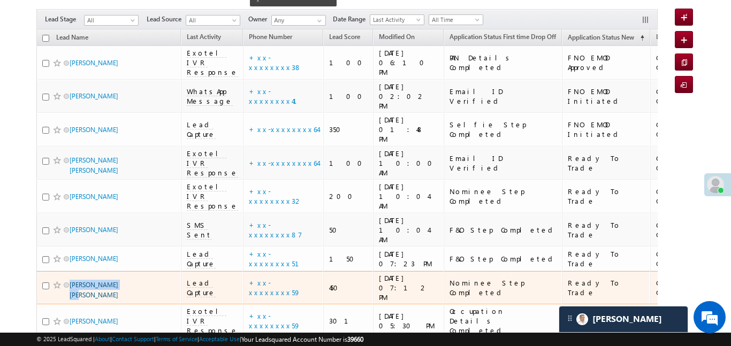
click at [181, 21] on div "Search Leads X ? 12 results found Advanced Search Advanced Search Advanced sear…" at bounding box center [347, 240] width 622 height 513
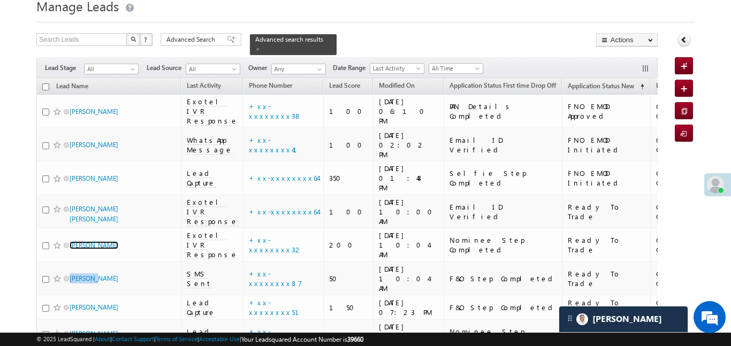
scroll to position [0, 0]
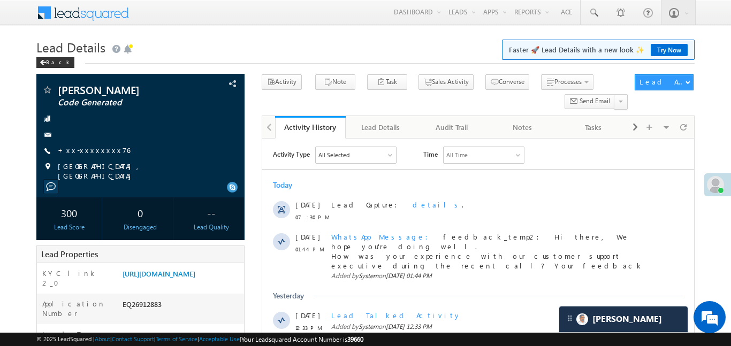
scroll to position [313, 0]
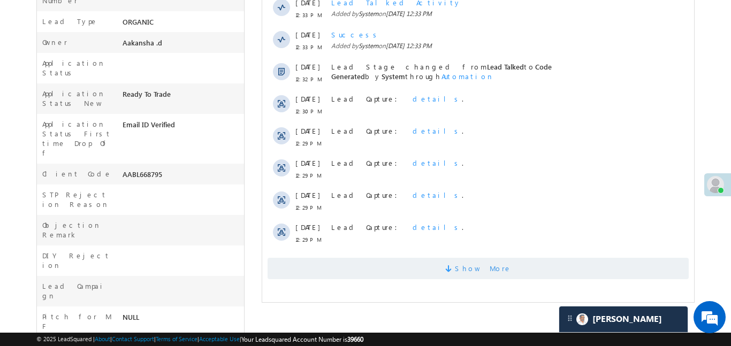
click at [449, 258] on span "Show More" at bounding box center [477, 268] width 421 height 21
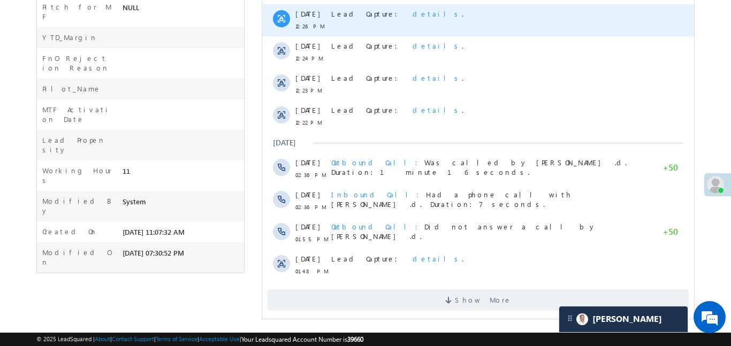
scroll to position [0, 0]
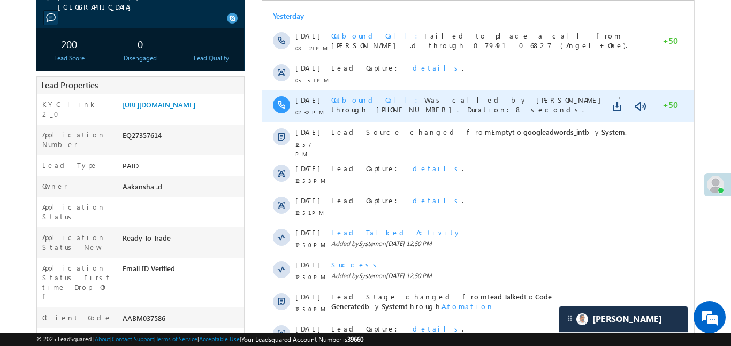
scroll to position [170, 0]
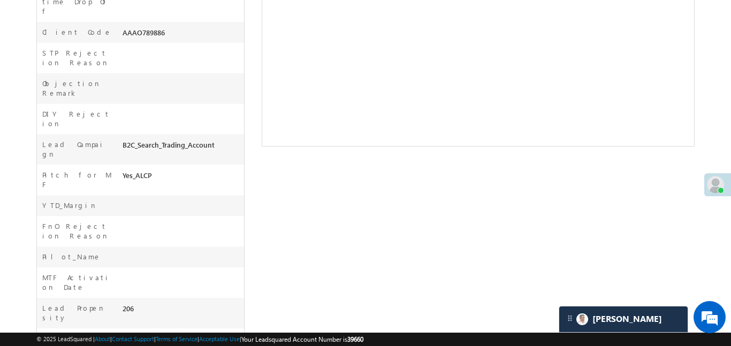
scroll to position [5106, 0]
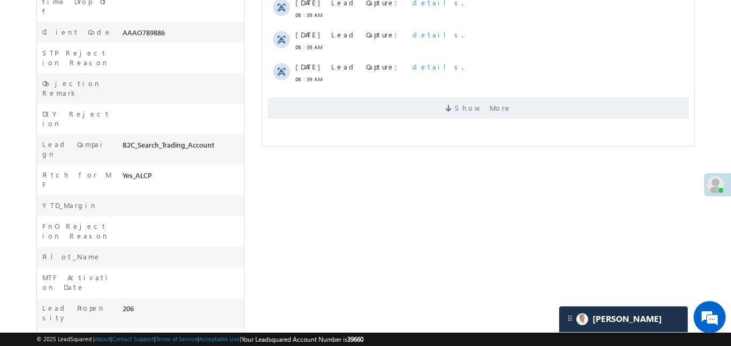
click at [511, 102] on span "Show More" at bounding box center [477, 107] width 421 height 21
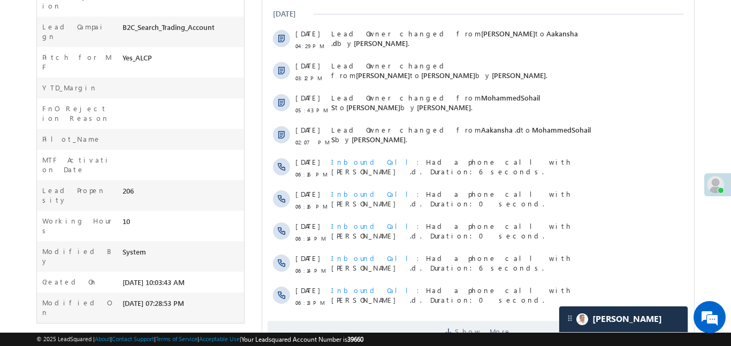
scroll to position [607, 0]
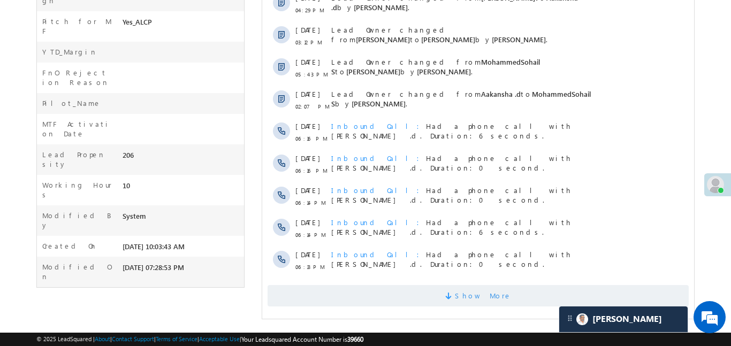
click at [525, 290] on span "Show More" at bounding box center [477, 295] width 421 height 21
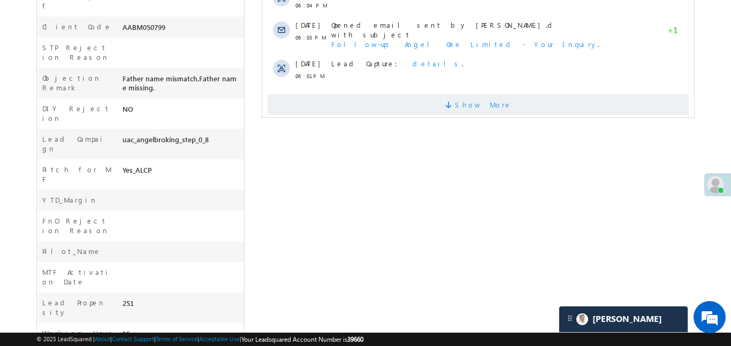
click at [536, 94] on span "Show More" at bounding box center [477, 104] width 421 height 21
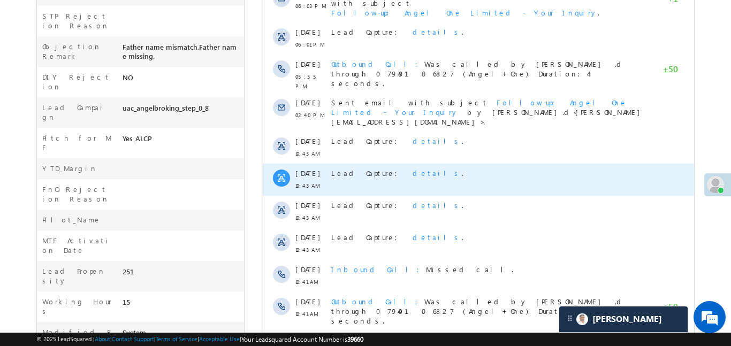
scroll to position [566, 0]
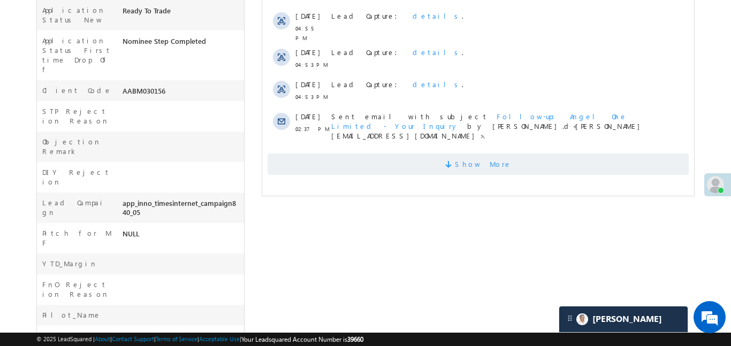
scroll to position [403, 0]
click at [457, 161] on span "Show More" at bounding box center [477, 163] width 421 height 21
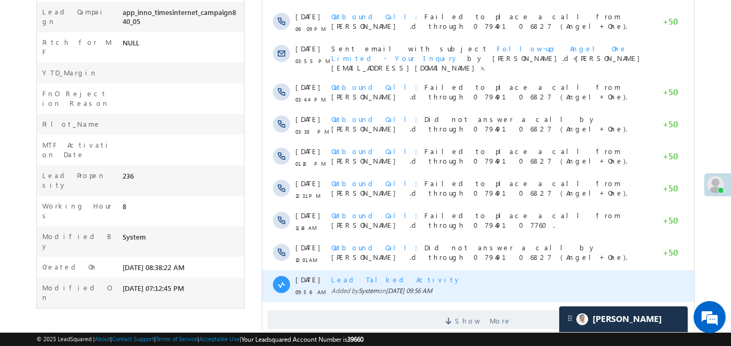
scroll to position [607, 0]
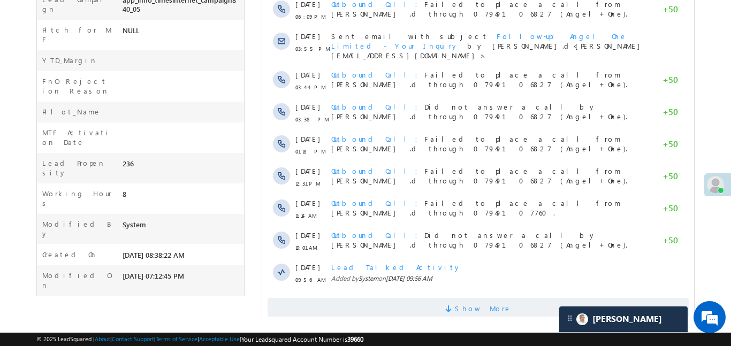
click at [483, 298] on span "Show More" at bounding box center [483, 308] width 57 height 21
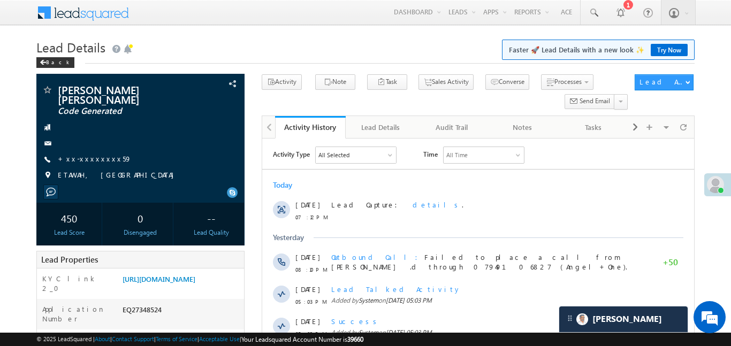
scroll to position [5223, 0]
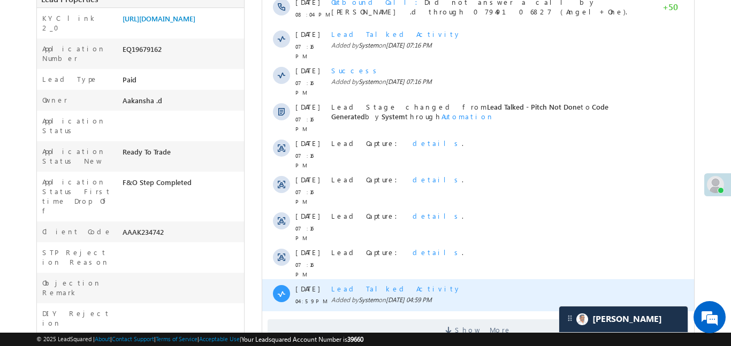
scroll to position [278, 0]
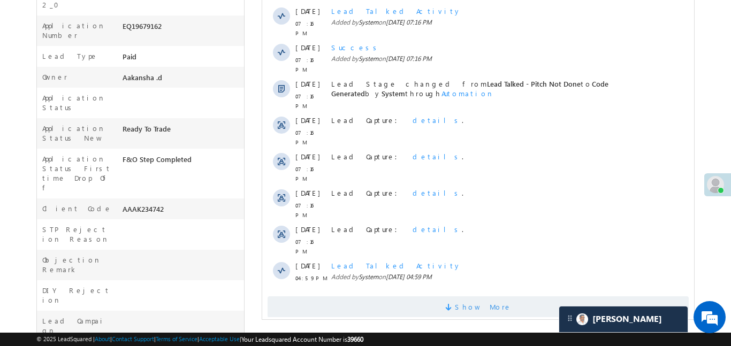
click at [439, 297] on span "Show More" at bounding box center [477, 307] width 421 height 21
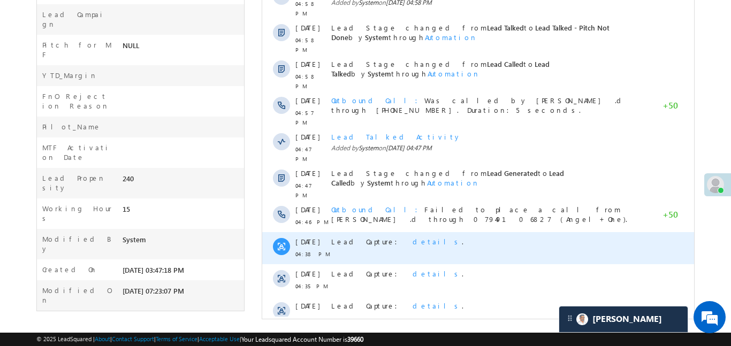
scroll to position [586, 0]
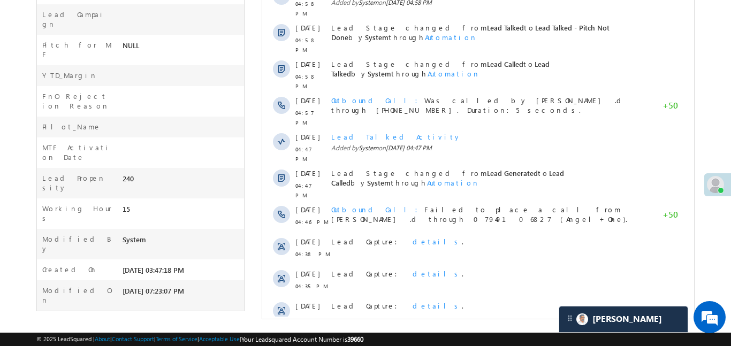
click at [475, 337] on span "Show More" at bounding box center [483, 347] width 57 height 21
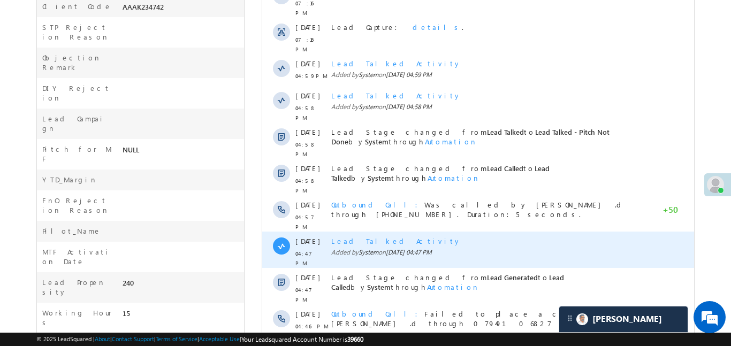
scroll to position [463, 0]
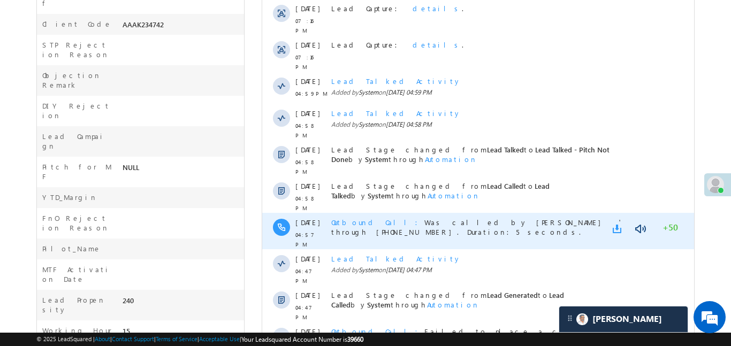
click at [619, 224] on link at bounding box center [619, 229] width 13 height 11
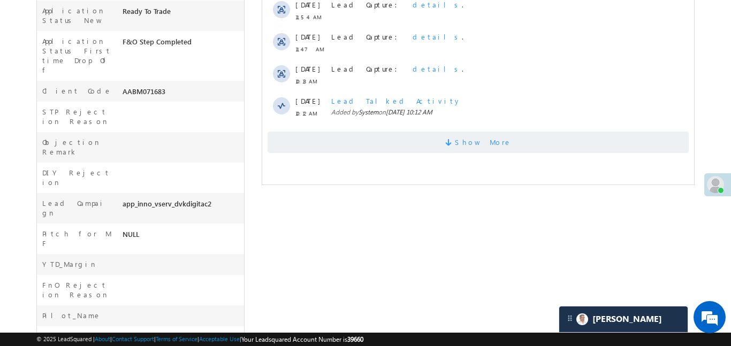
scroll to position [401, 0]
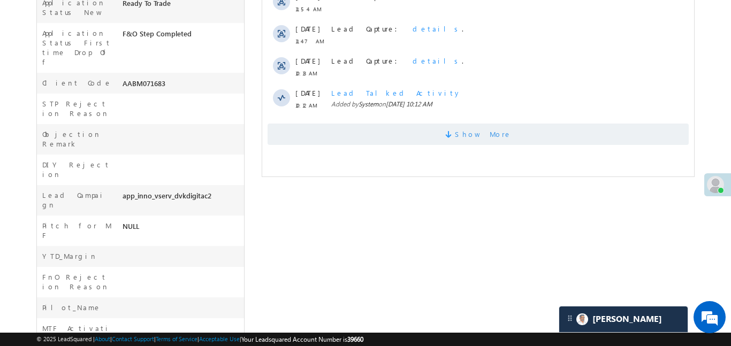
click at [424, 137] on span "Show More" at bounding box center [477, 134] width 421 height 21
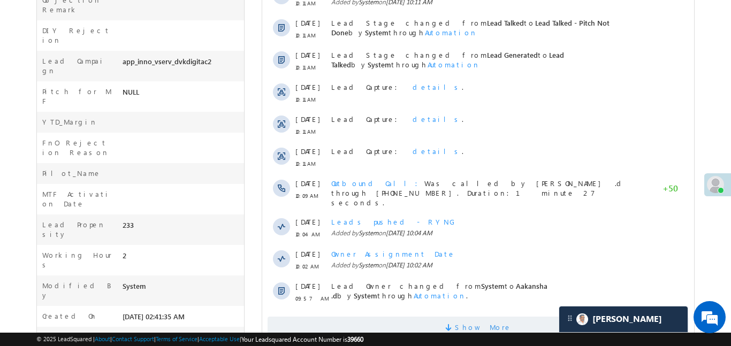
scroll to position [566, 0]
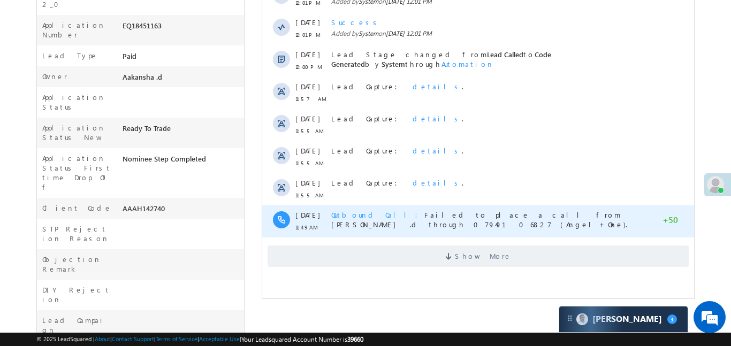
scroll to position [356, 0]
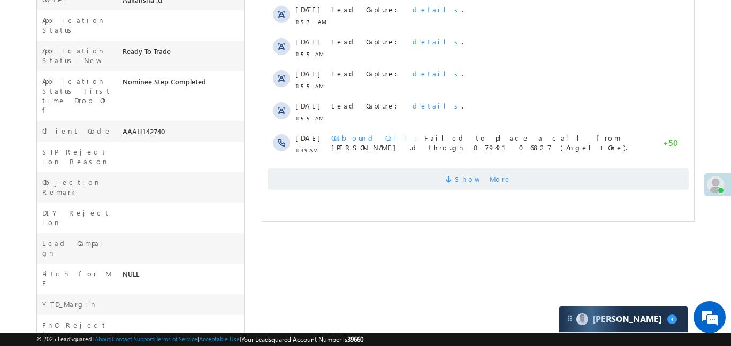
click at [411, 175] on span "Show More" at bounding box center [477, 179] width 421 height 21
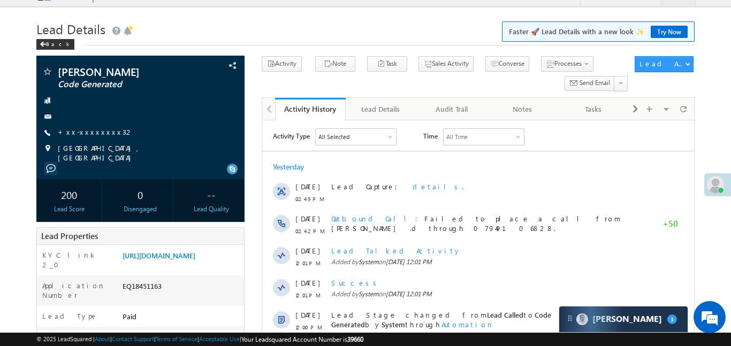
scroll to position [9, 0]
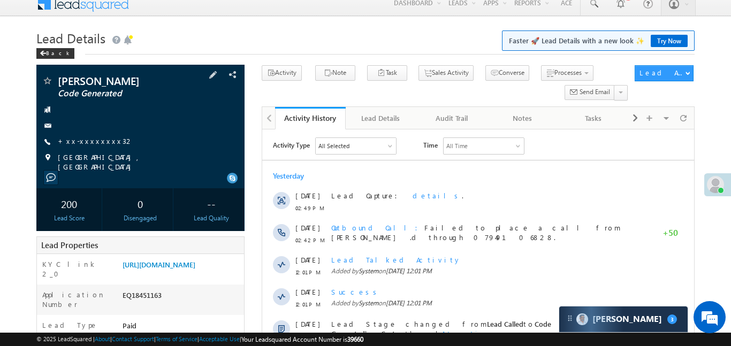
click at [89, 146] on span "+xx-xxxxxxxx32" at bounding box center [96, 142] width 76 height 11
click at [87, 142] on link "+xx-xxxxxxxx32" at bounding box center [96, 141] width 76 height 9
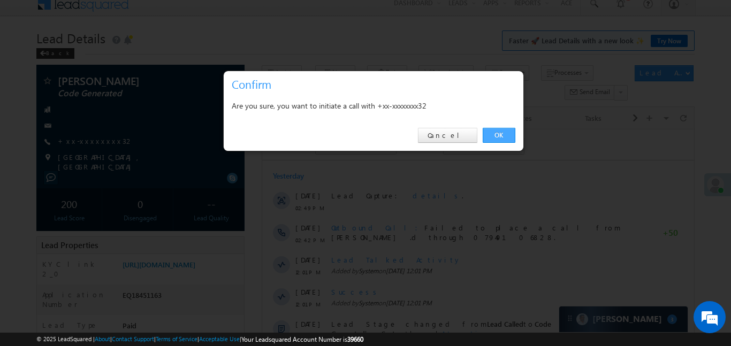
click at [502, 132] on link "OK" at bounding box center [499, 135] width 33 height 15
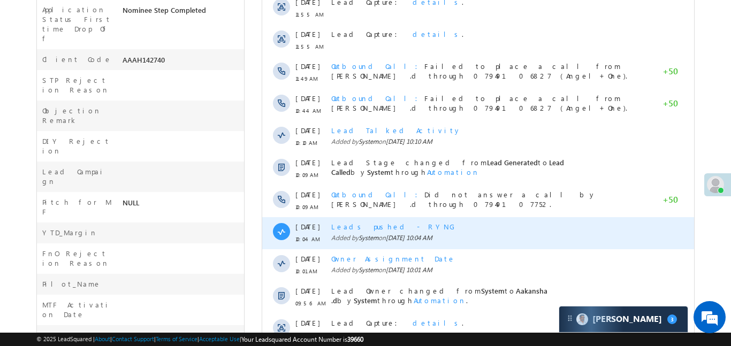
scroll to position [466, 0]
